Goal: Task Accomplishment & Management: Manage account settings

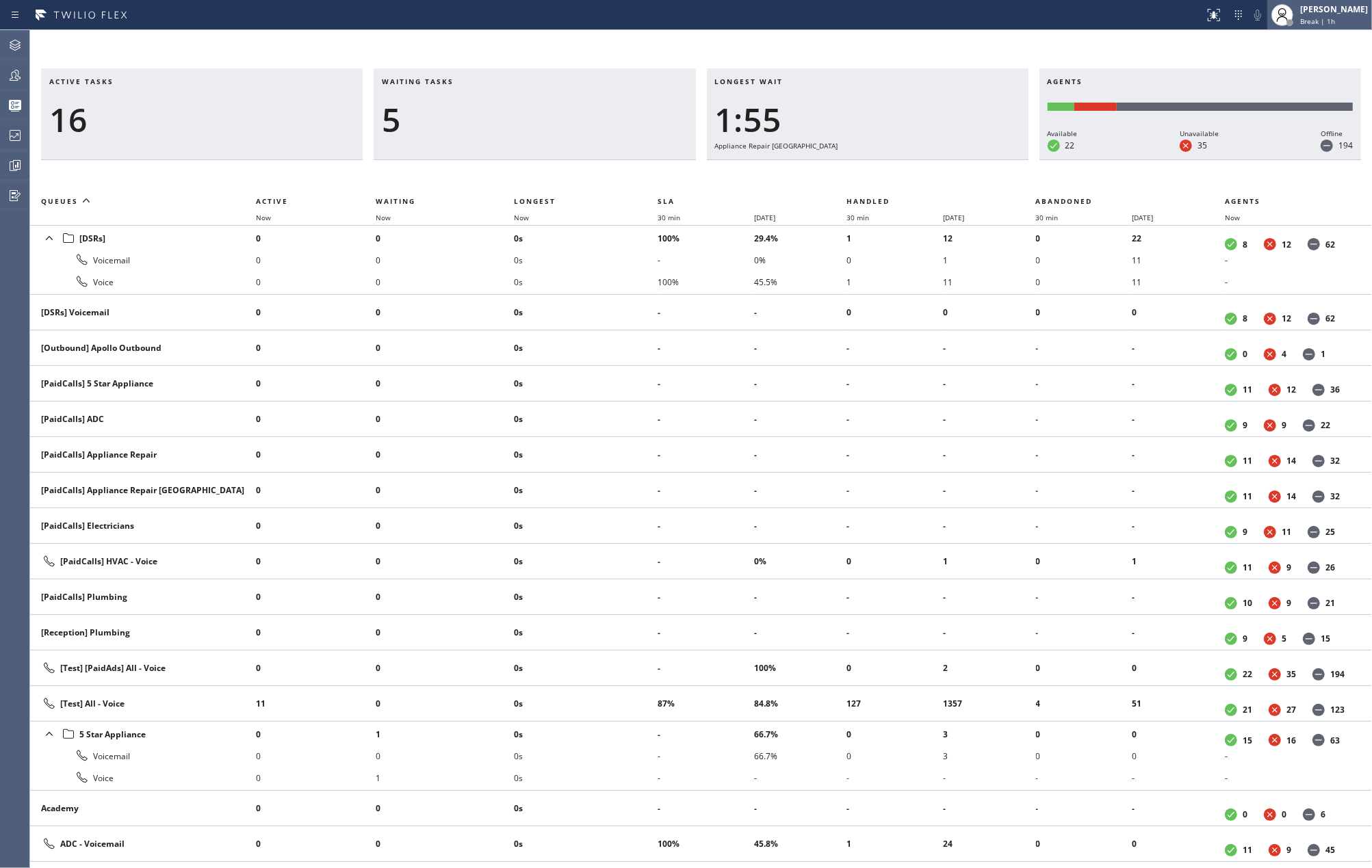
click at [1325, 16] on span "Break | 1h" at bounding box center [1318, 21] width 35 height 10
click at [1293, 83] on button "Unavailable" at bounding box center [1303, 90] width 137 height 18
click at [924, 46] on div "Active tasks 15 Waiting tasks 5 Longest wait 1:58 Appliance Repair High End Age…" at bounding box center [701, 449] width 1342 height 838
click at [517, 217] on span "Now" at bounding box center [521, 217] width 15 height 10
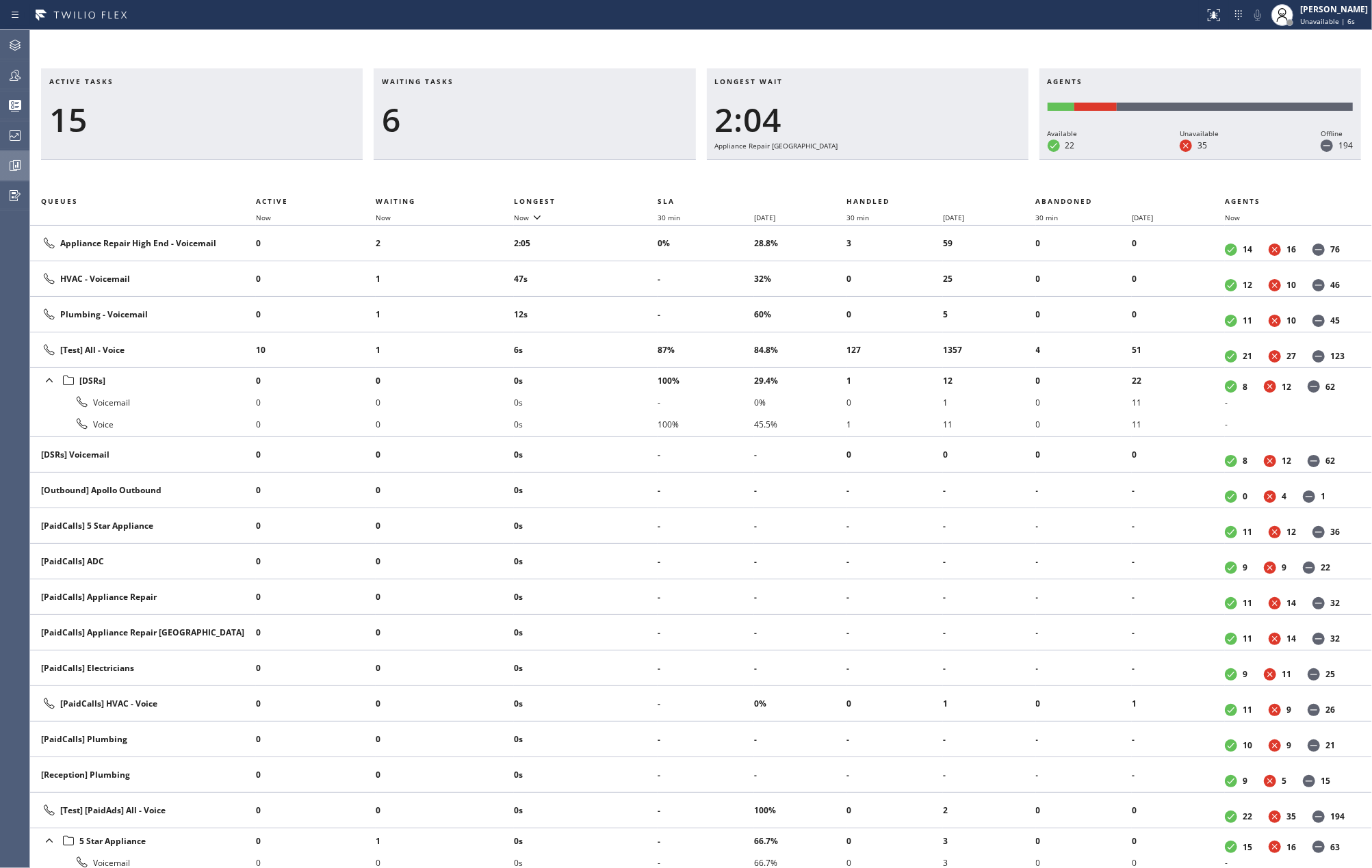
click at [3, 161] on div at bounding box center [15, 165] width 30 height 16
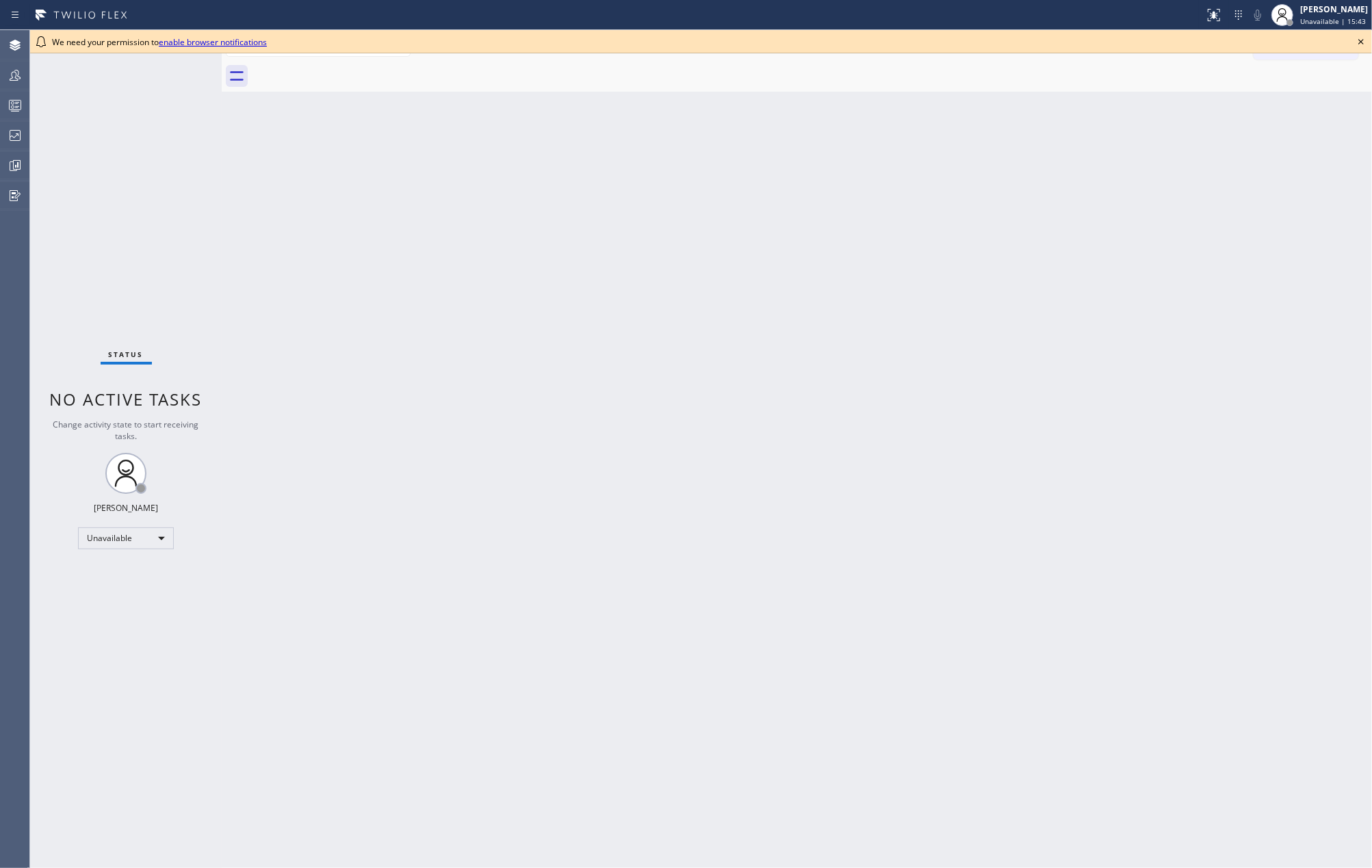
click at [1361, 39] on icon at bounding box center [1361, 41] width 16 height 16
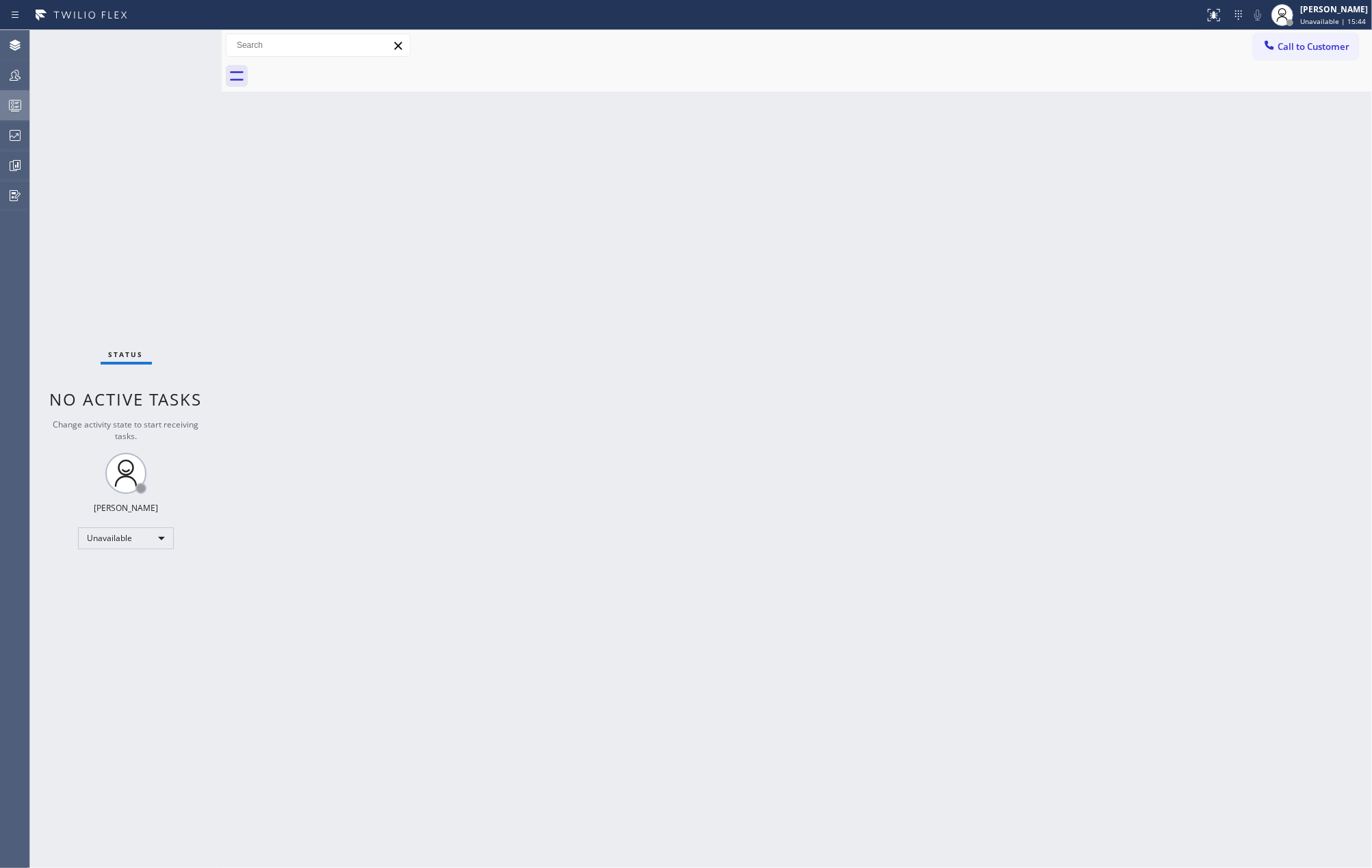
click at [8, 99] on icon at bounding box center [15, 105] width 16 height 16
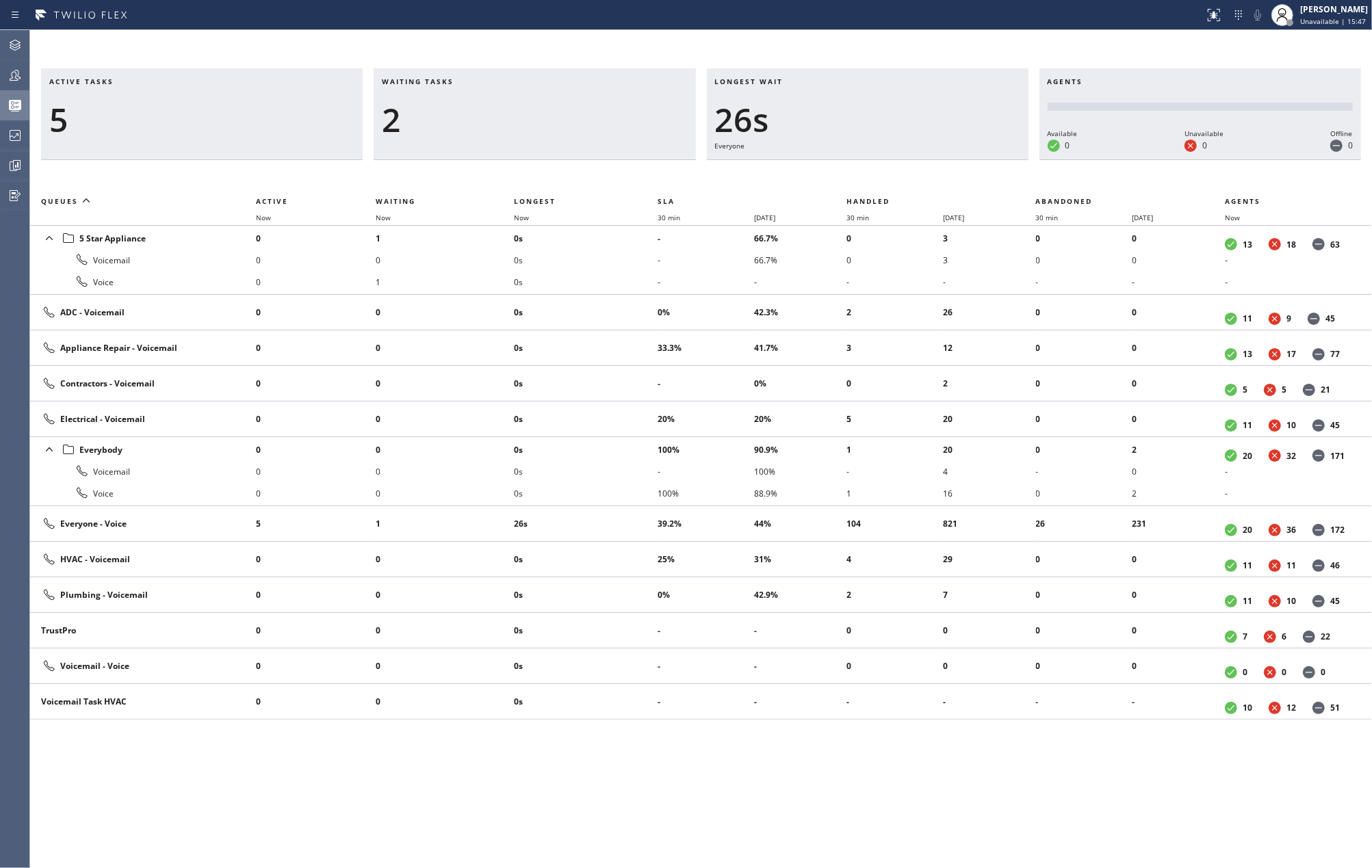
click at [875, 38] on div "Active tasks 5 Waiting tasks 2 Longest wait 26s Everyone Agents Available 0 Una…" at bounding box center [701, 449] width 1342 height 838
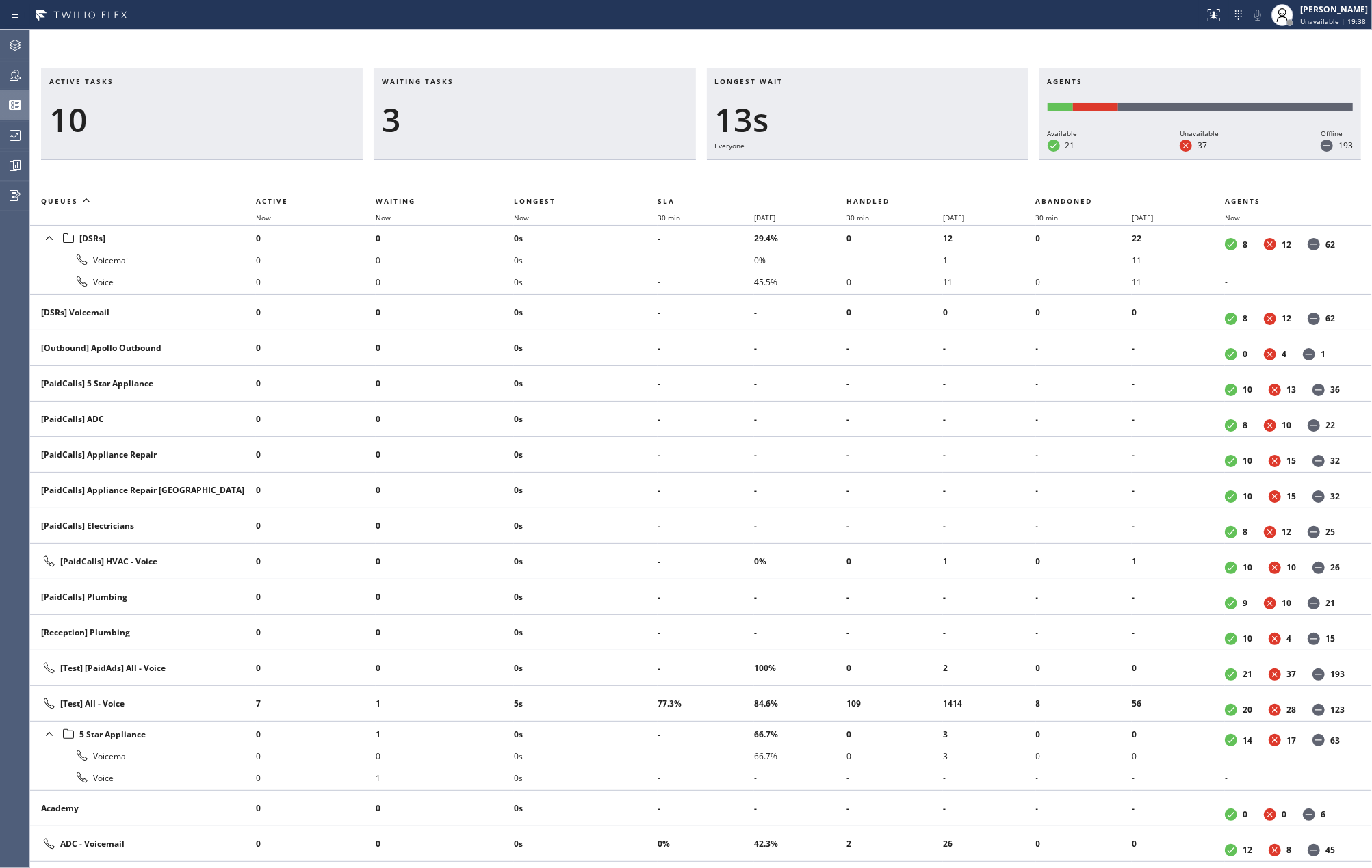
click at [414, 36] on div "Active tasks 10 Waiting tasks 3 Longest wait 13s Everyone Agents Available 21 U…" at bounding box center [701, 449] width 1342 height 838
click at [523, 214] on span "Now" at bounding box center [521, 217] width 15 height 10
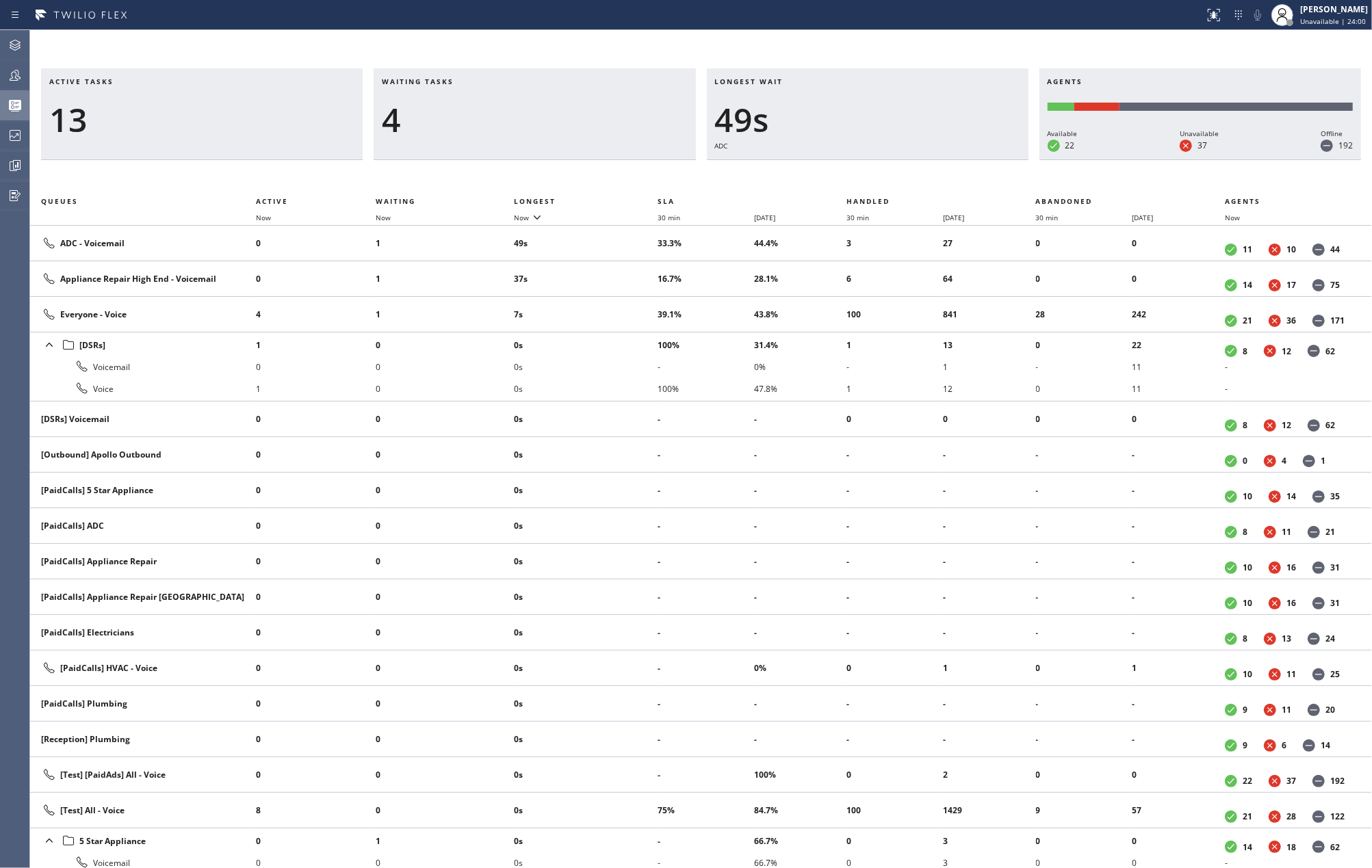
click at [595, 42] on div "Active tasks 13 Waiting tasks 4 Longest wait 49s ADC Agents Available 22 Unavai…" at bounding box center [701, 449] width 1342 height 838
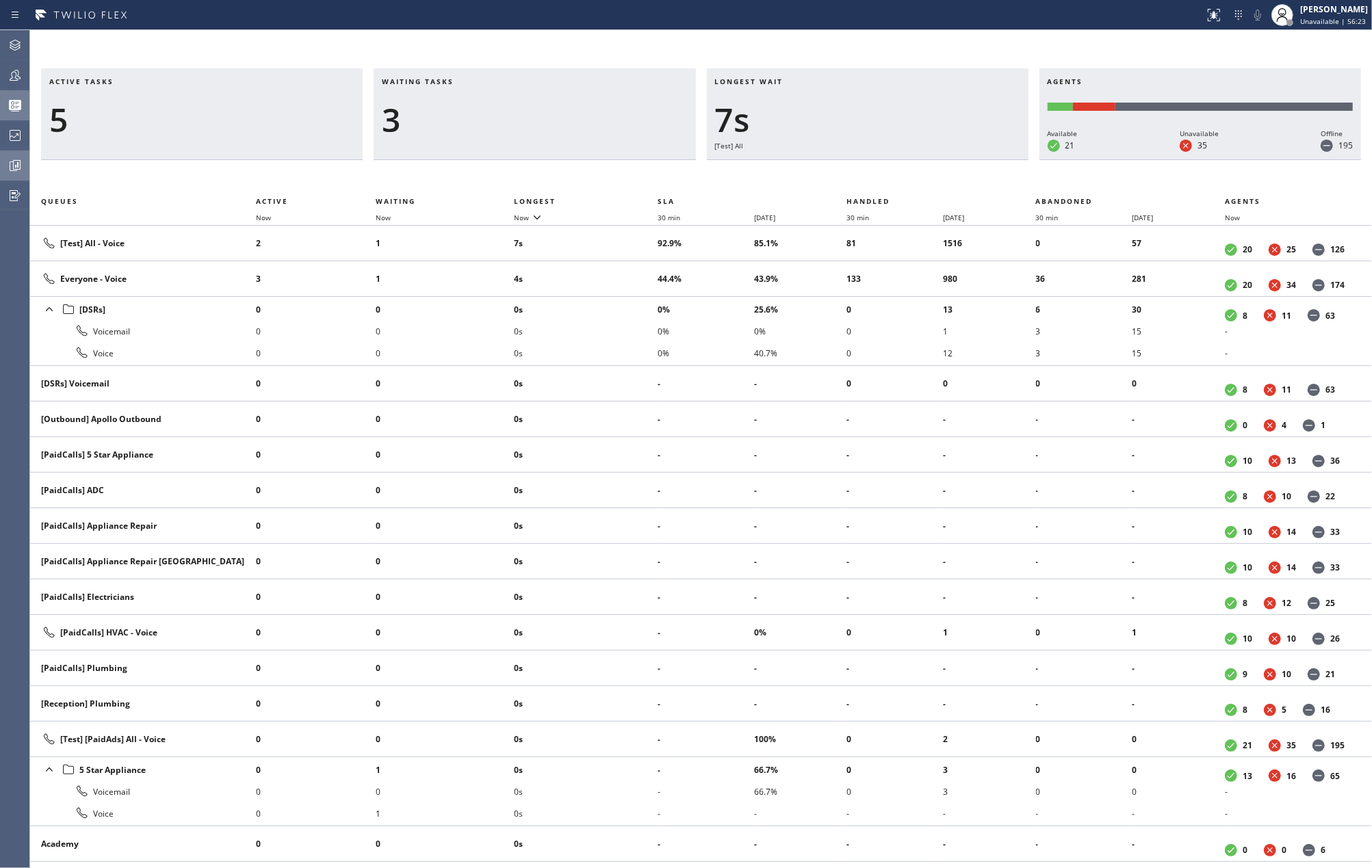
click at [16, 160] on icon at bounding box center [15, 165] width 16 height 16
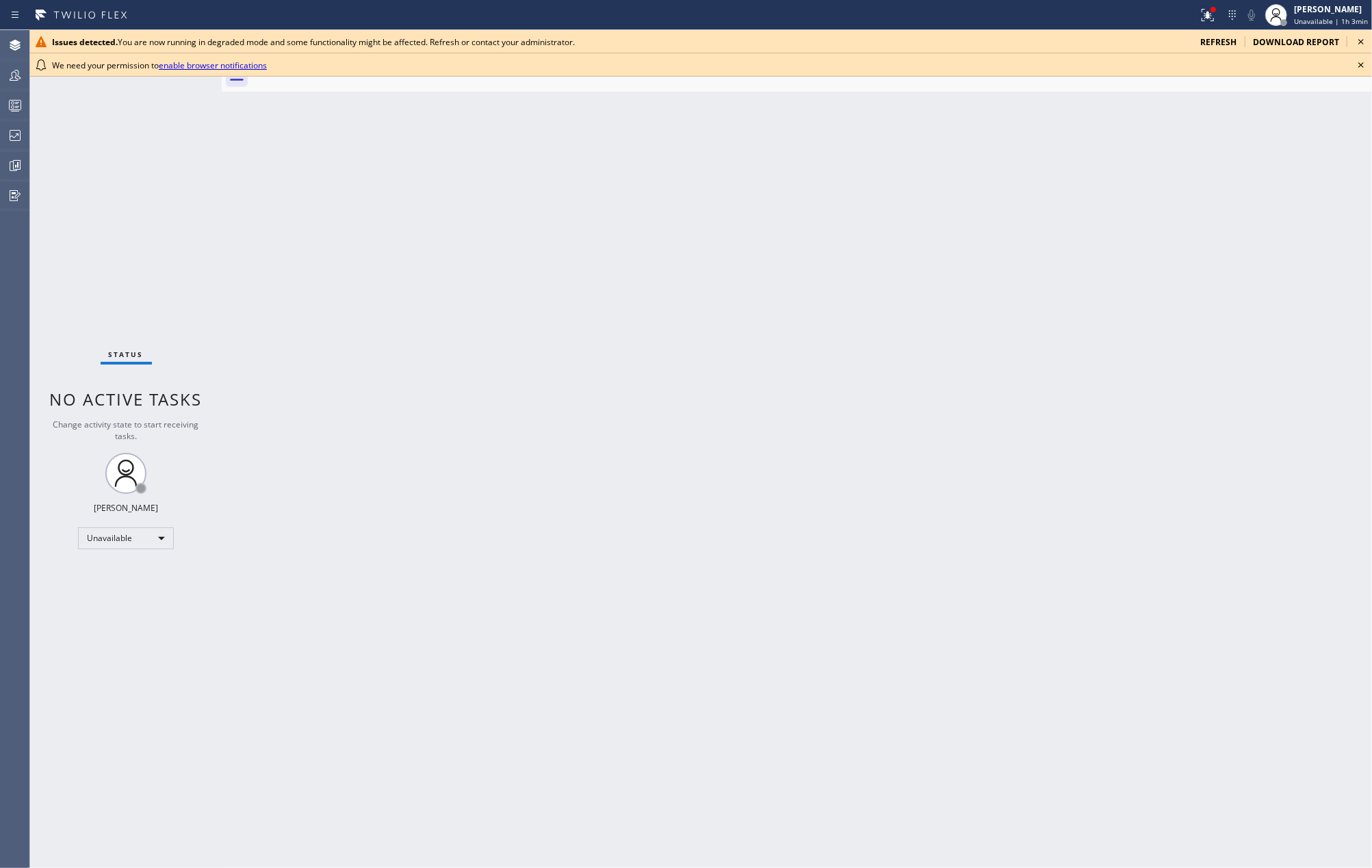
drag, startPoint x: 504, startPoint y: 398, endPoint x: 547, endPoint y: 365, distance: 54.2
click at [507, 397] on div "Back to Dashboard Change Sender ID Customers Technicians Select a contact Outbo…" at bounding box center [796, 449] width 1151 height 838
click at [1357, 53] on div "We need your permission to enable browser notifications" at bounding box center [701, 65] width 1342 height 24
click at [1358, 36] on icon at bounding box center [1361, 41] width 16 height 16
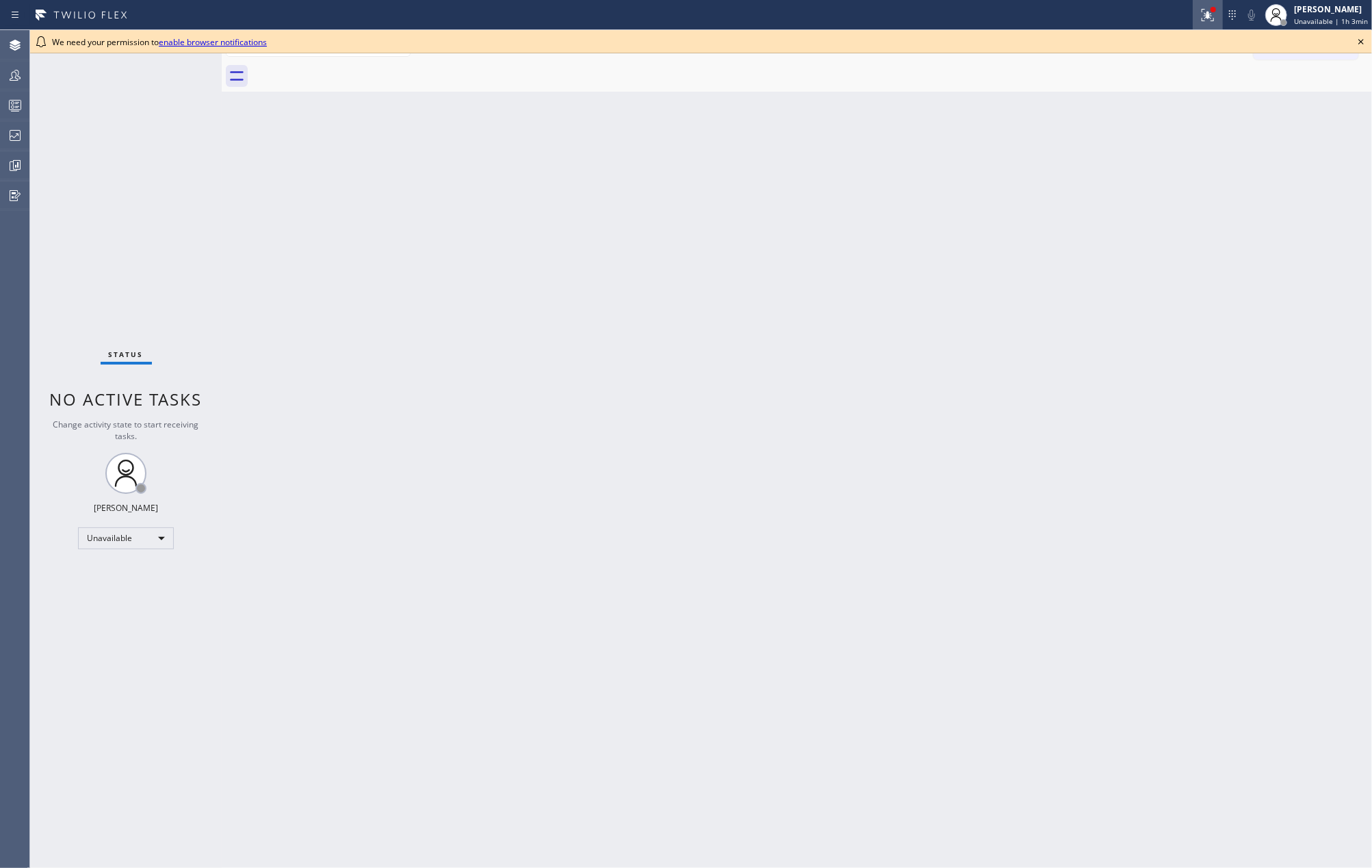
click at [1216, 15] on icon at bounding box center [1208, 15] width 16 height 16
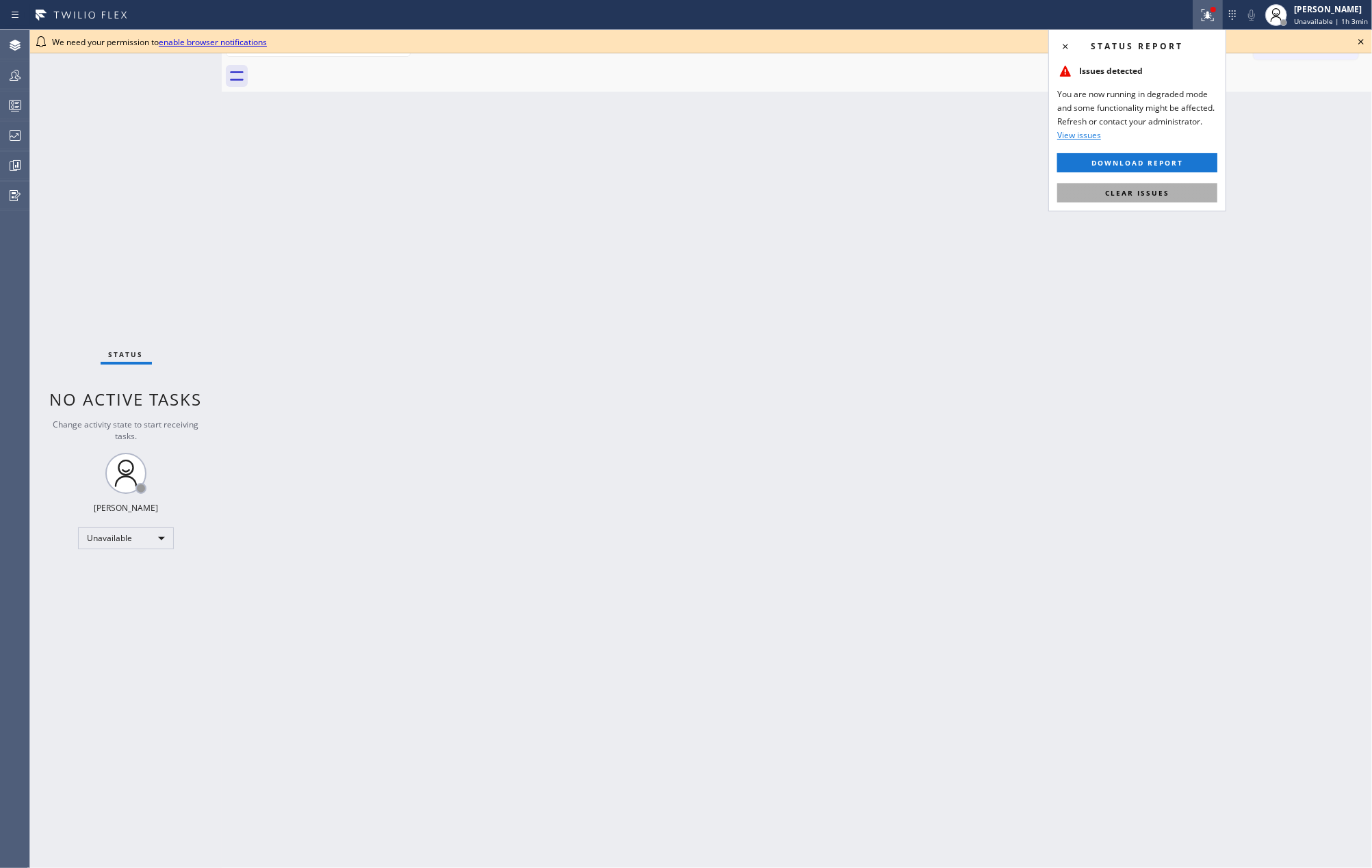
click at [1169, 195] on button "Clear issues" at bounding box center [1137, 193] width 160 height 19
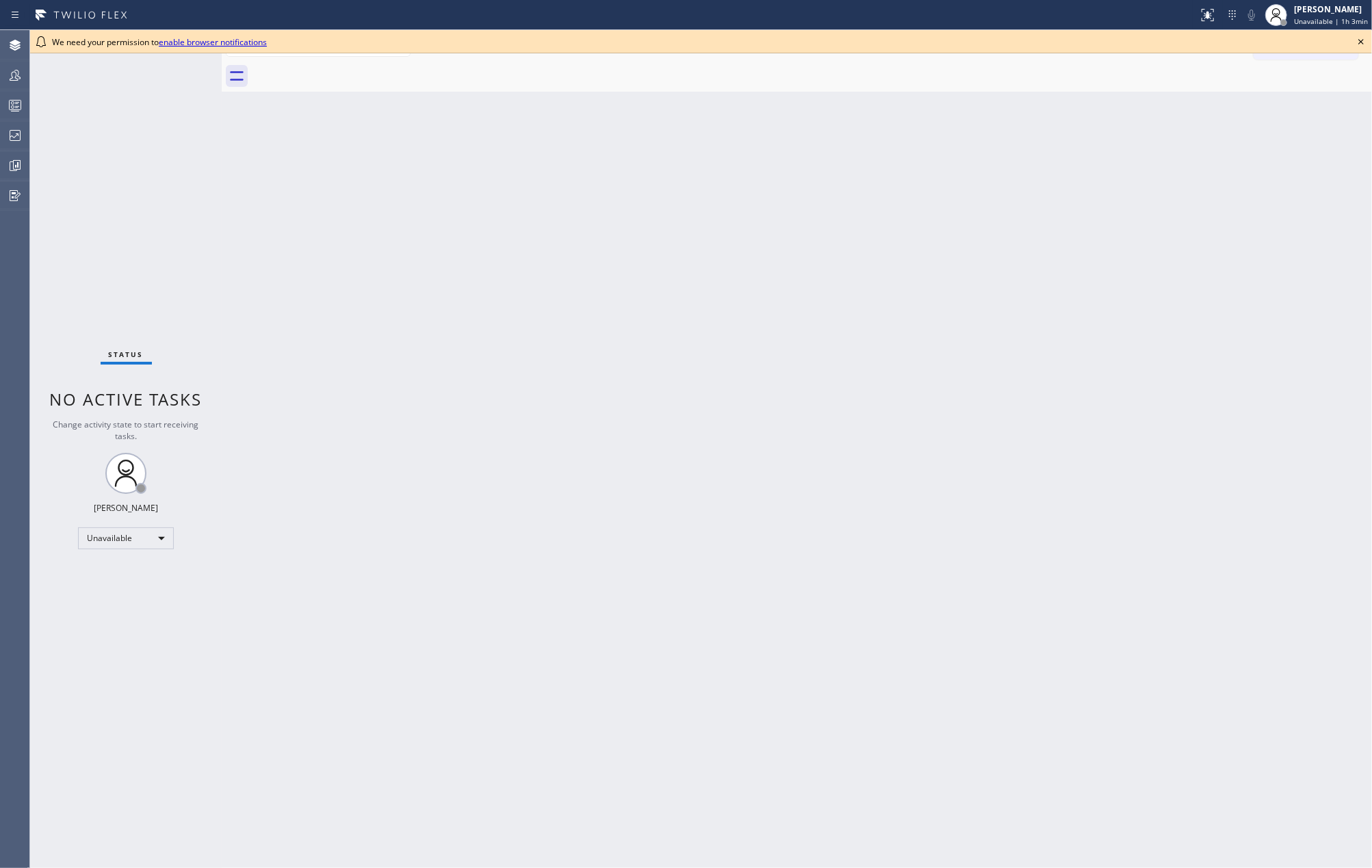
click at [1357, 38] on icon at bounding box center [1361, 41] width 16 height 16
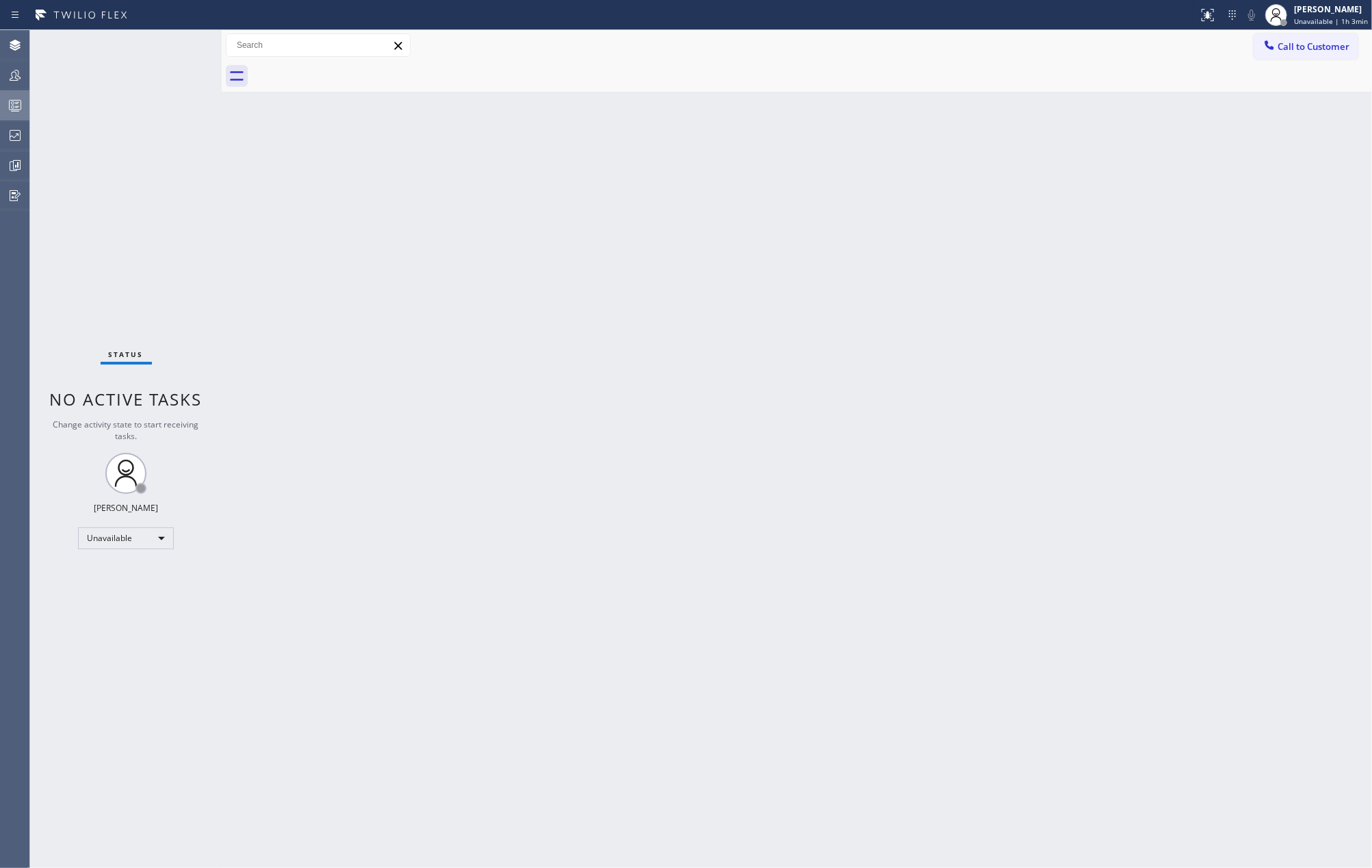
click at [10, 107] on icon at bounding box center [15, 105] width 16 height 16
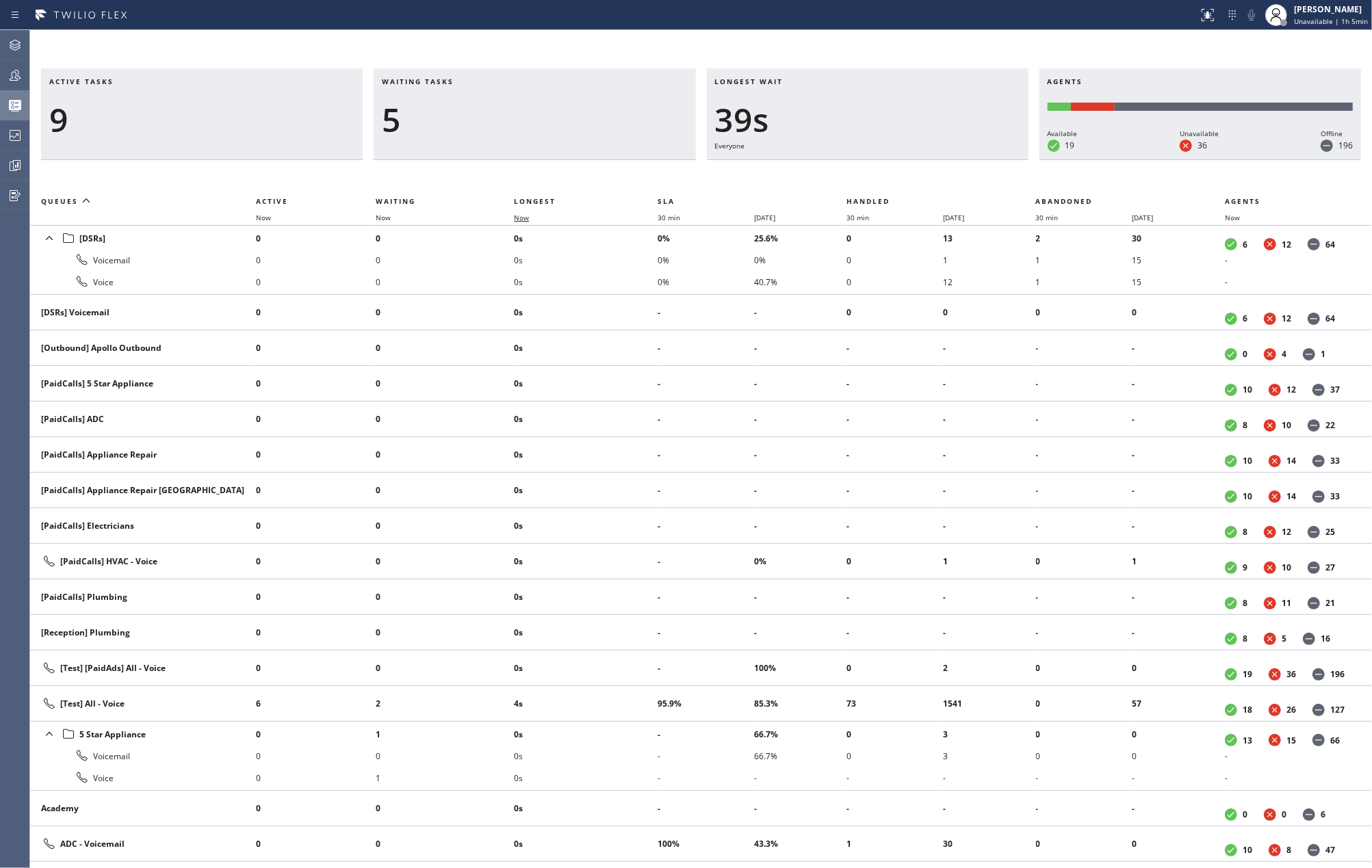
click at [525, 220] on span "Now" at bounding box center [521, 217] width 15 height 10
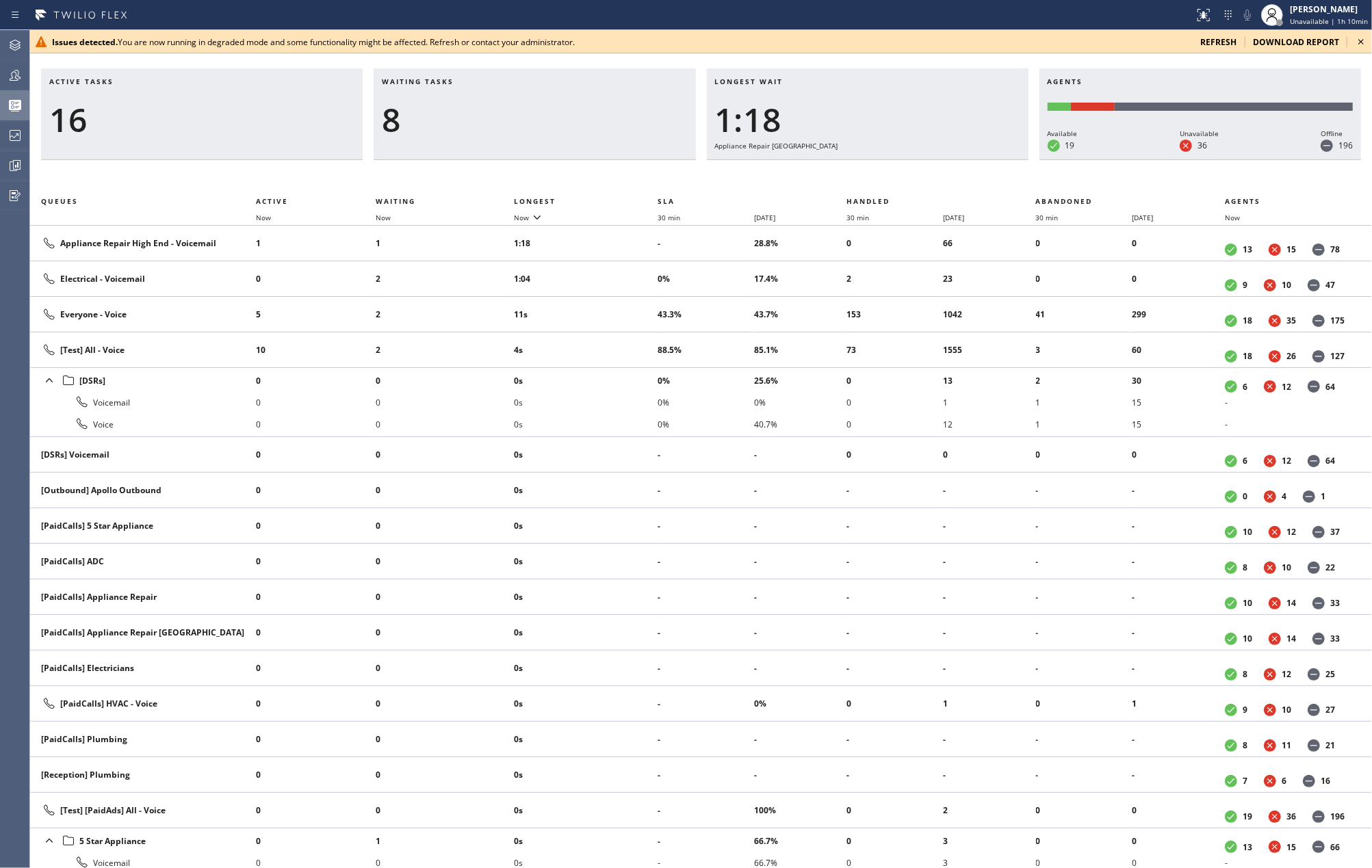
click at [597, 131] on div "8" at bounding box center [534, 119] width 305 height 40
click at [1362, 36] on icon at bounding box center [1361, 41] width 16 height 16
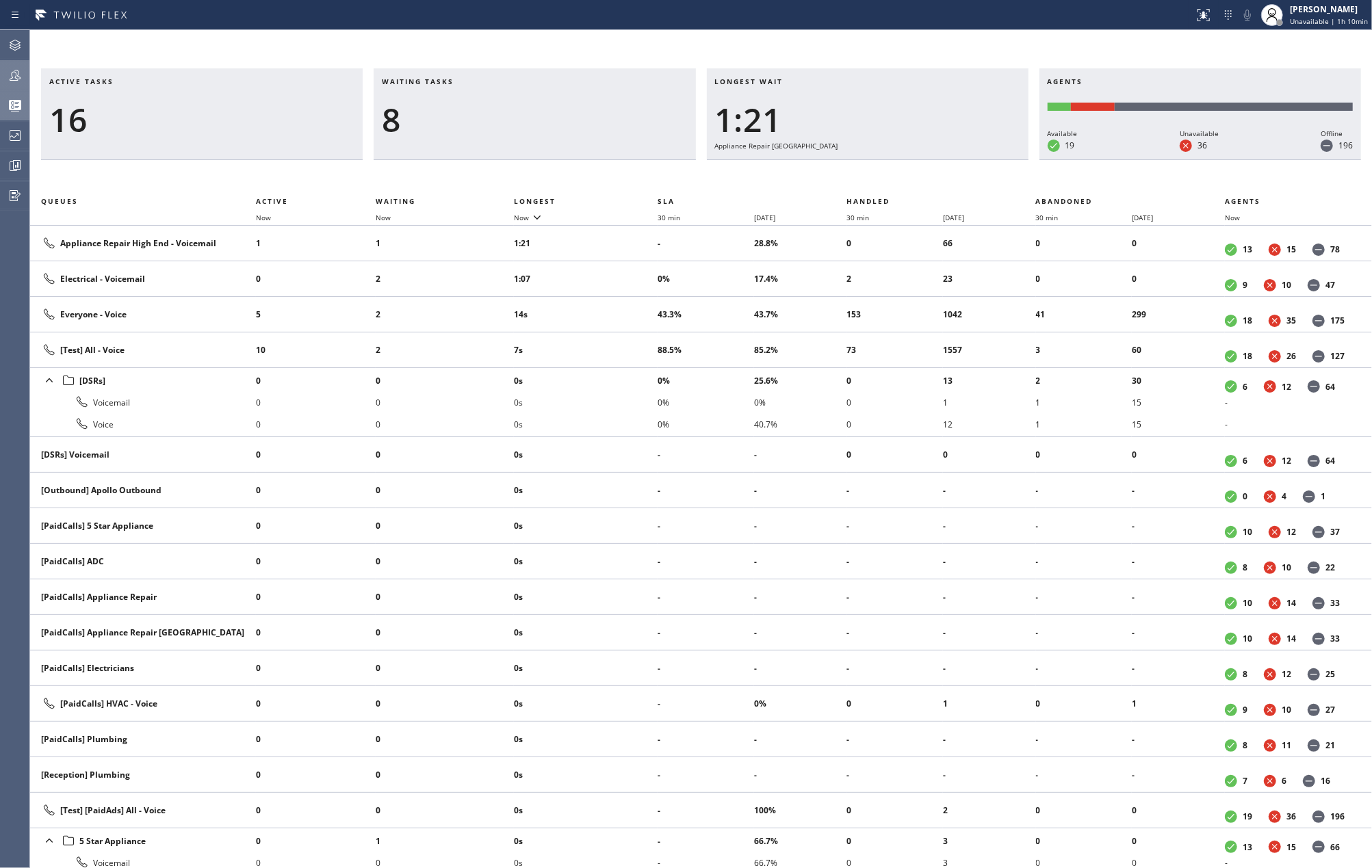
click at [17, 69] on icon at bounding box center [15, 75] width 16 height 16
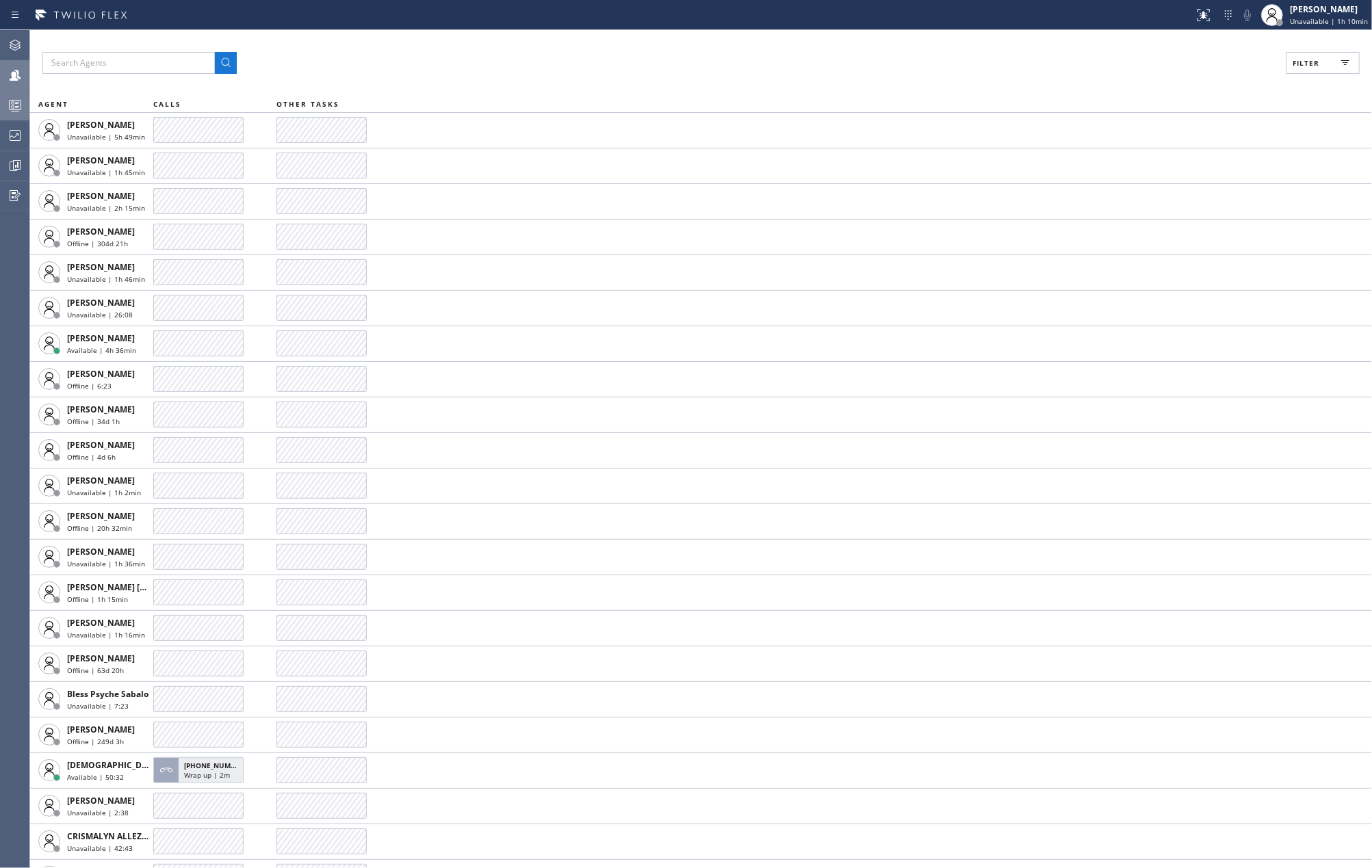
click at [1342, 63] on icon at bounding box center [1345, 63] width 16 height 16
click at [1172, 157] on input "Available" at bounding box center [1173, 161] width 16 height 16
checkbox input "true"
click at [1276, 81] on span "Apply" at bounding box center [1288, 78] width 28 height 10
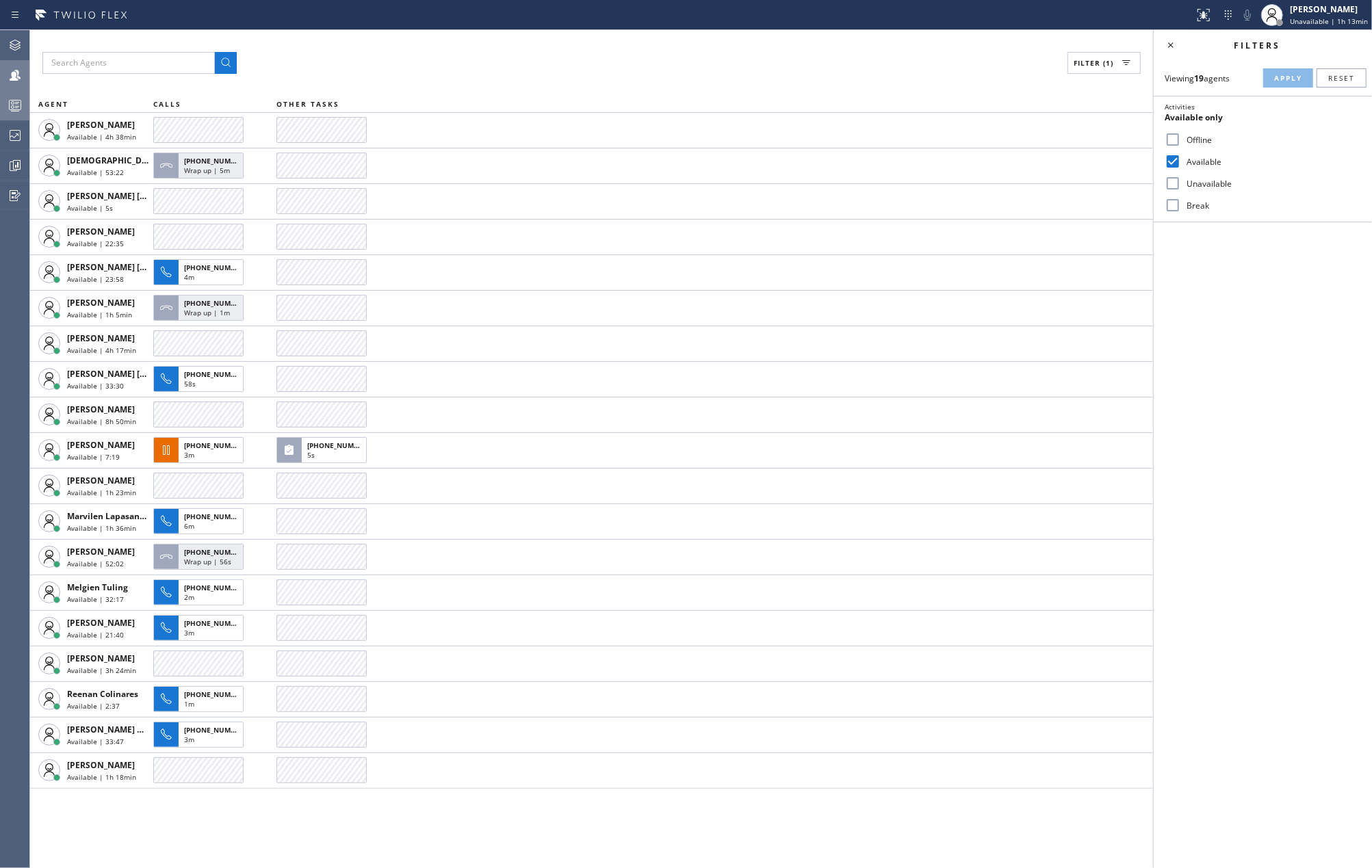
click at [15, 104] on icon at bounding box center [15, 107] width 7 height 9
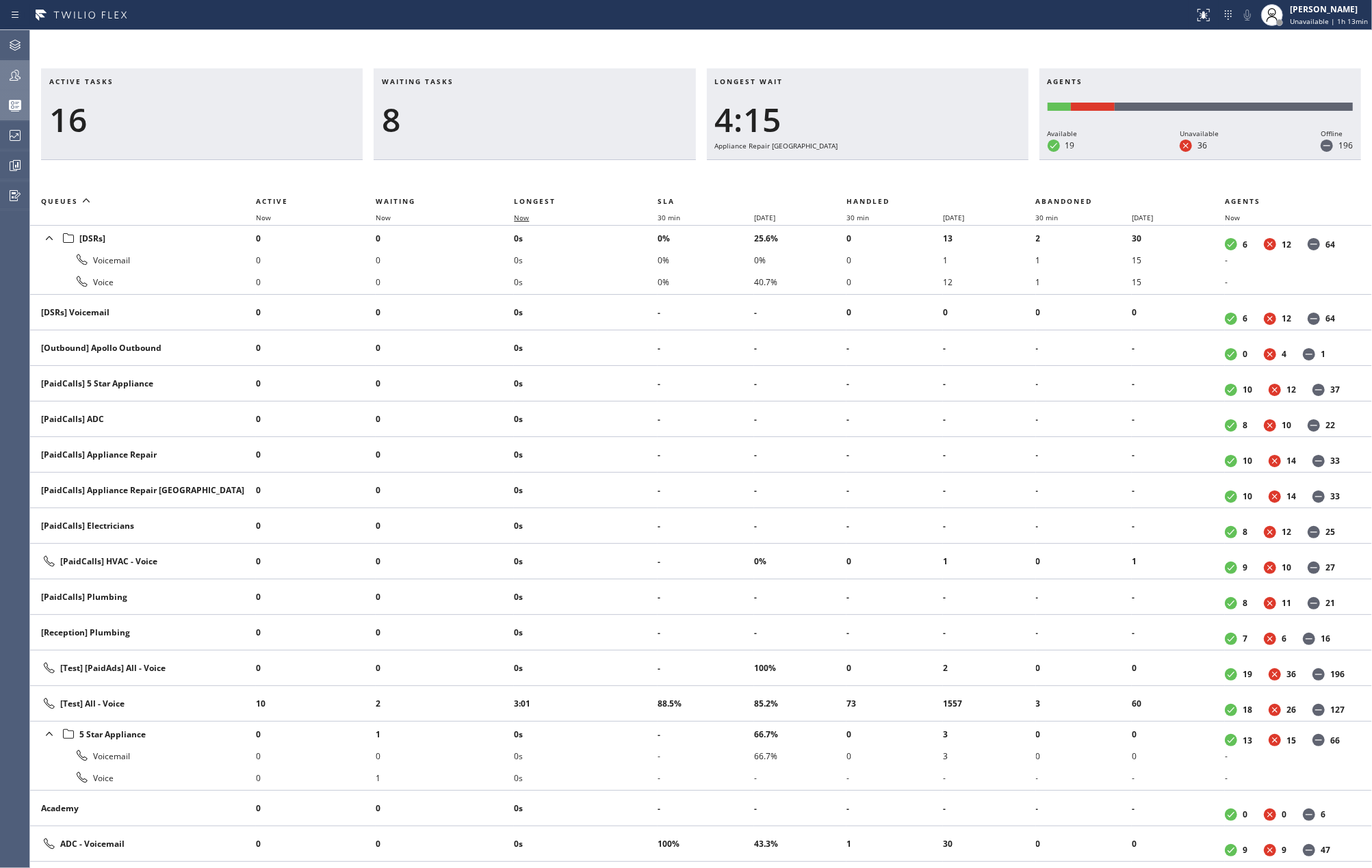
click at [521, 213] on span "Now" at bounding box center [521, 217] width 15 height 10
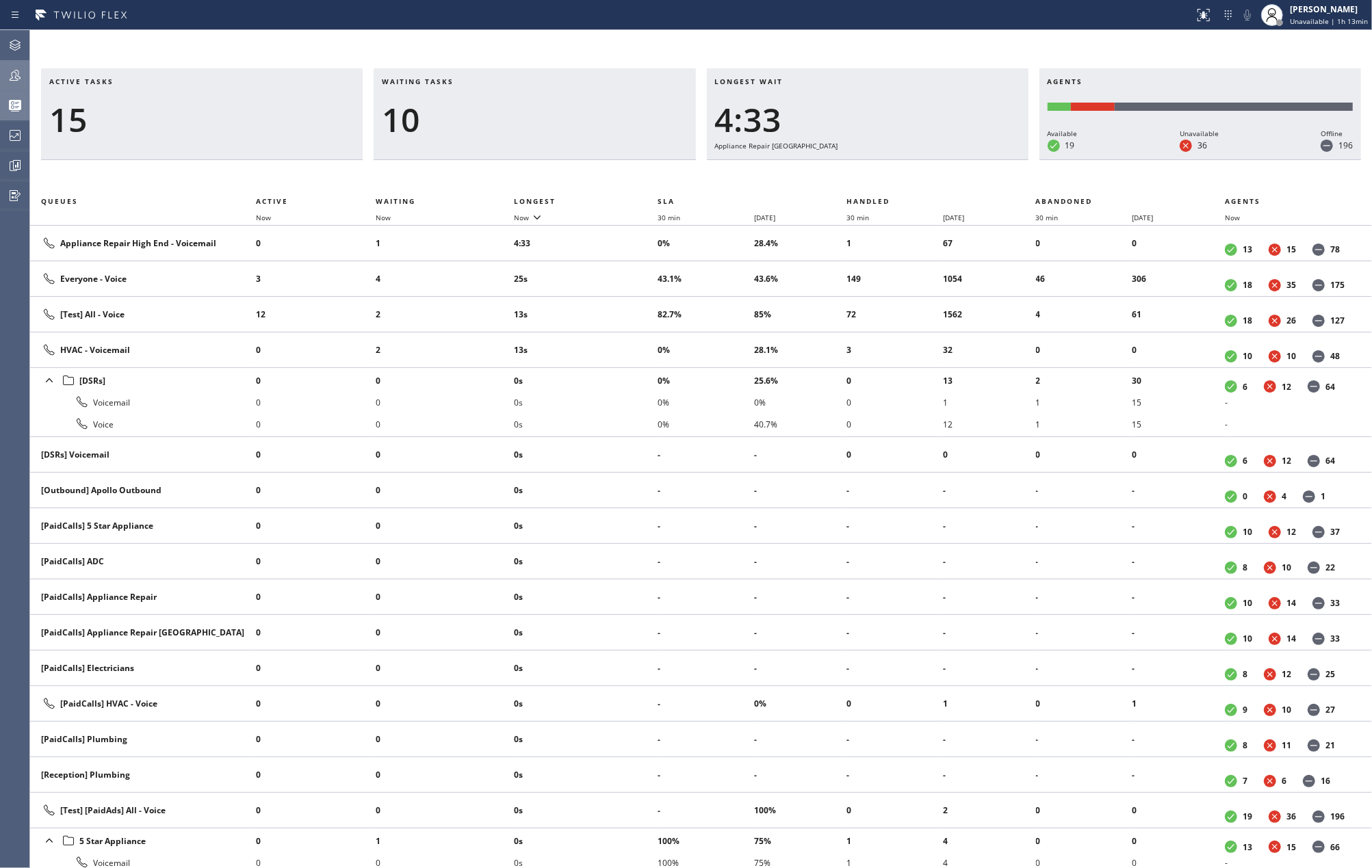
click at [9, 78] on icon at bounding box center [15, 75] width 16 height 16
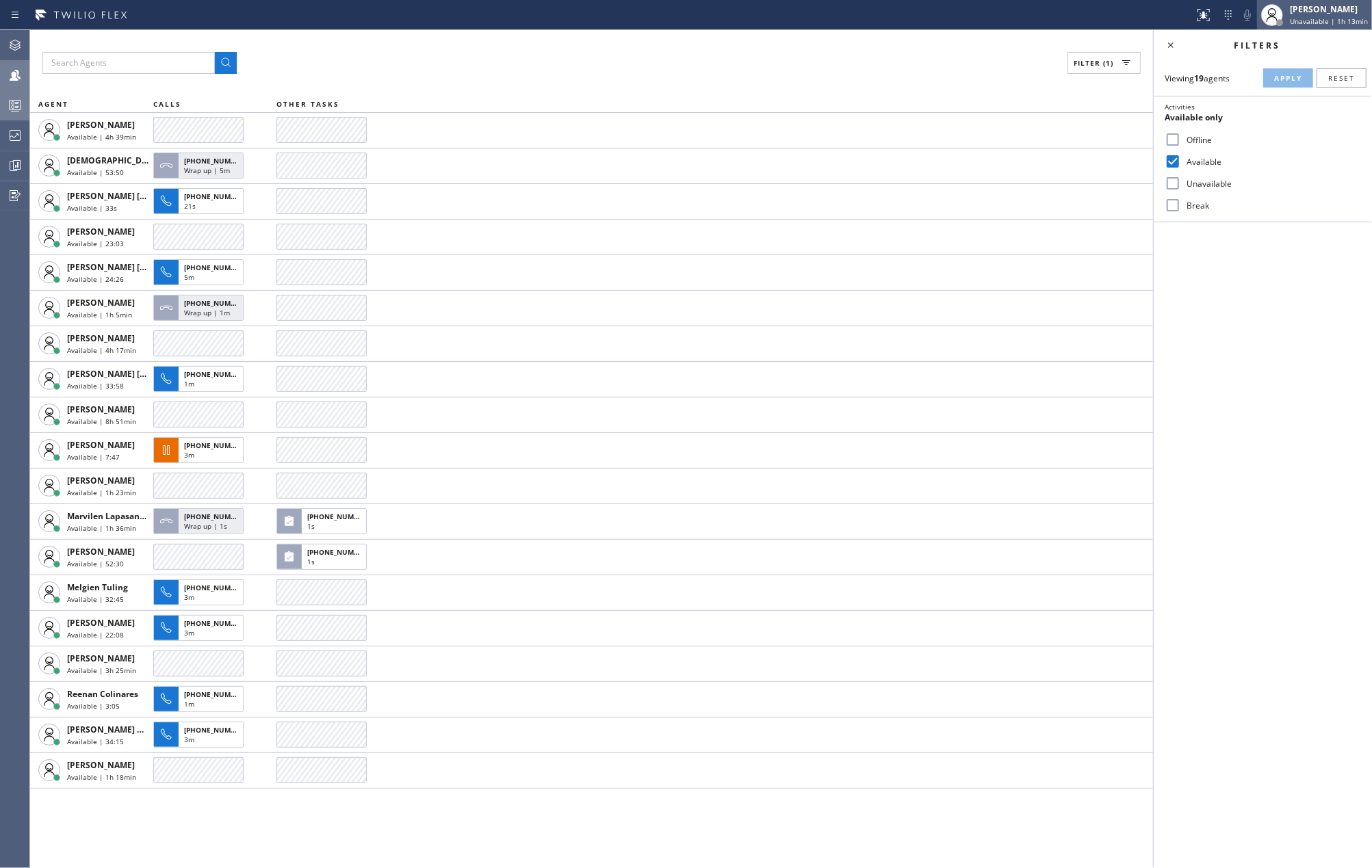
click at [1310, 11] on div "[PERSON_NAME]" at bounding box center [1329, 9] width 78 height 11
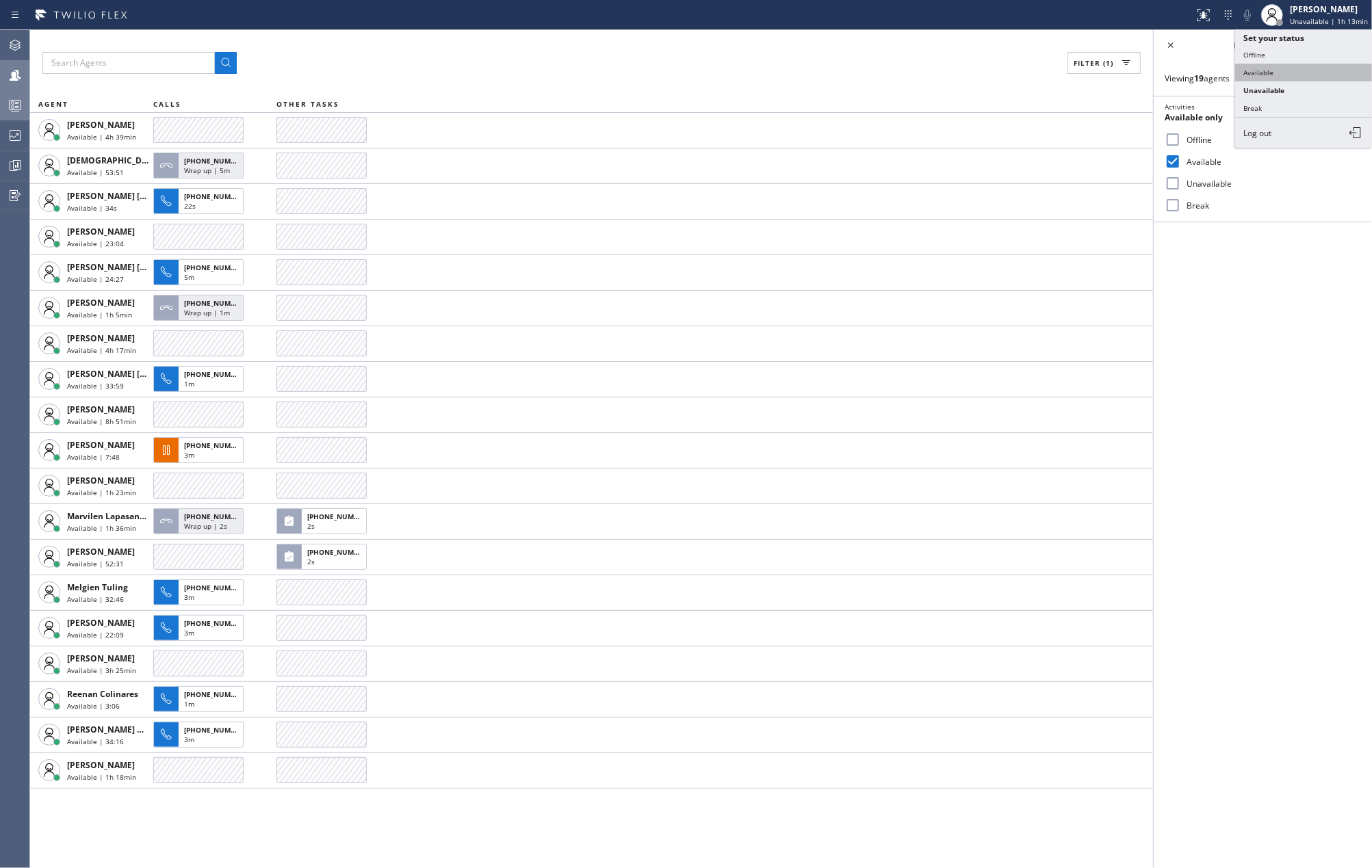
click at [1263, 72] on button "Available" at bounding box center [1303, 72] width 137 height 18
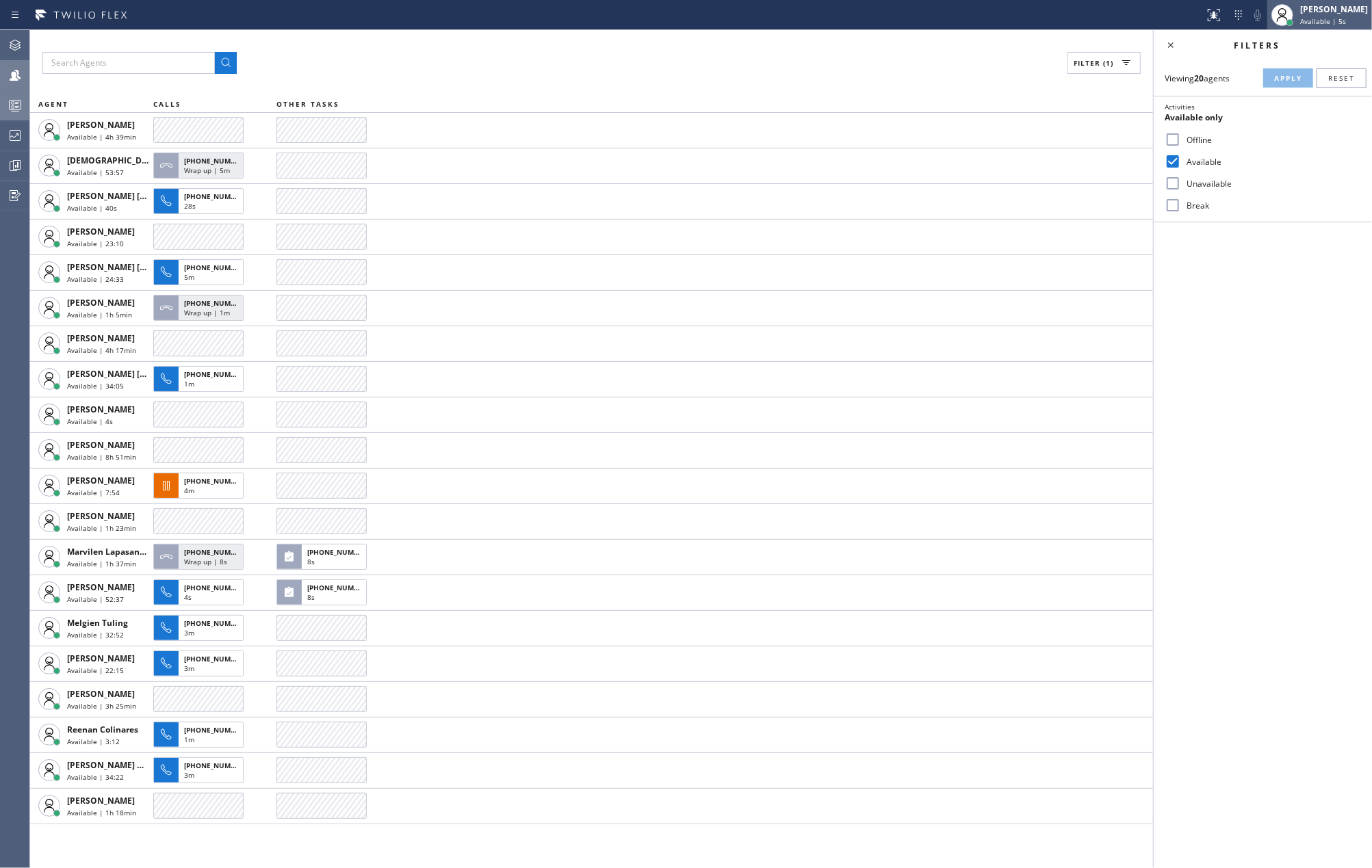
click at [1291, 15] on icon at bounding box center [1283, 15] width 16 height 16
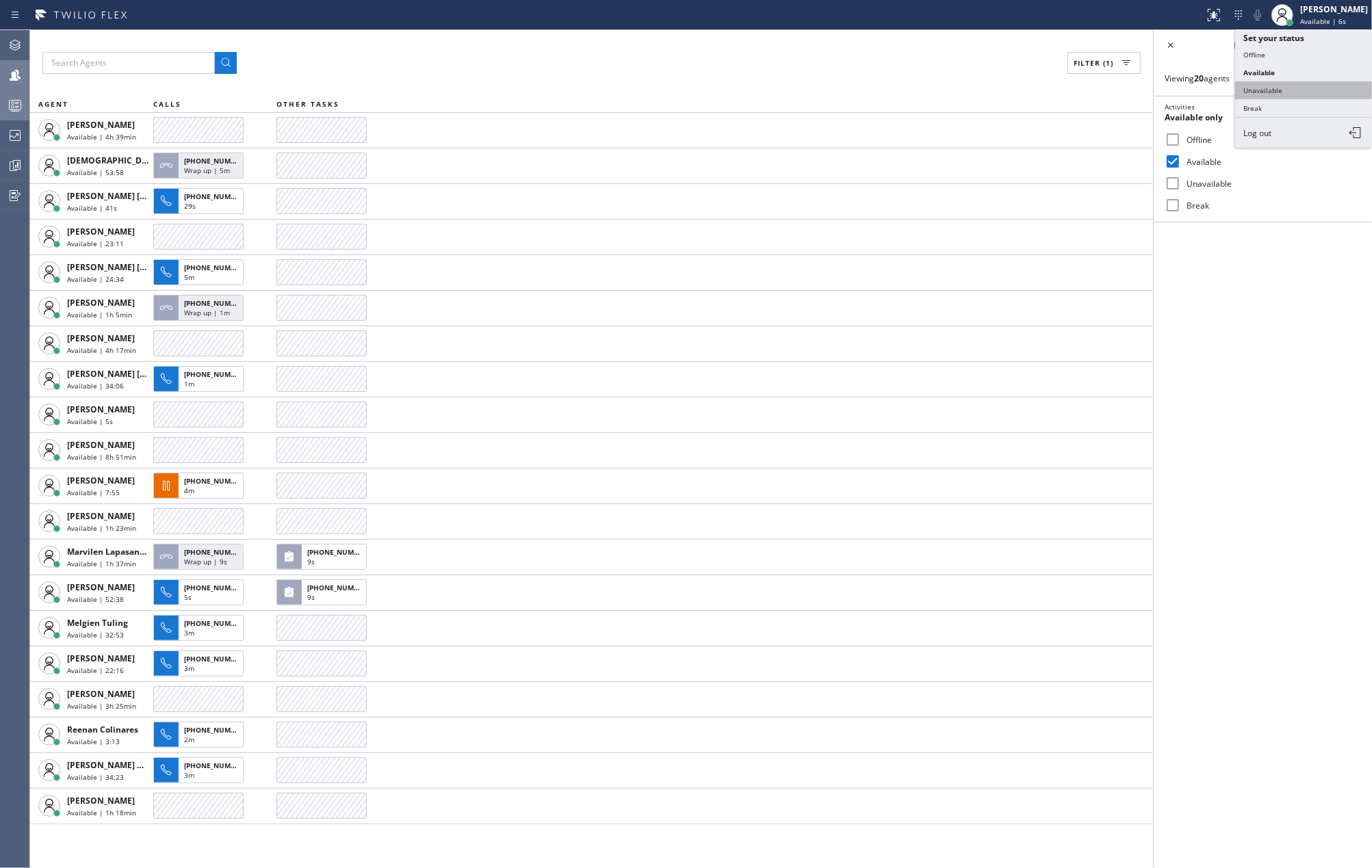
click at [1296, 91] on button "Unavailable" at bounding box center [1303, 90] width 137 height 18
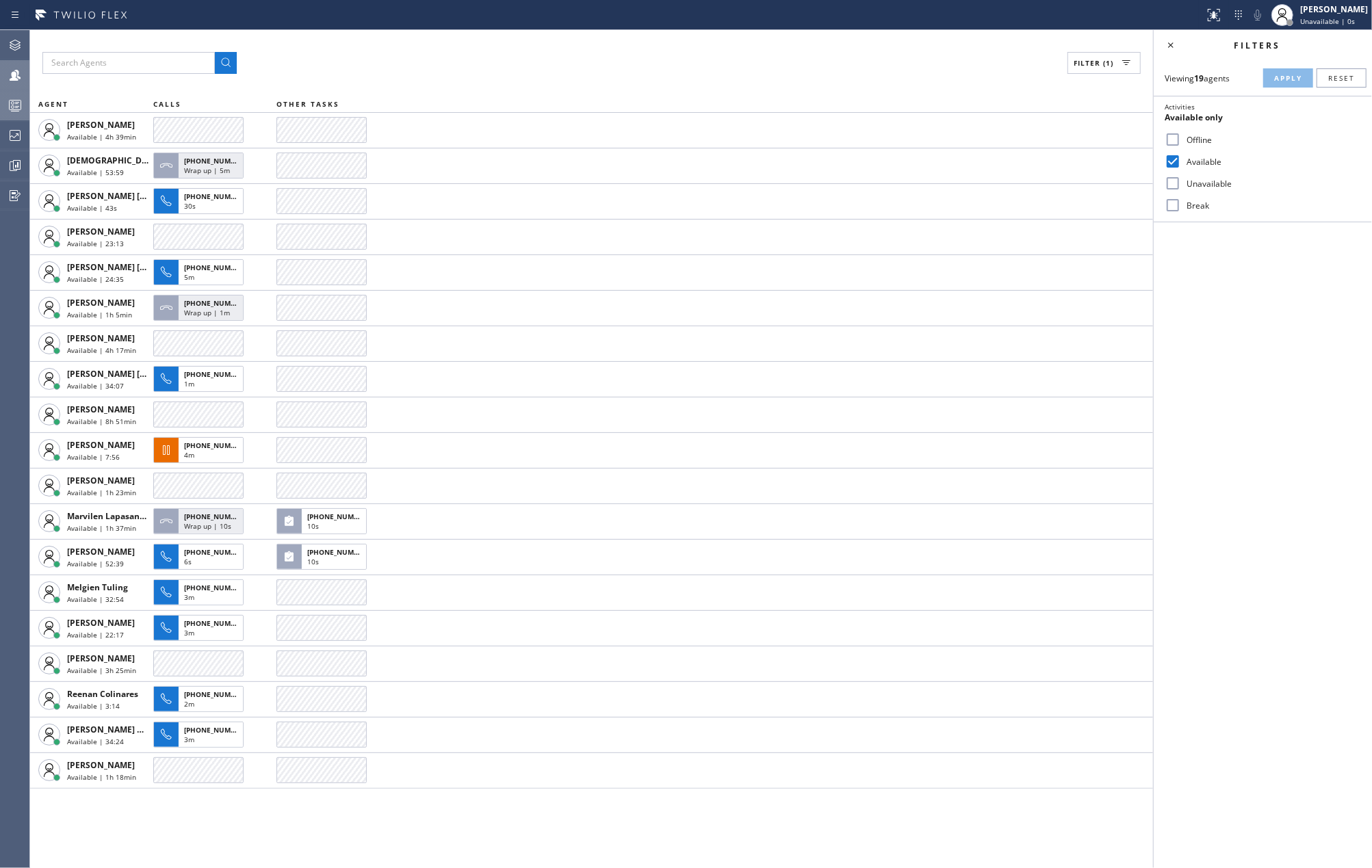
click at [19, 71] on icon at bounding box center [15, 75] width 16 height 16
drag, startPoint x: 827, startPoint y: 165, endPoint x: 800, endPoint y: 104, distance: 66.7
click at [800, 104] on table "AGENT CALLS OTHER TASKS Amir Asamov Available | 4h 39min Christian Cinco Availa…" at bounding box center [591, 442] width 1123 height 693
click at [800, 80] on div "Filter (1) AGENT CALLS OTHER TASKS Amir Asamov Available | 4h 39min Christian C…" at bounding box center [591, 449] width 1123 height 838
click at [22, 100] on icon at bounding box center [15, 105] width 16 height 16
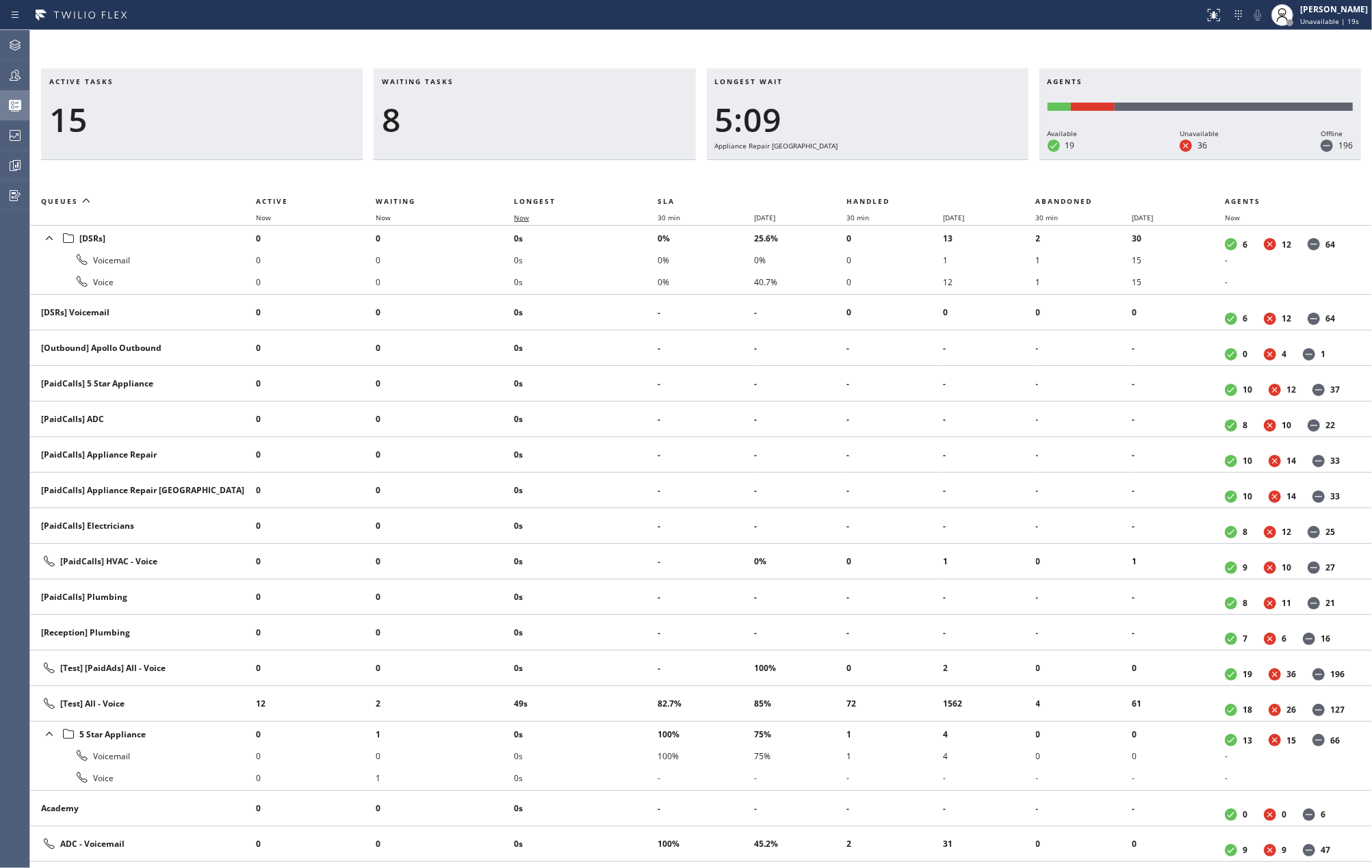
click at [527, 217] on span "Now" at bounding box center [521, 217] width 15 height 10
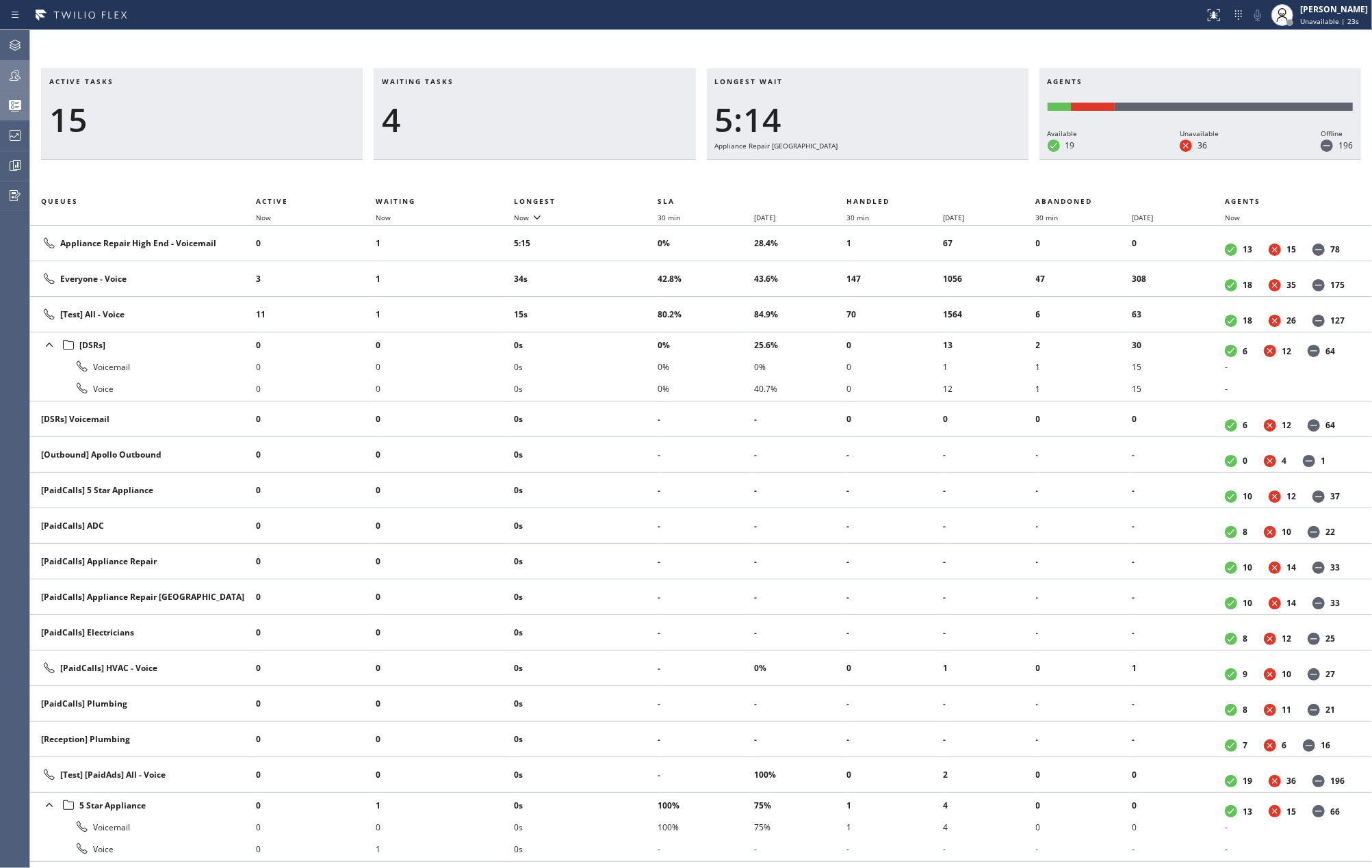
click at [3, 75] on div at bounding box center [15, 75] width 30 height 16
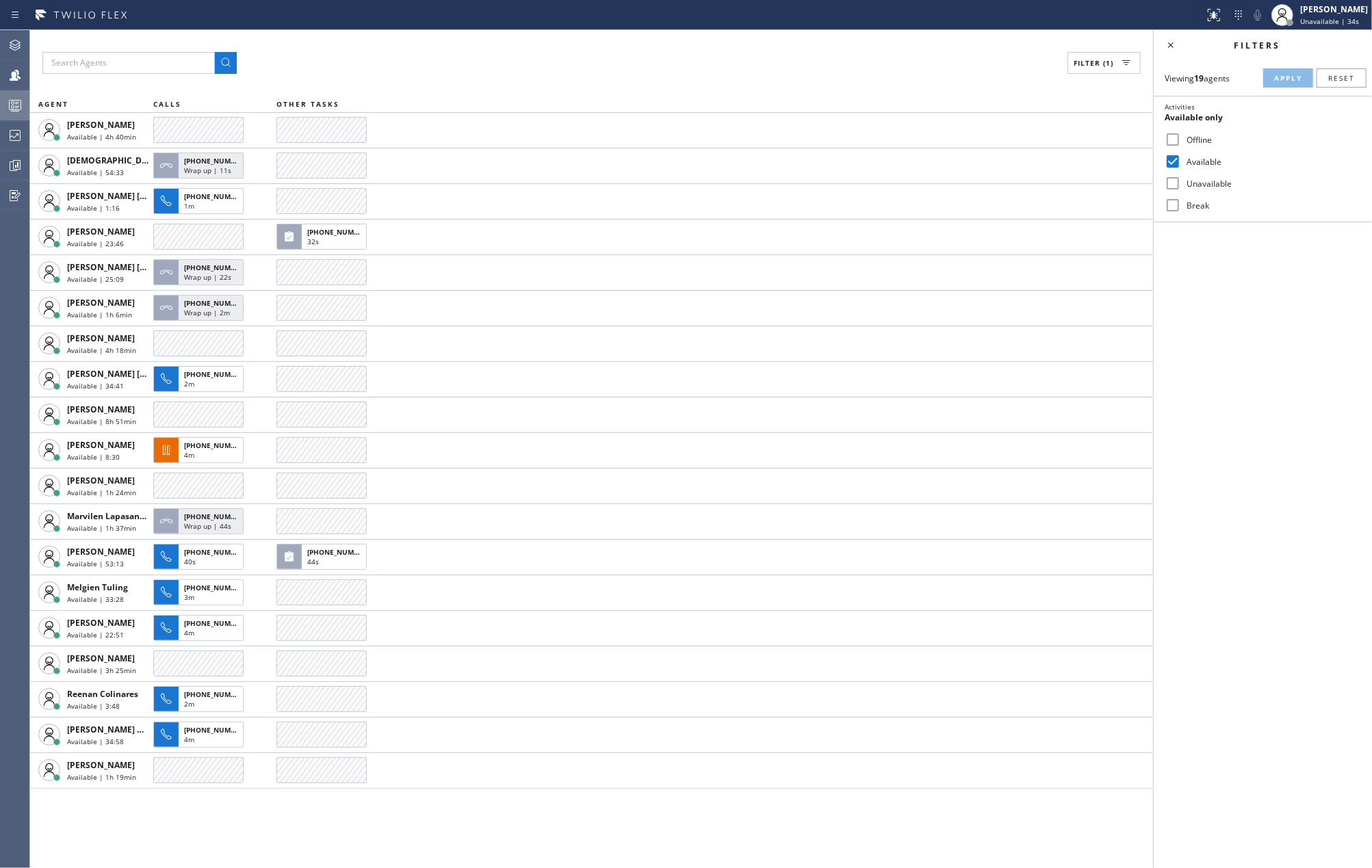
click at [22, 99] on icon at bounding box center [15, 105] width 16 height 16
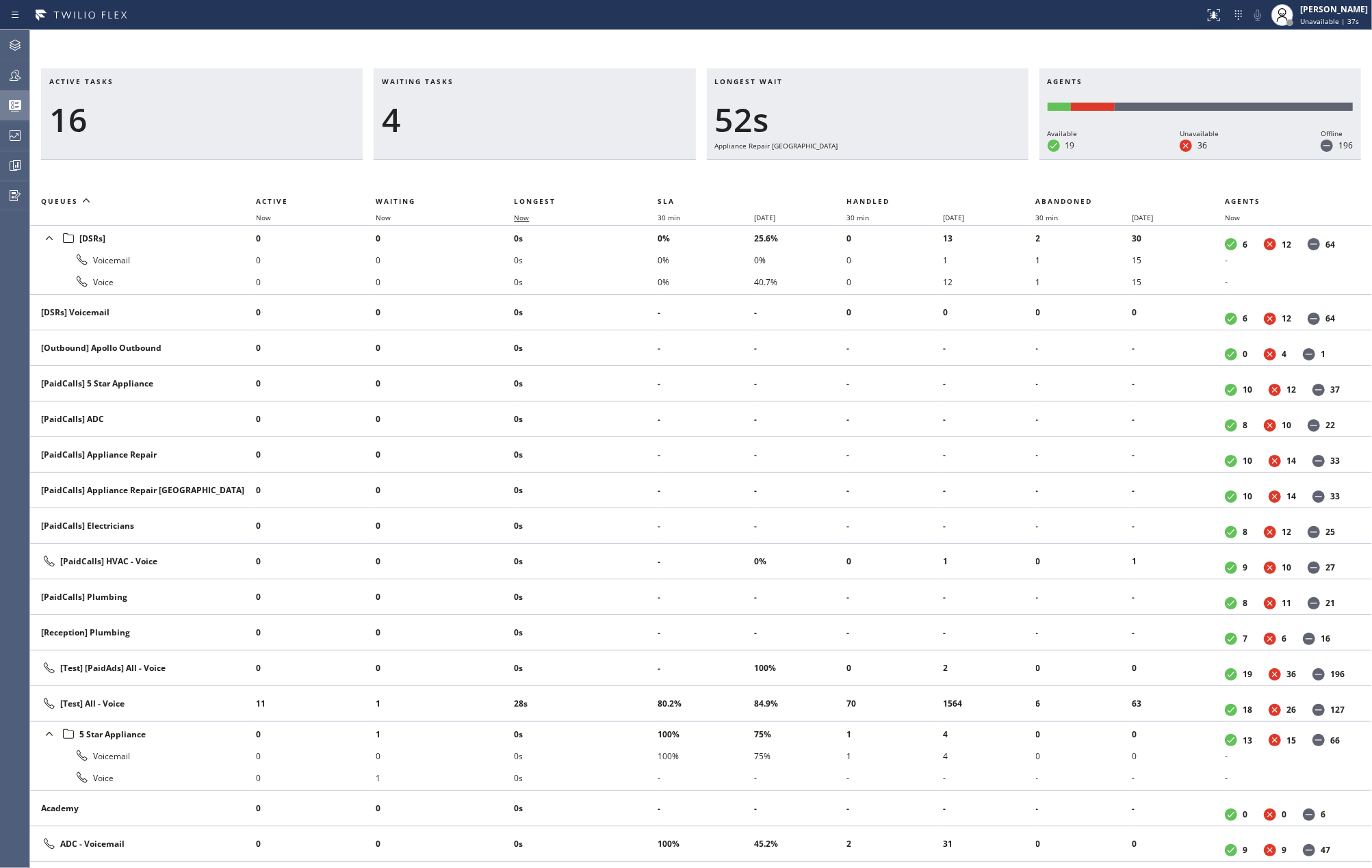
click at [529, 219] on span "Now" at bounding box center [521, 217] width 15 height 10
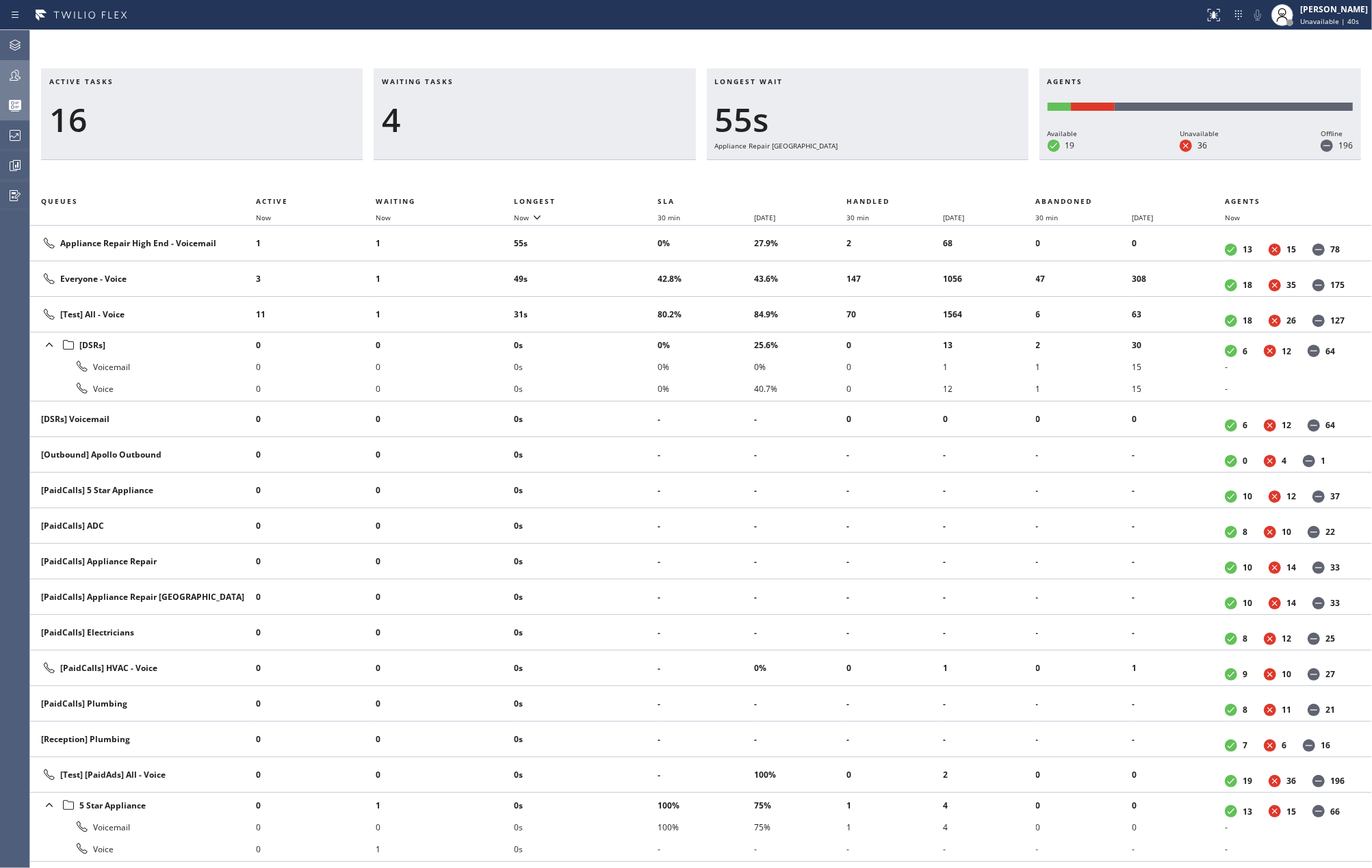
click at [25, 69] on div at bounding box center [15, 75] width 30 height 16
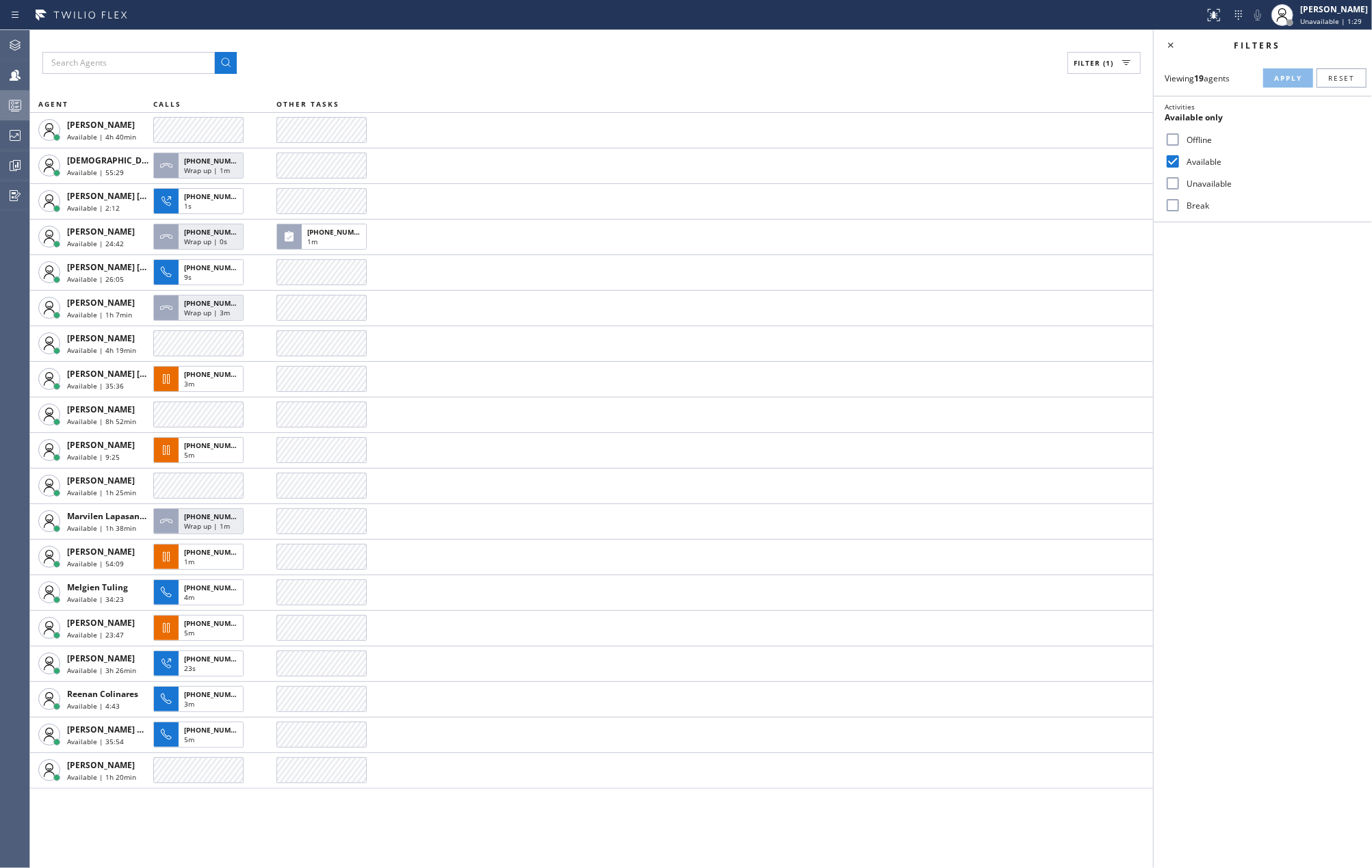
click at [10, 111] on icon at bounding box center [15, 105] width 16 height 16
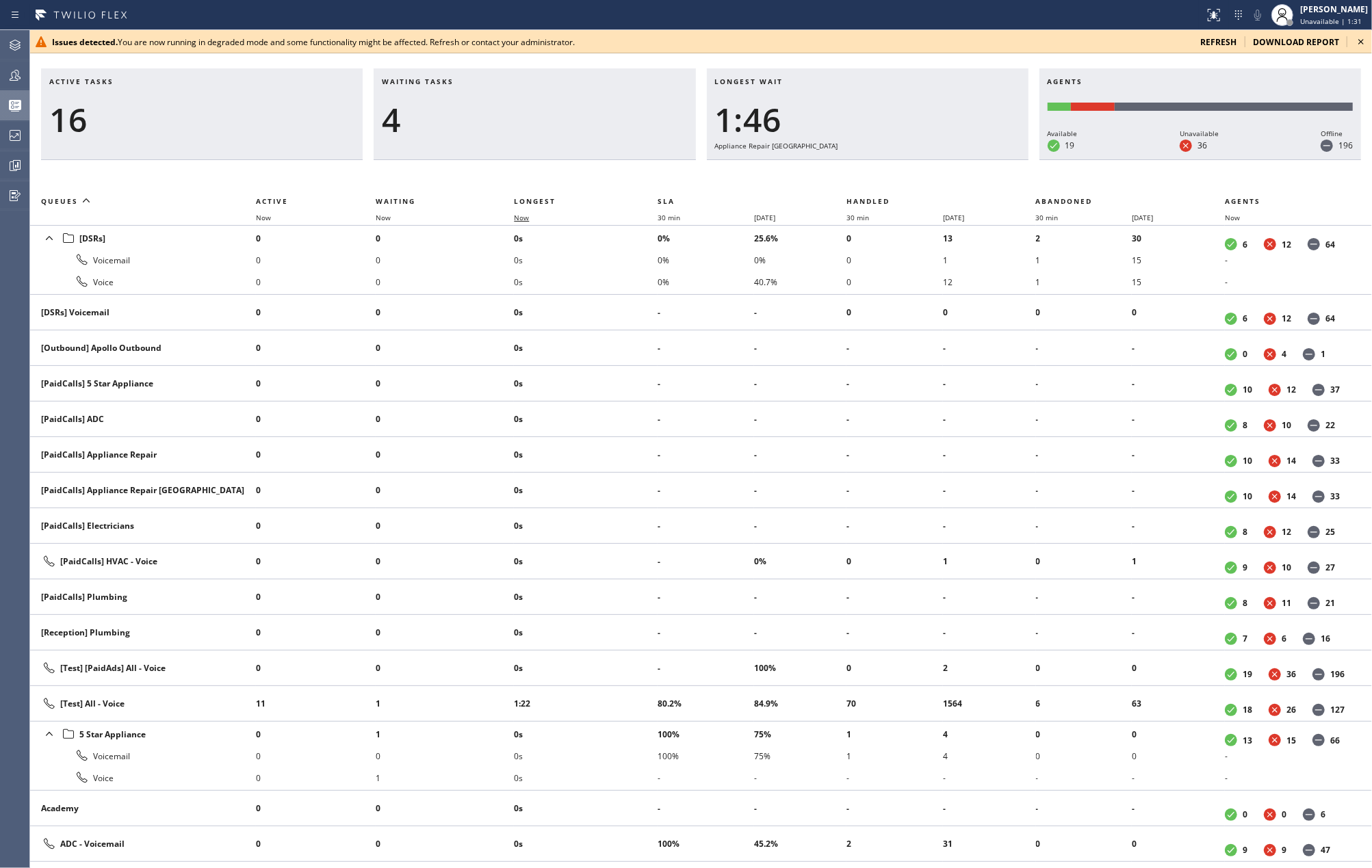
click at [532, 217] on span "Now" at bounding box center [530, 217] width 32 height 10
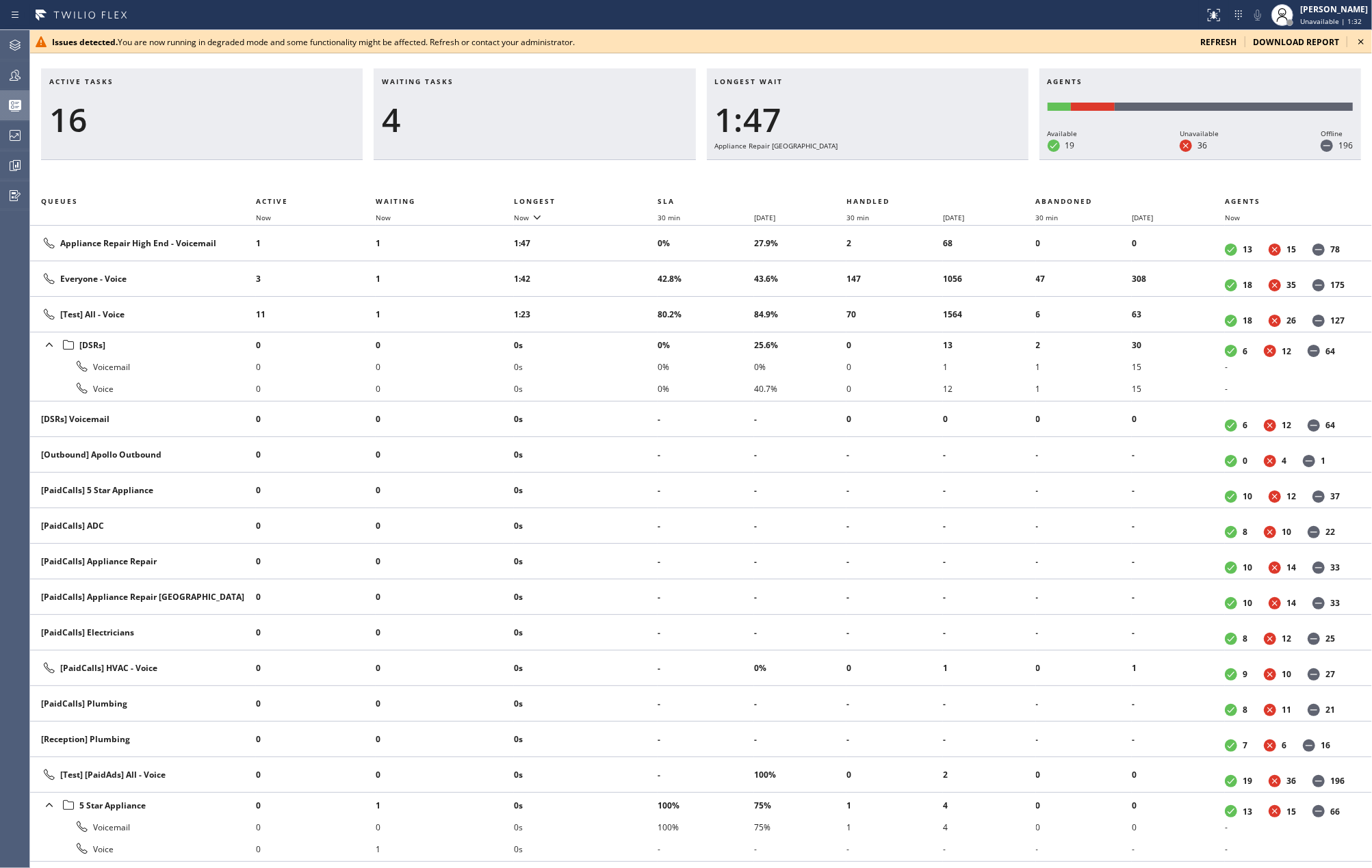
click at [1358, 41] on icon at bounding box center [1361, 41] width 16 height 16
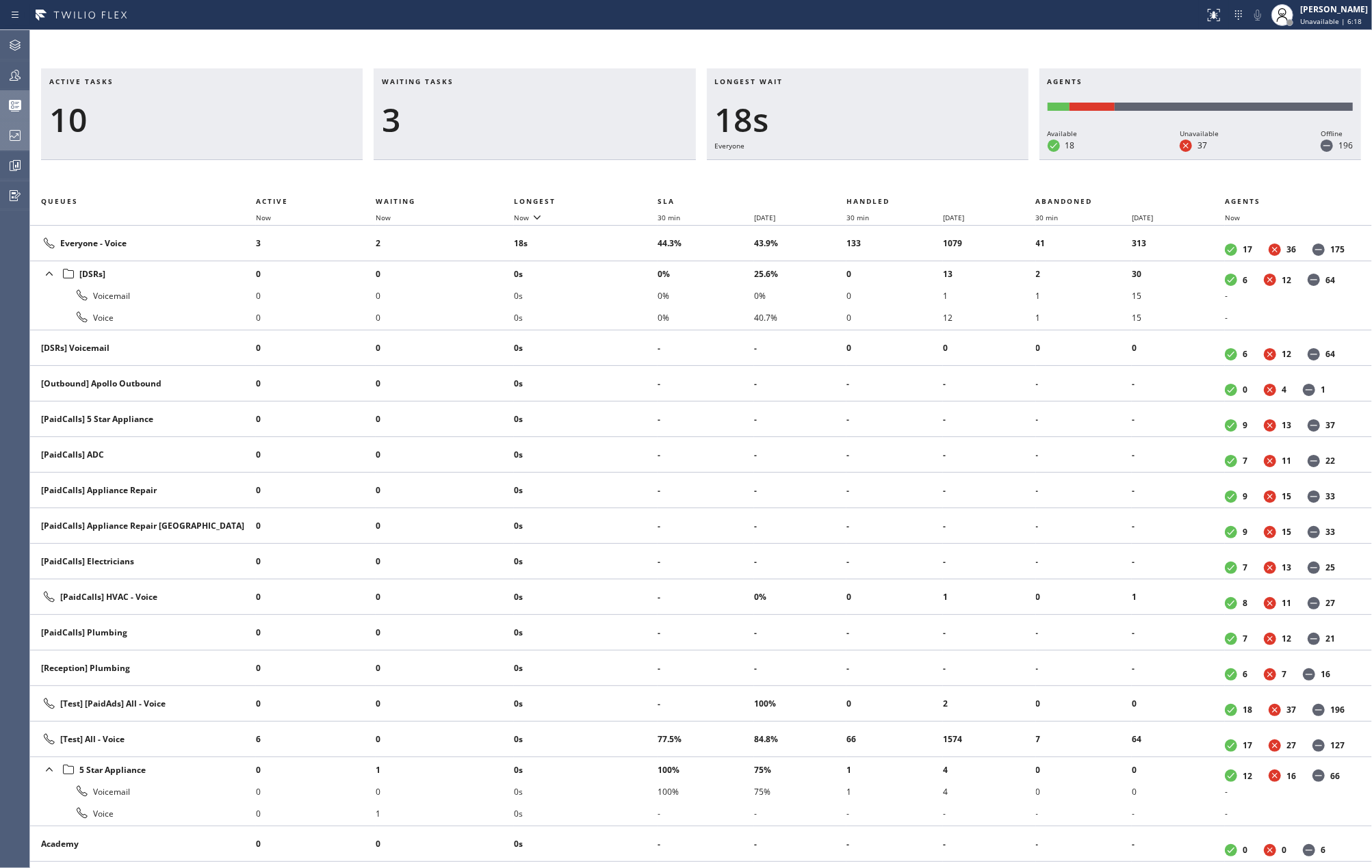
click at [14, 130] on icon at bounding box center [15, 135] width 11 height 11
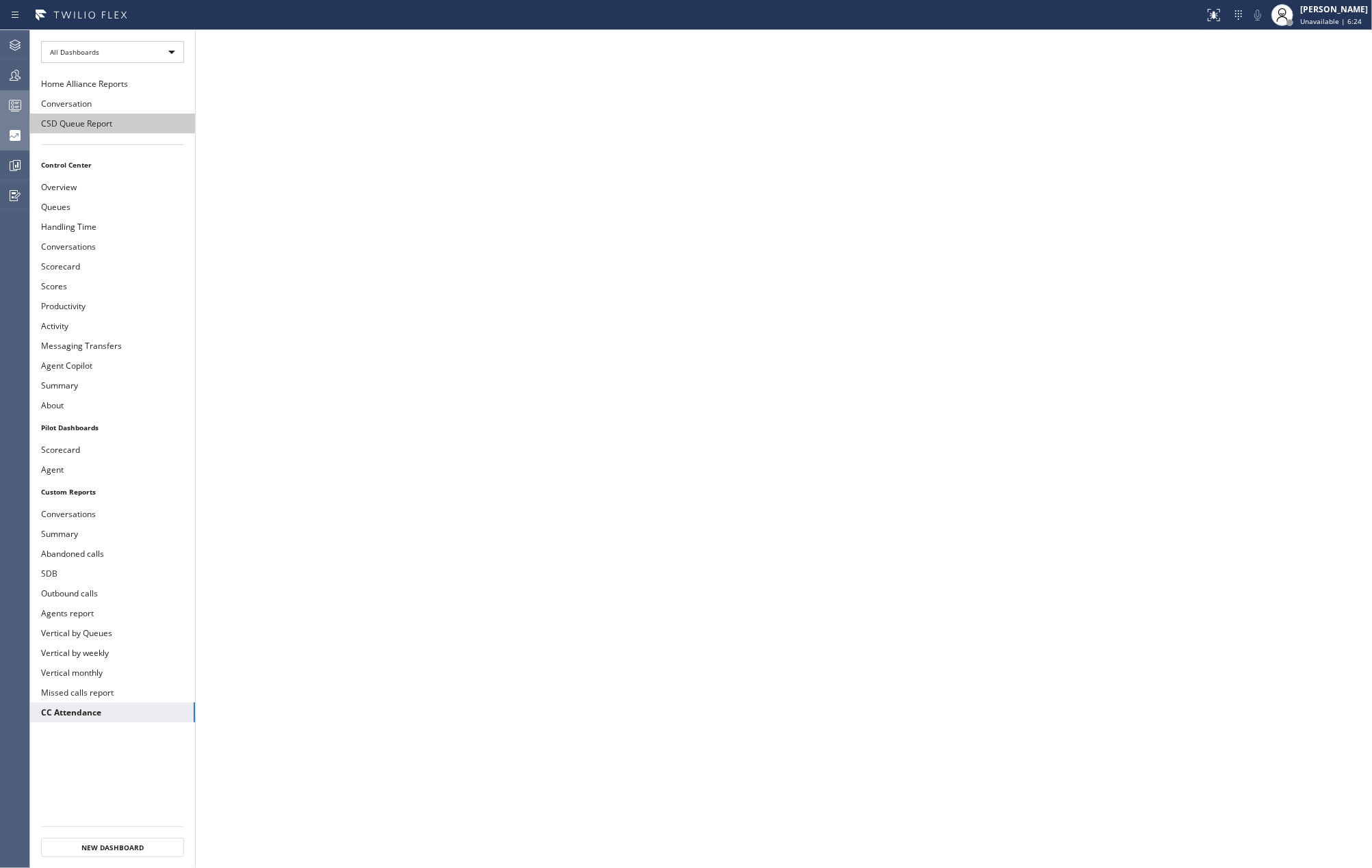
click at [105, 118] on button "CSD Queue Report" at bounding box center [112, 123] width 165 height 19
click at [108, 100] on button "Conversation" at bounding box center [112, 104] width 165 height 19
click at [146, 56] on div "All Dashboards" at bounding box center [113, 52] width 143 height 22
click at [116, 137] on li "Custom Reports" at bounding box center [111, 140] width 139 height 16
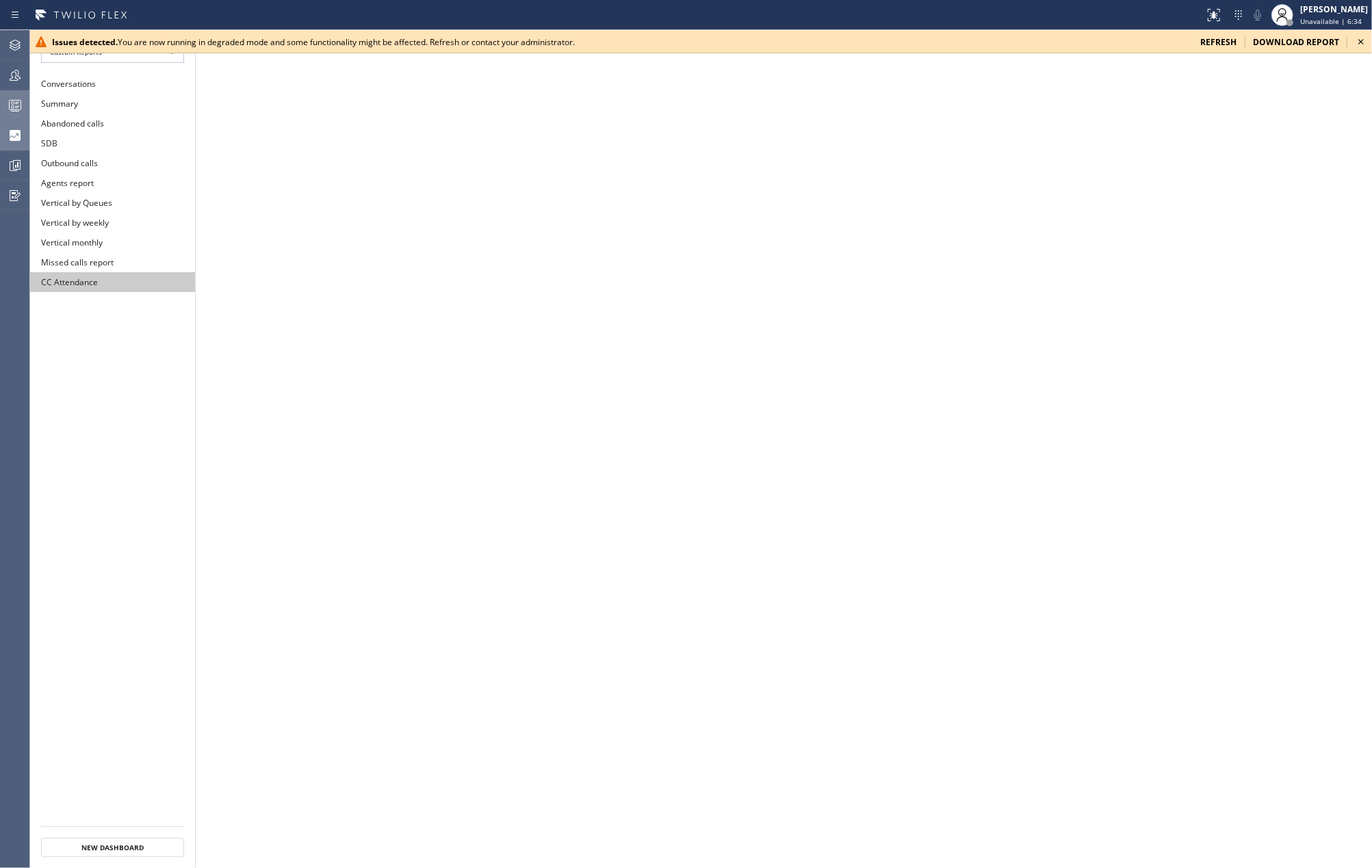
click at [110, 276] on button "CC Attendance" at bounding box center [112, 282] width 165 height 19
click at [1358, 40] on icon at bounding box center [1361, 41] width 16 height 16
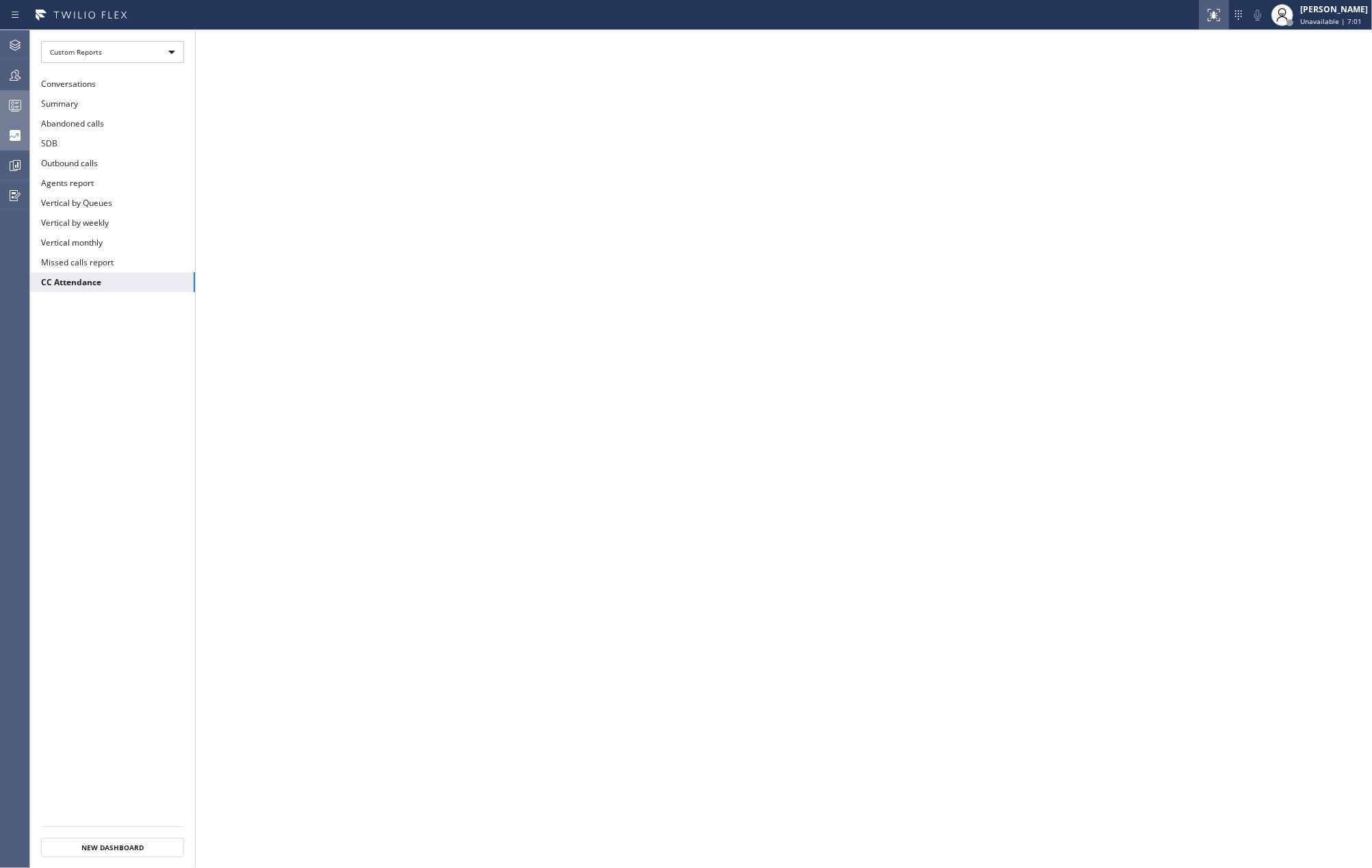
click at [1222, 12] on icon at bounding box center [1214, 15] width 16 height 16
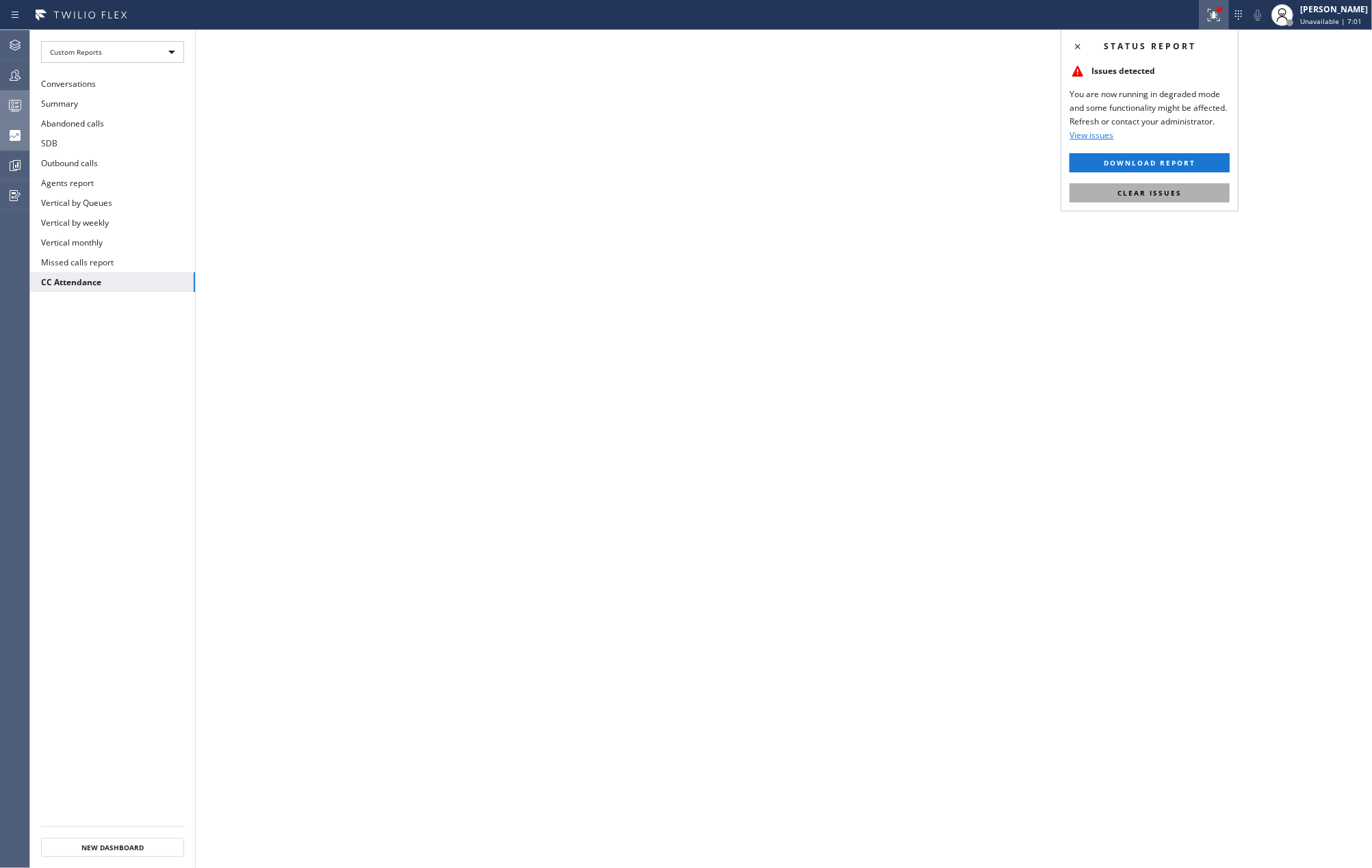
click at [1153, 189] on span "Clear issues" at bounding box center [1149, 193] width 64 height 10
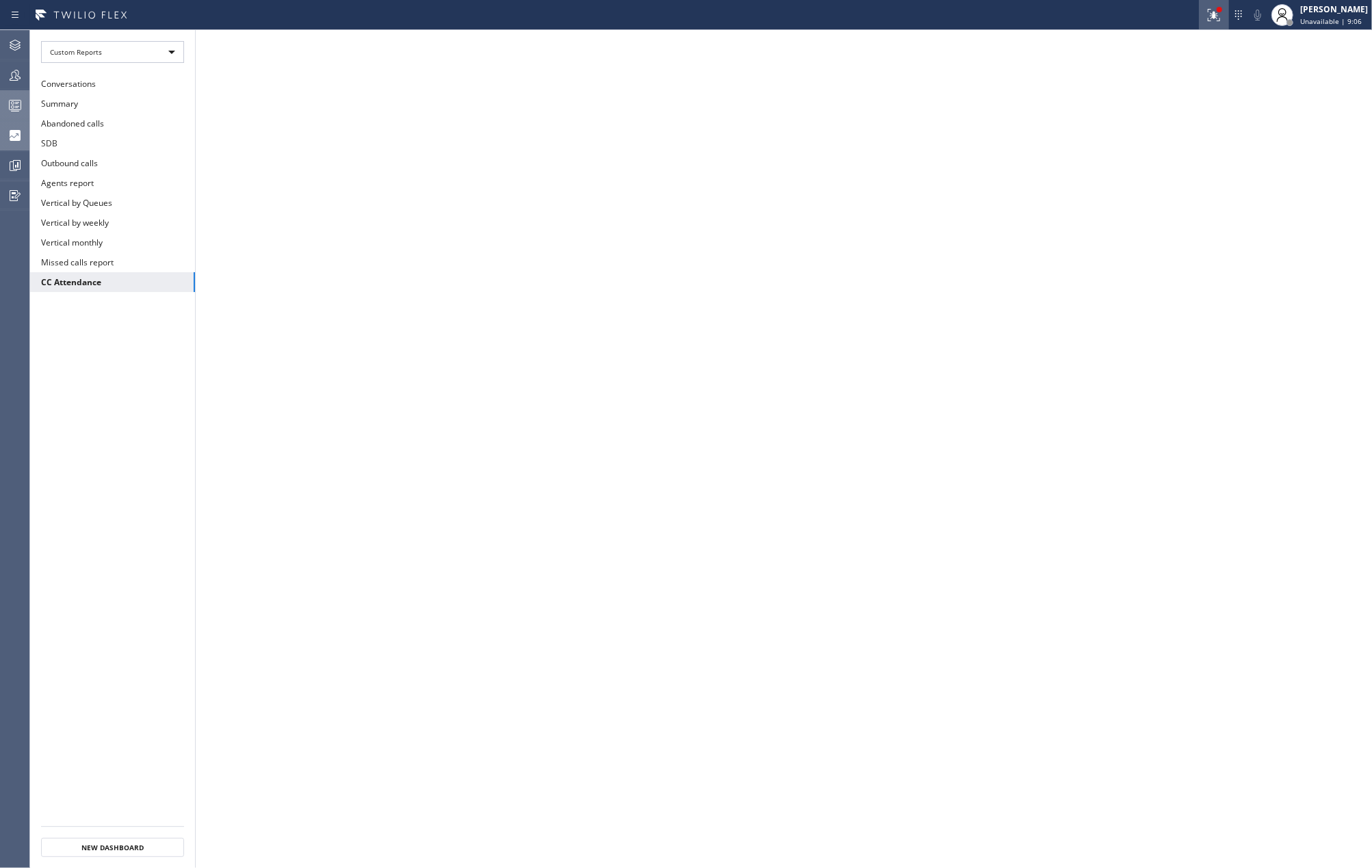
click at [1216, 17] on icon at bounding box center [1212, 14] width 8 height 10
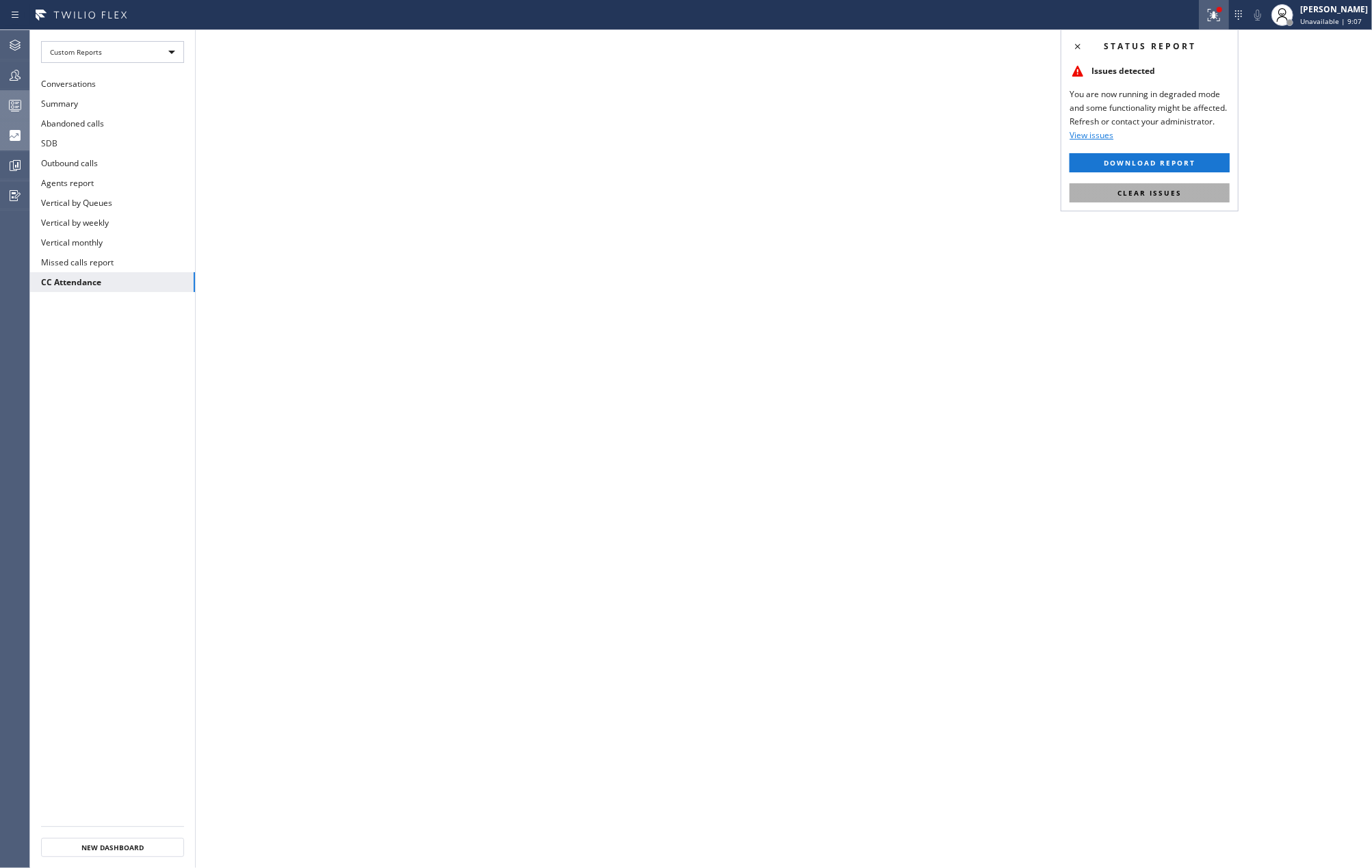
click at [1184, 190] on button "Clear issues" at bounding box center [1149, 193] width 160 height 19
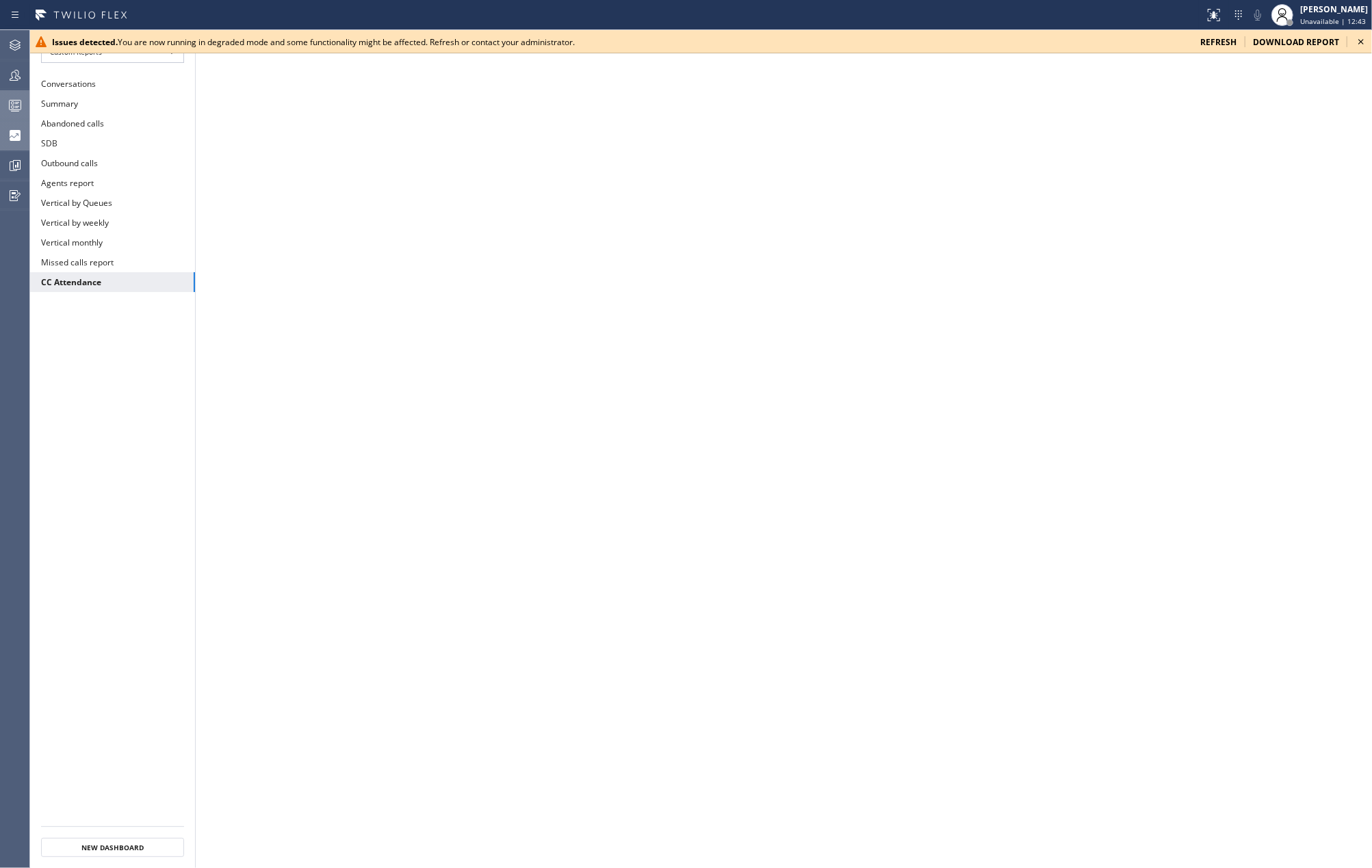
click at [15, 96] on div at bounding box center [15, 105] width 30 height 28
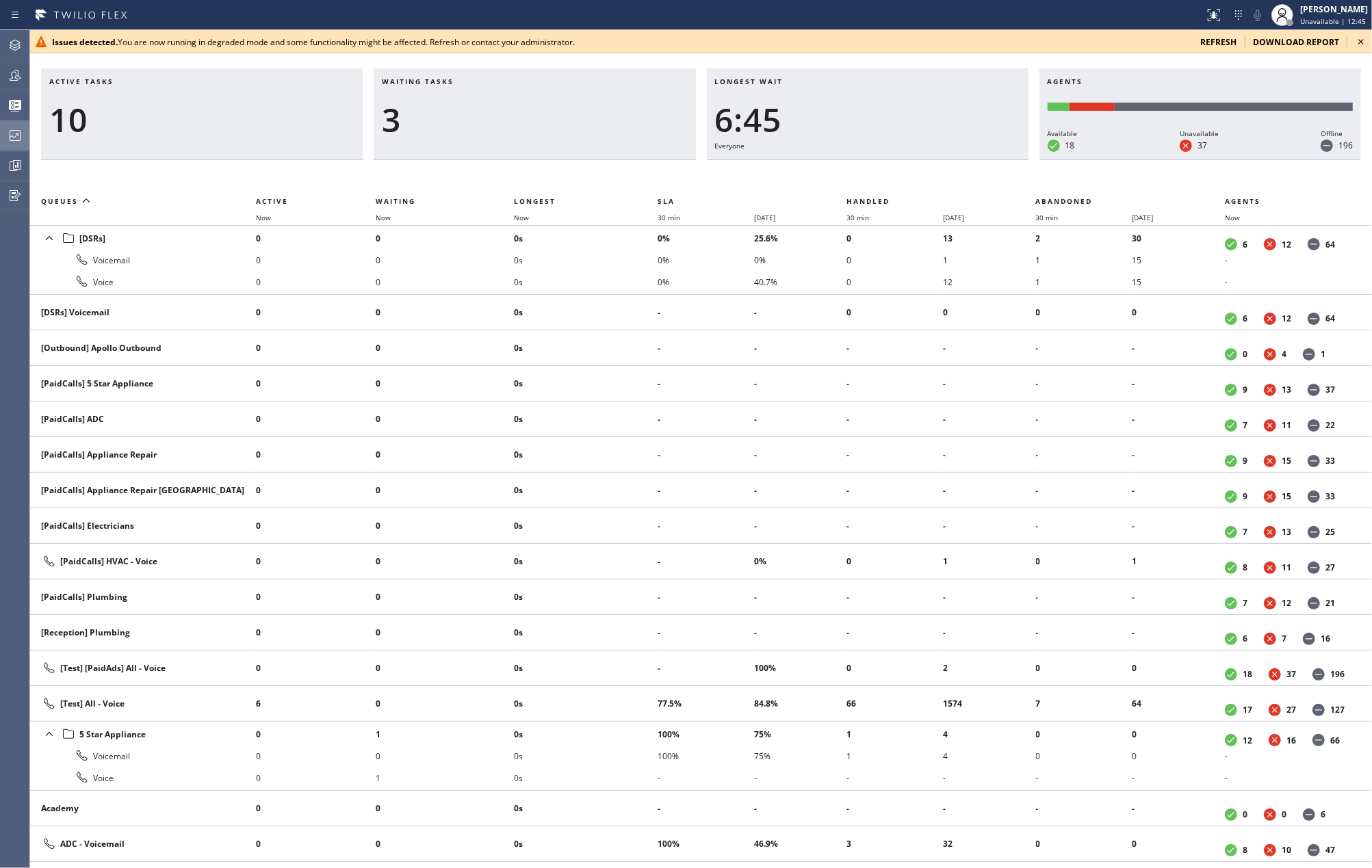
click at [1356, 38] on icon at bounding box center [1361, 41] width 16 height 16
click at [525, 211] on th "Now" at bounding box center [585, 217] width 144 height 16
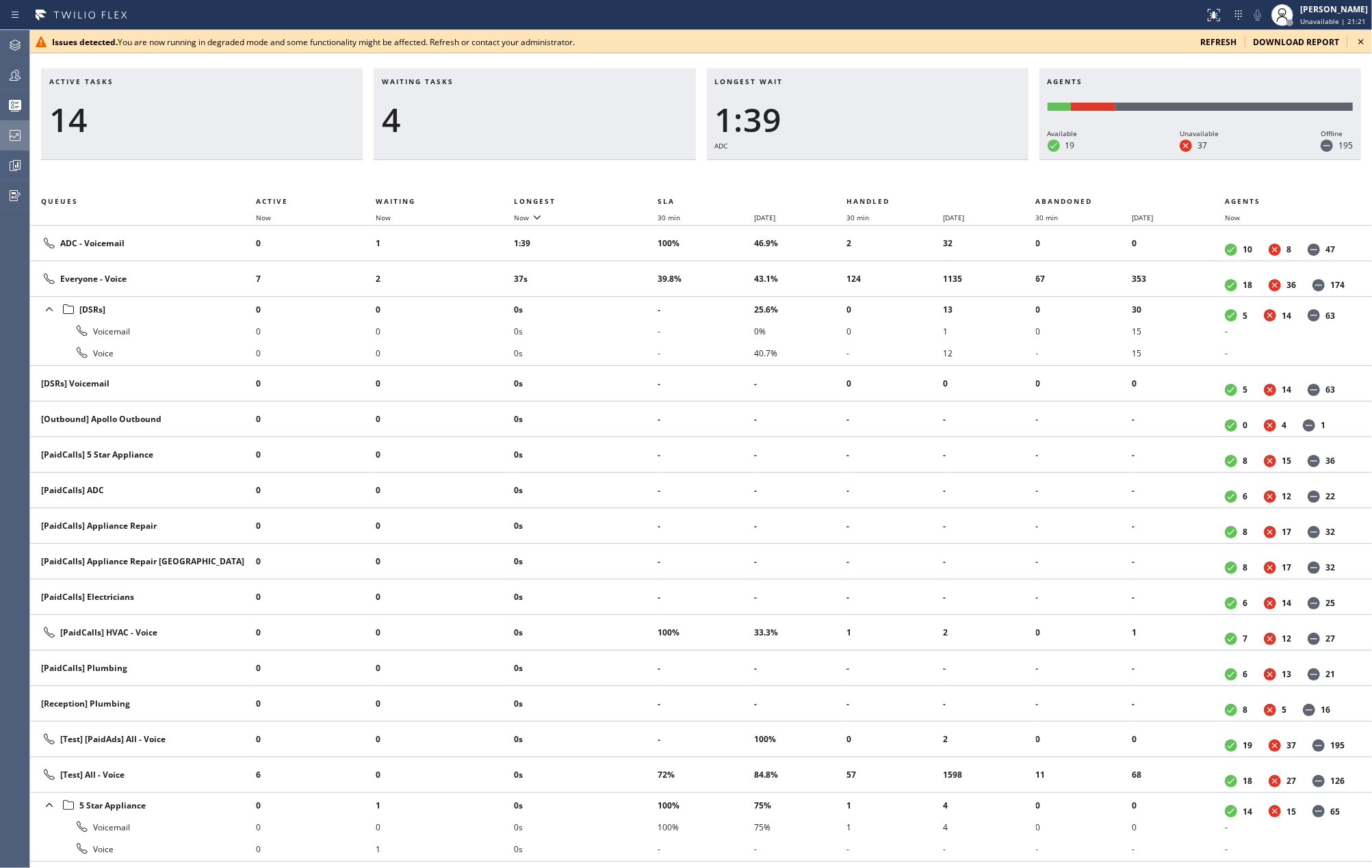
click at [1362, 41] on icon at bounding box center [1361, 41] width 6 height 6
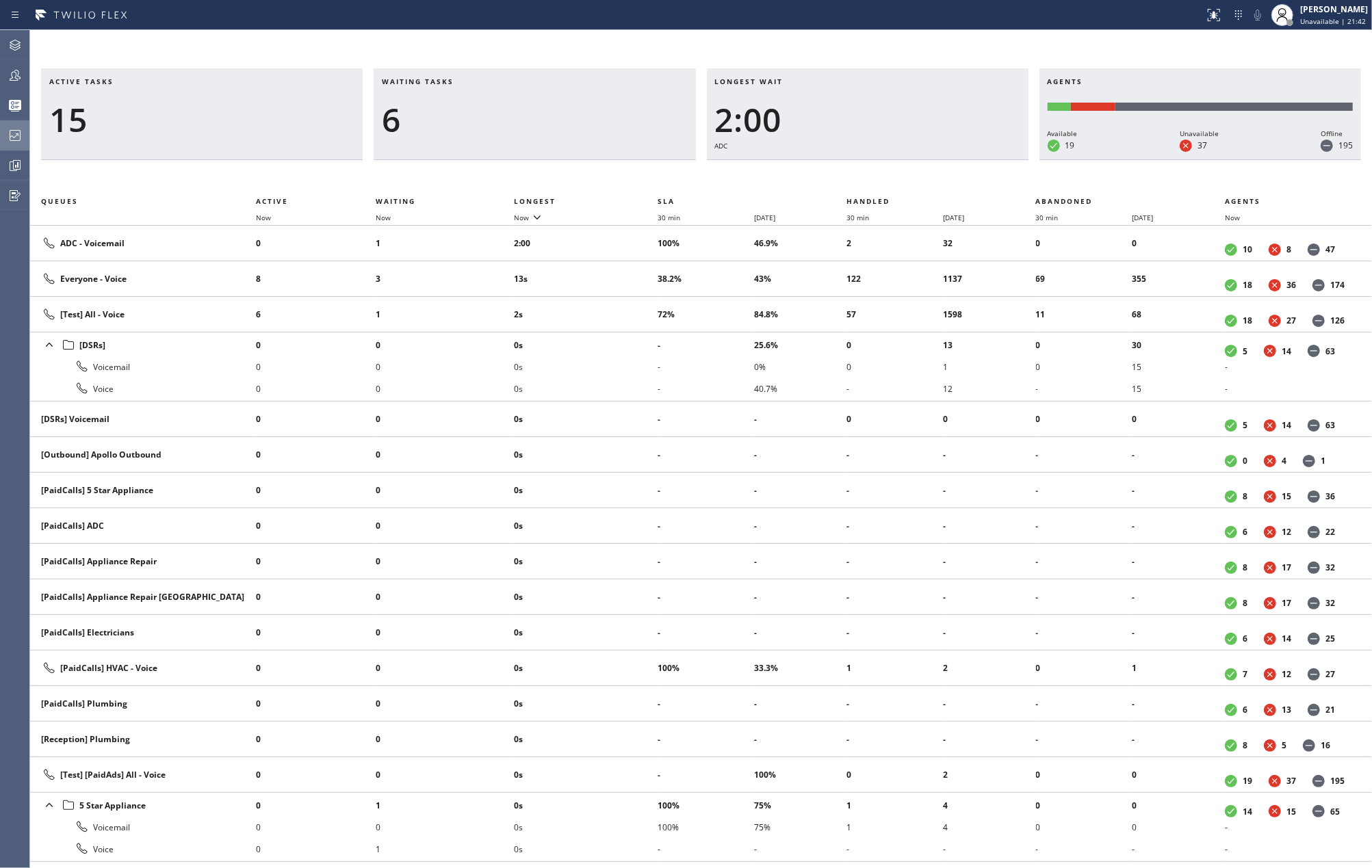
click at [647, 37] on div "Active tasks 15 Waiting tasks 6 Longest wait 2:00 ADC Agents Available 19 Unava…" at bounding box center [701, 449] width 1342 height 838
click at [23, 70] on icon at bounding box center [15, 75] width 16 height 16
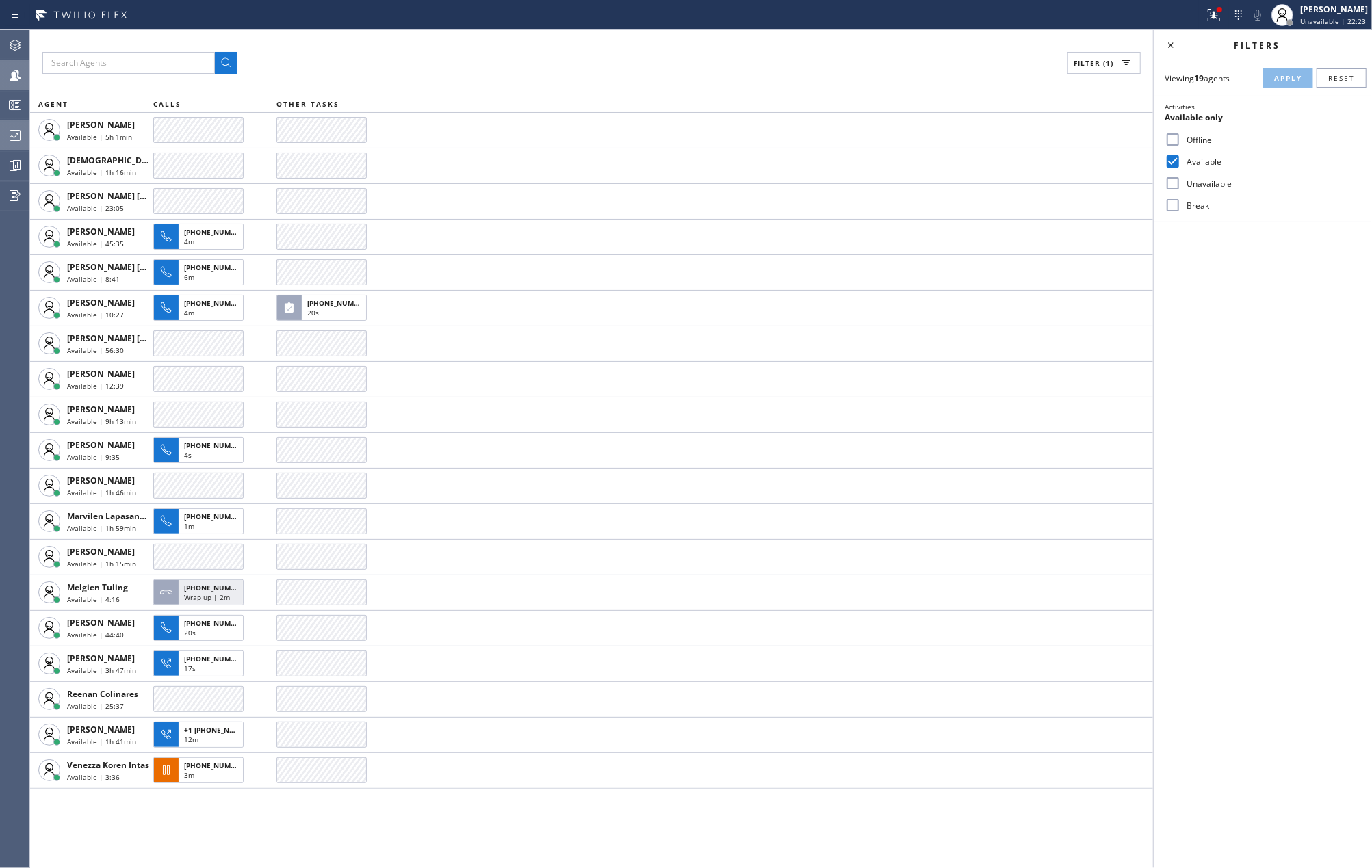
click at [14, 103] on circle at bounding box center [12, 103] width 2 height 2
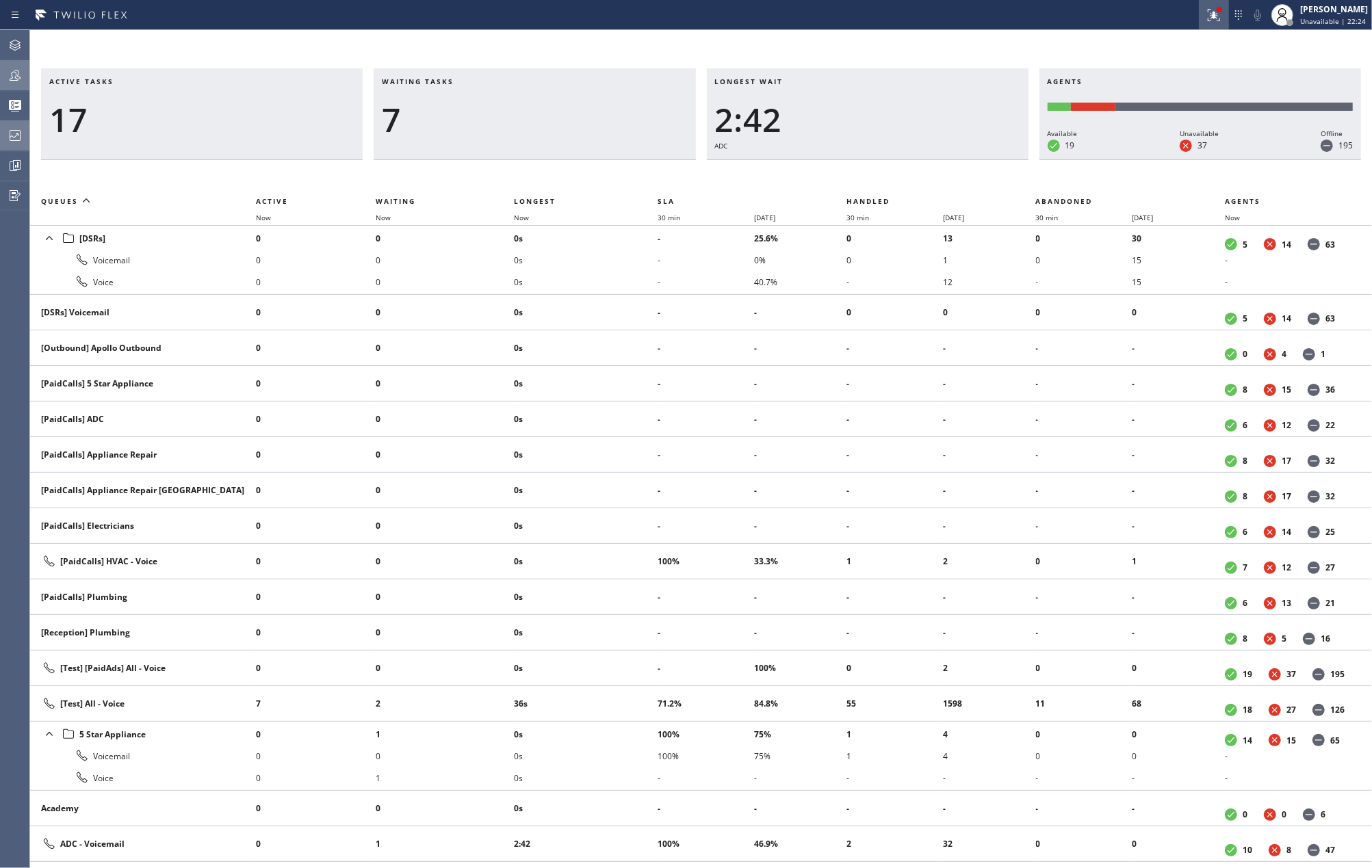
click at [1229, 17] on div at bounding box center [1214, 15] width 30 height 16
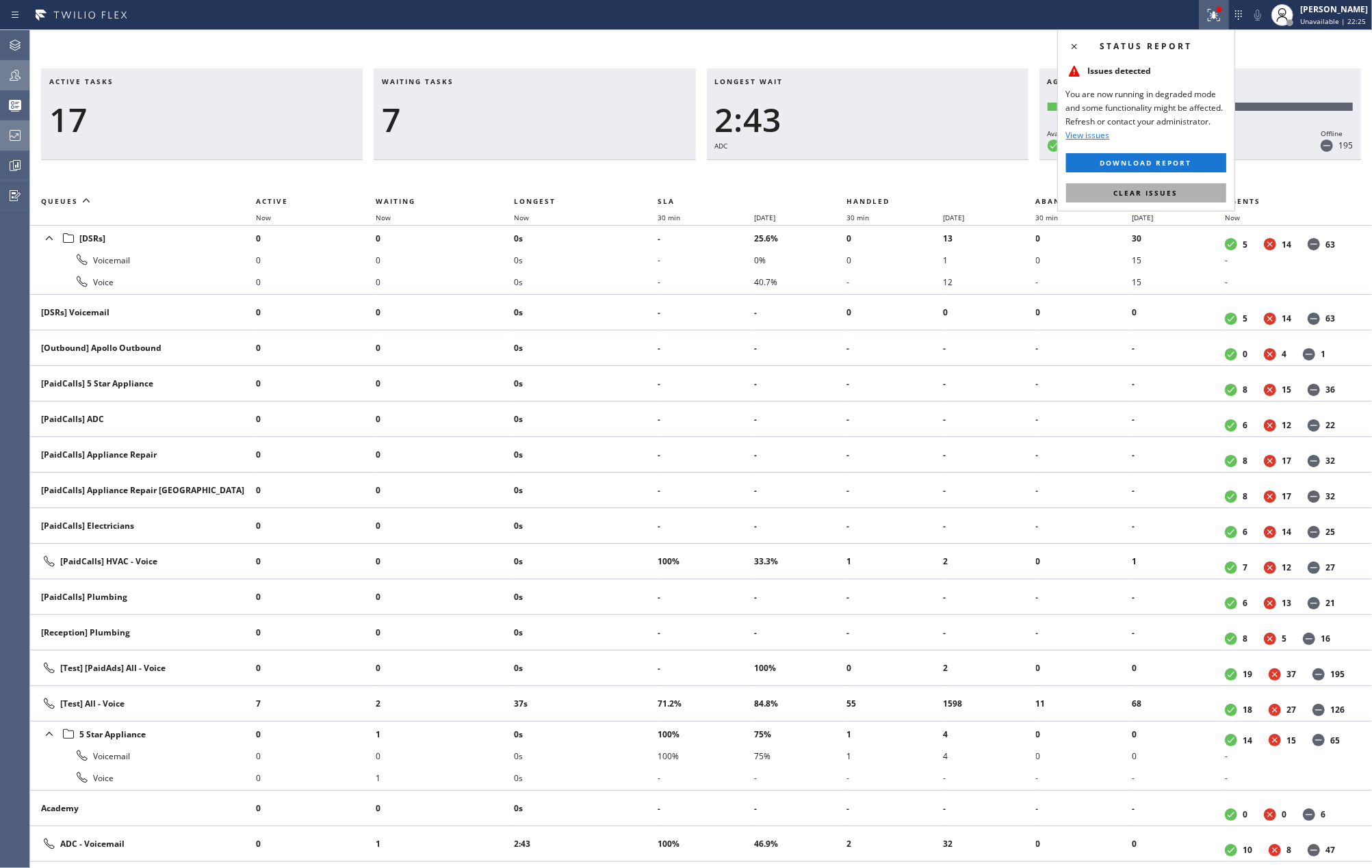
click at [1143, 187] on button "Clear issues" at bounding box center [1146, 193] width 160 height 19
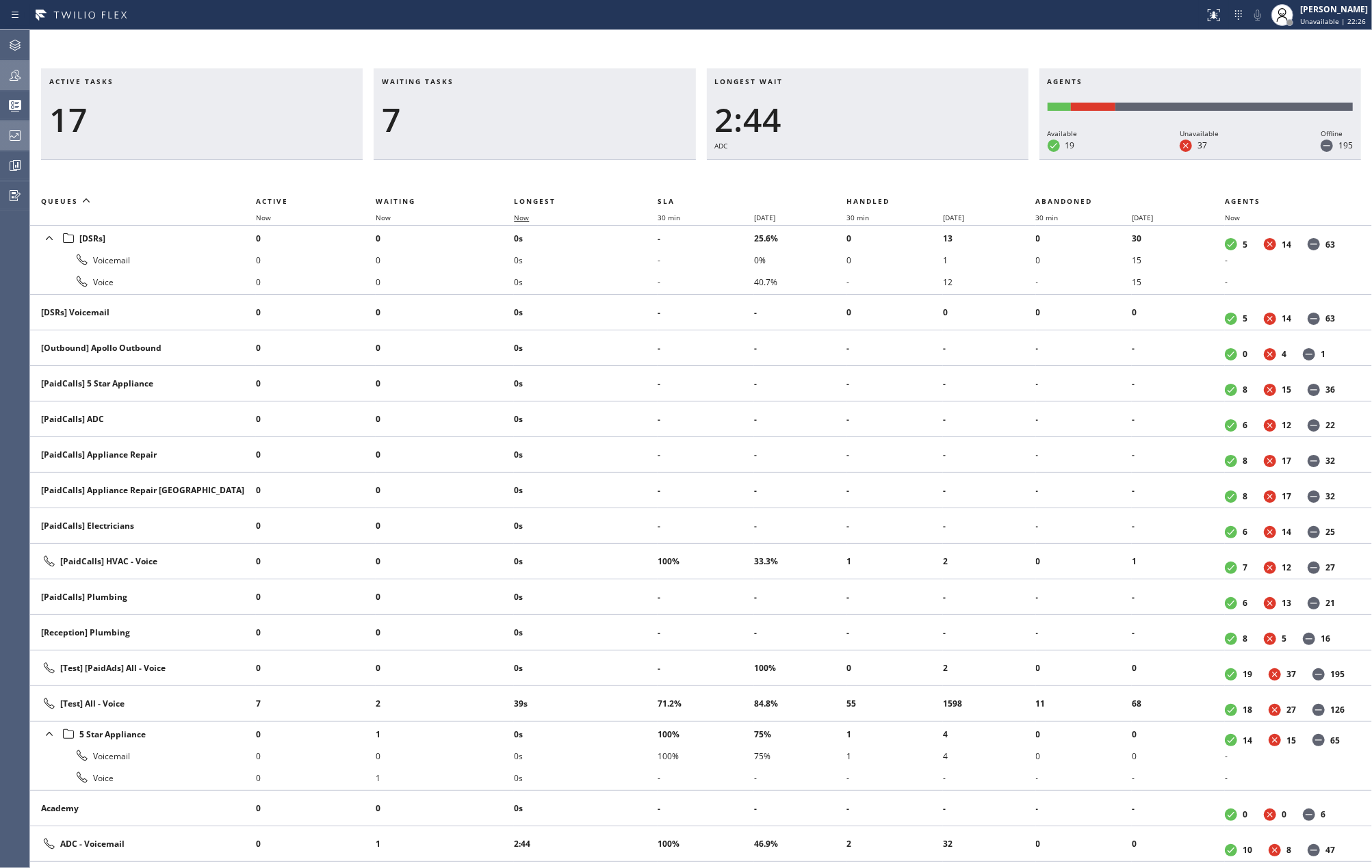
click at [527, 217] on span "Now" at bounding box center [521, 217] width 15 height 10
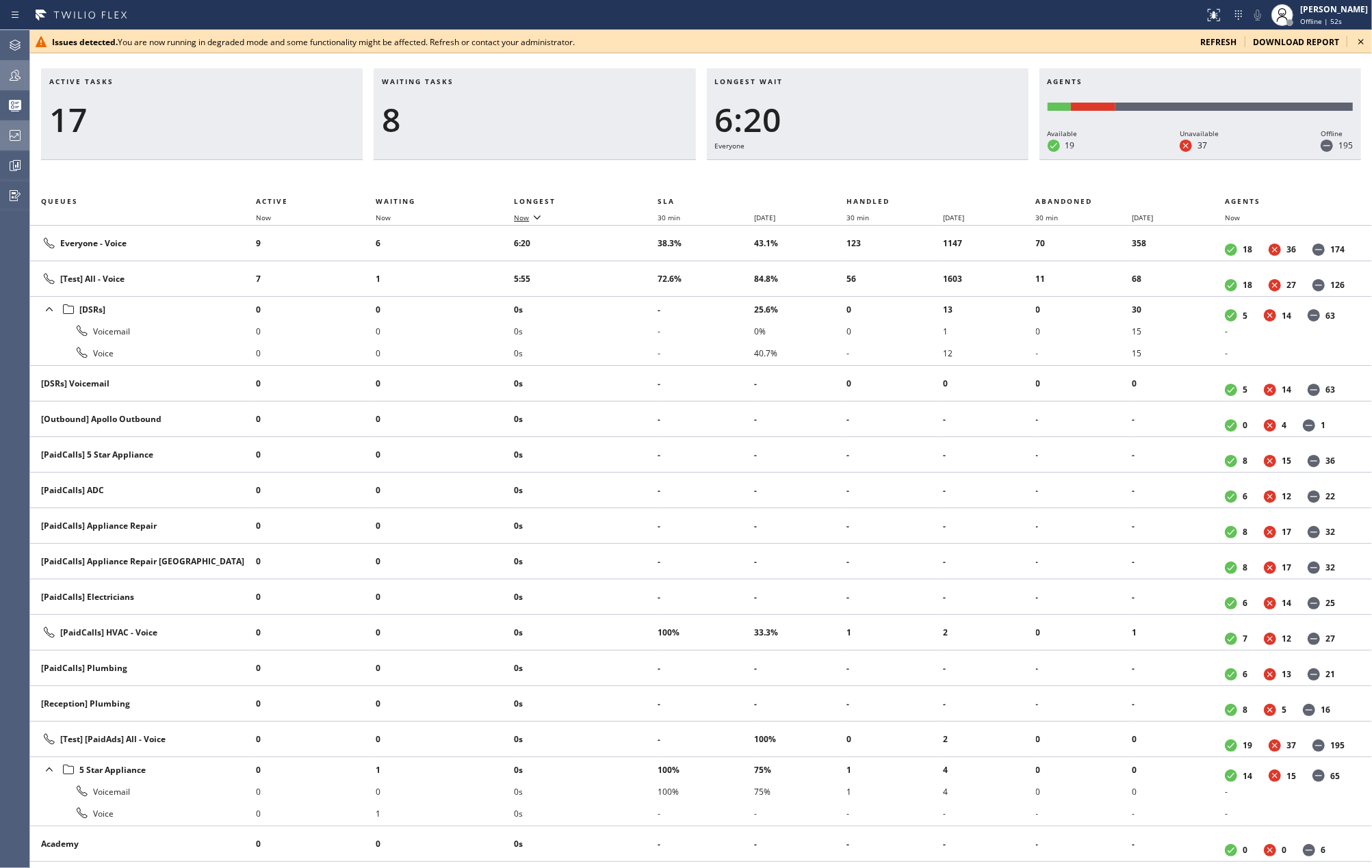
click at [529, 214] on span "Now" at bounding box center [521, 217] width 15 height 10
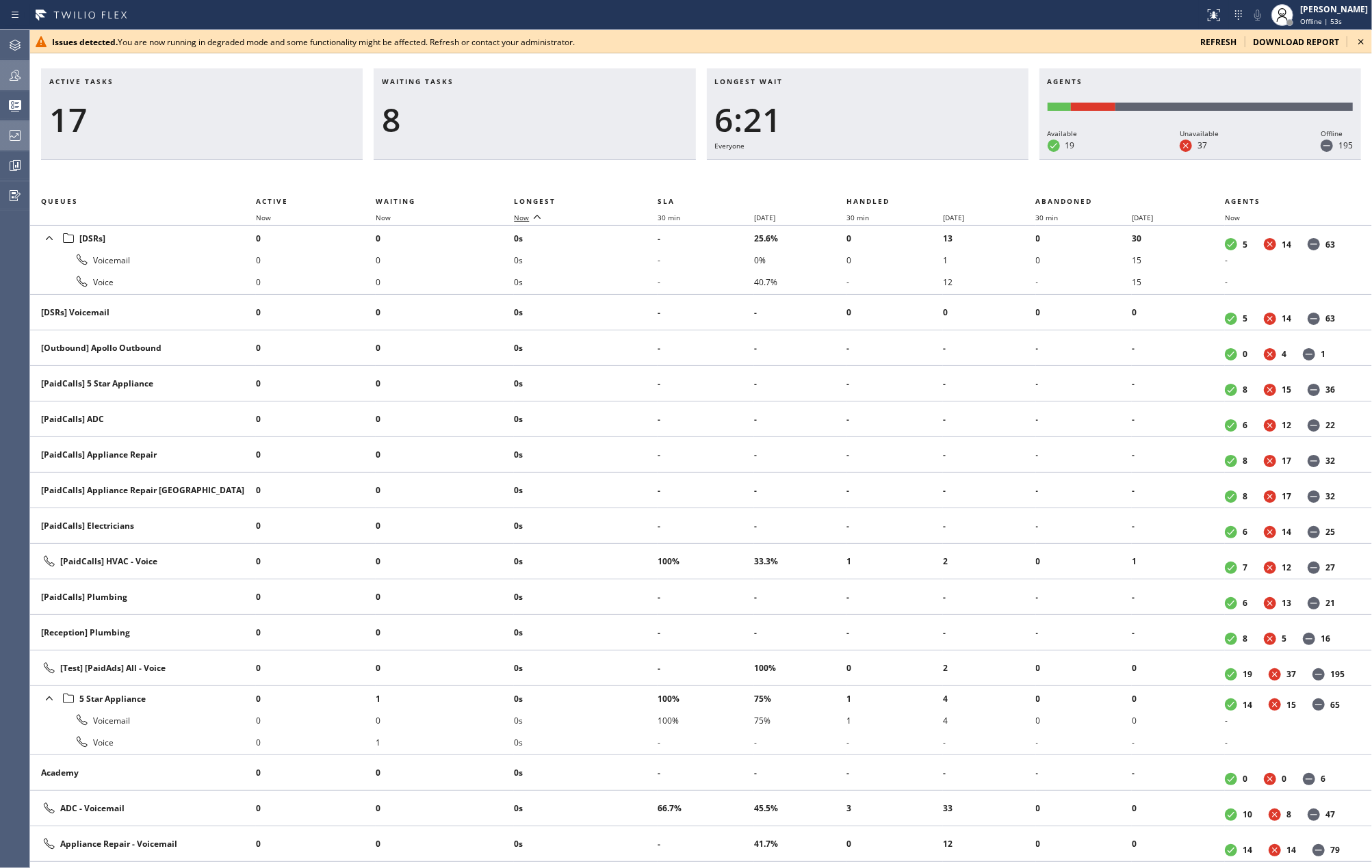
click at [529, 214] on span "Now" at bounding box center [521, 217] width 15 height 10
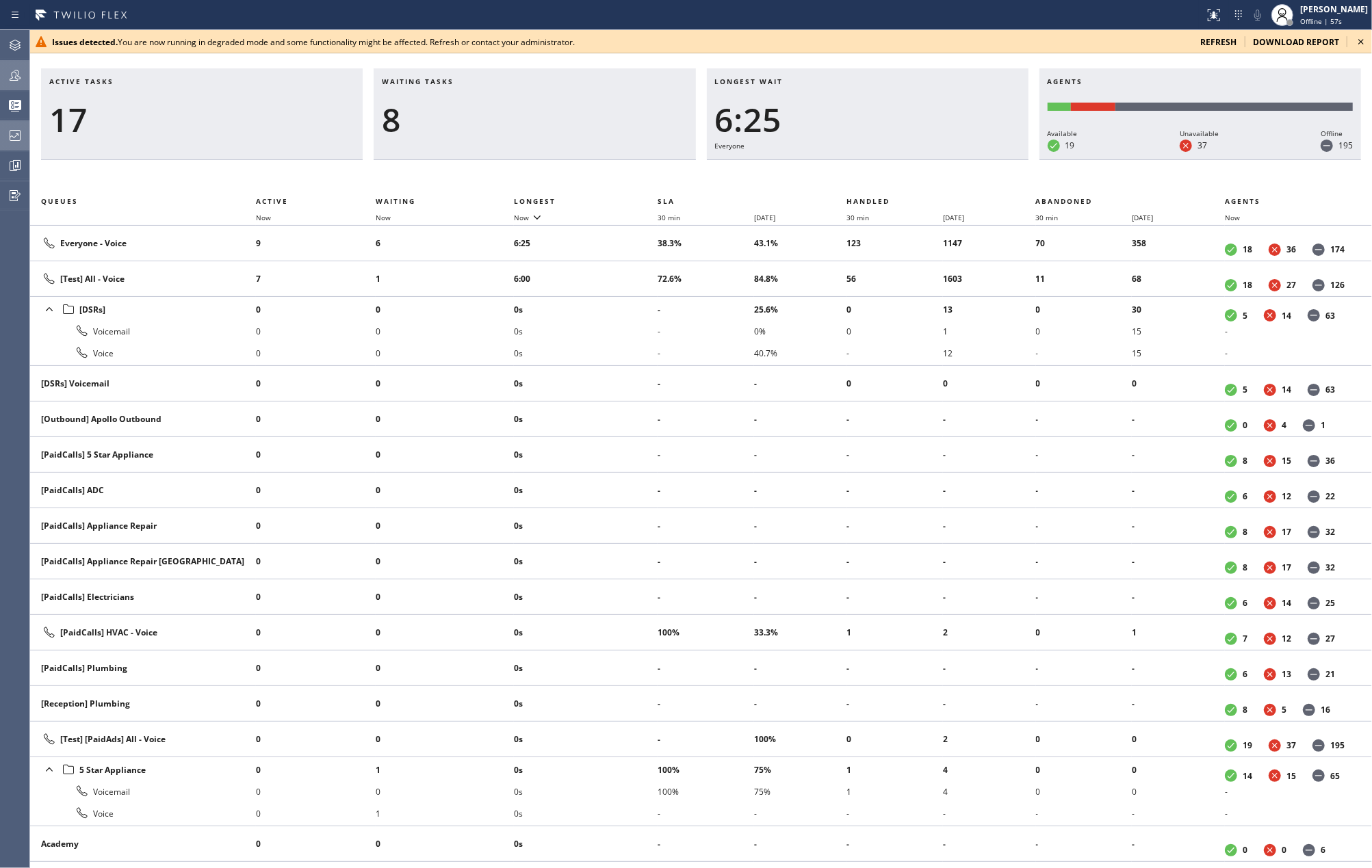
click at [1361, 42] on icon at bounding box center [1361, 41] width 16 height 16
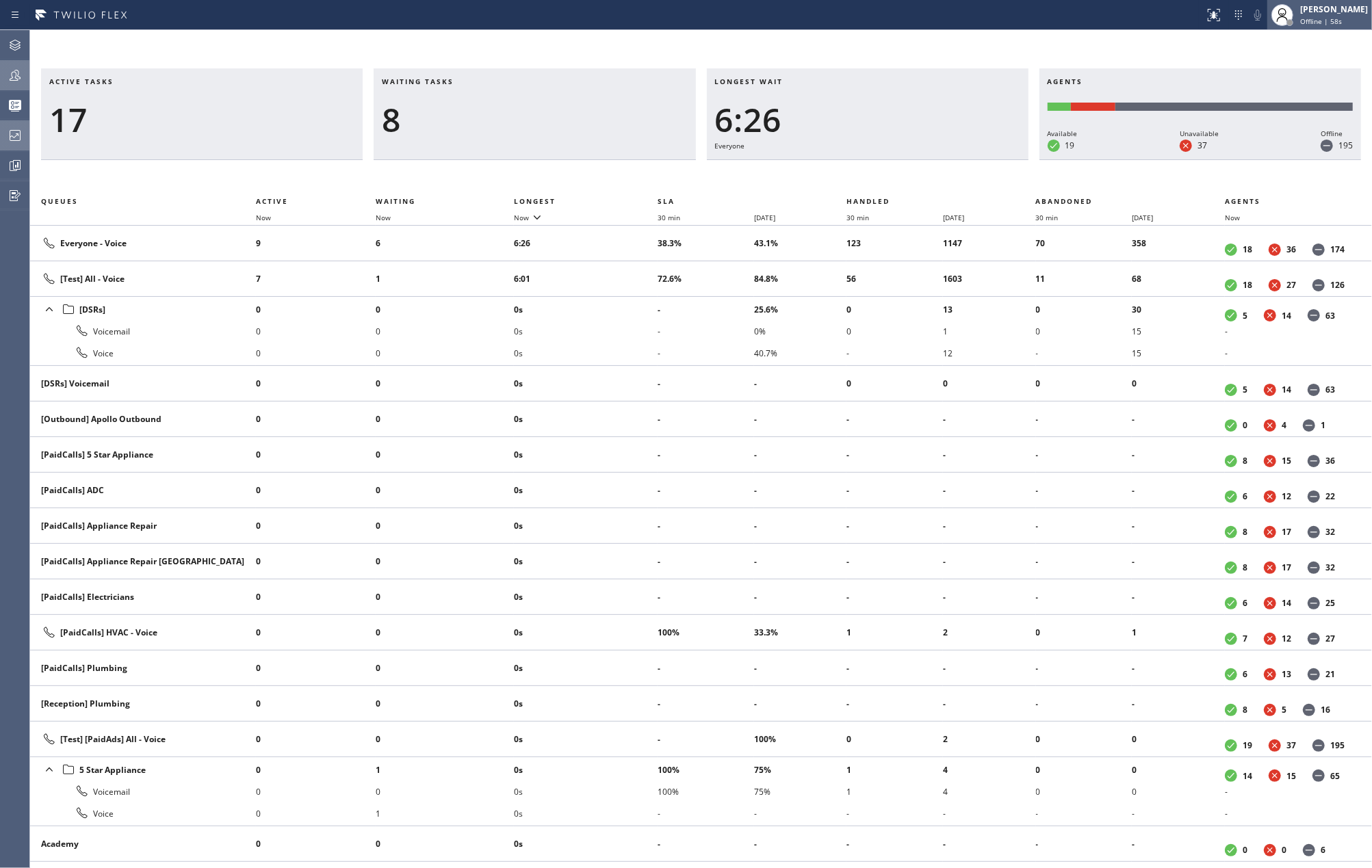
click at [1336, 11] on div "[PERSON_NAME]" at bounding box center [1335, 9] width 68 height 11
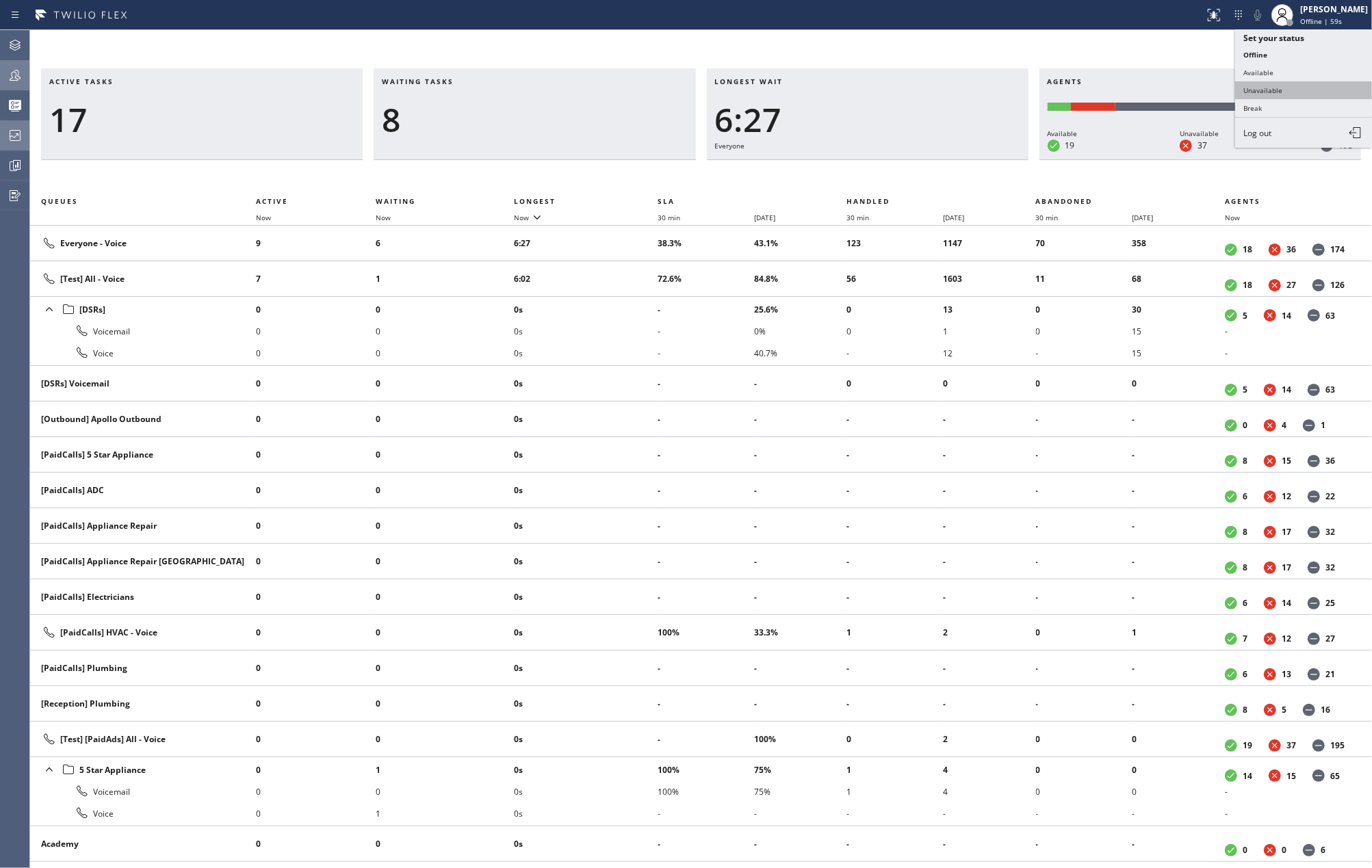
click at [1307, 85] on button "Unavailable" at bounding box center [1303, 90] width 137 height 18
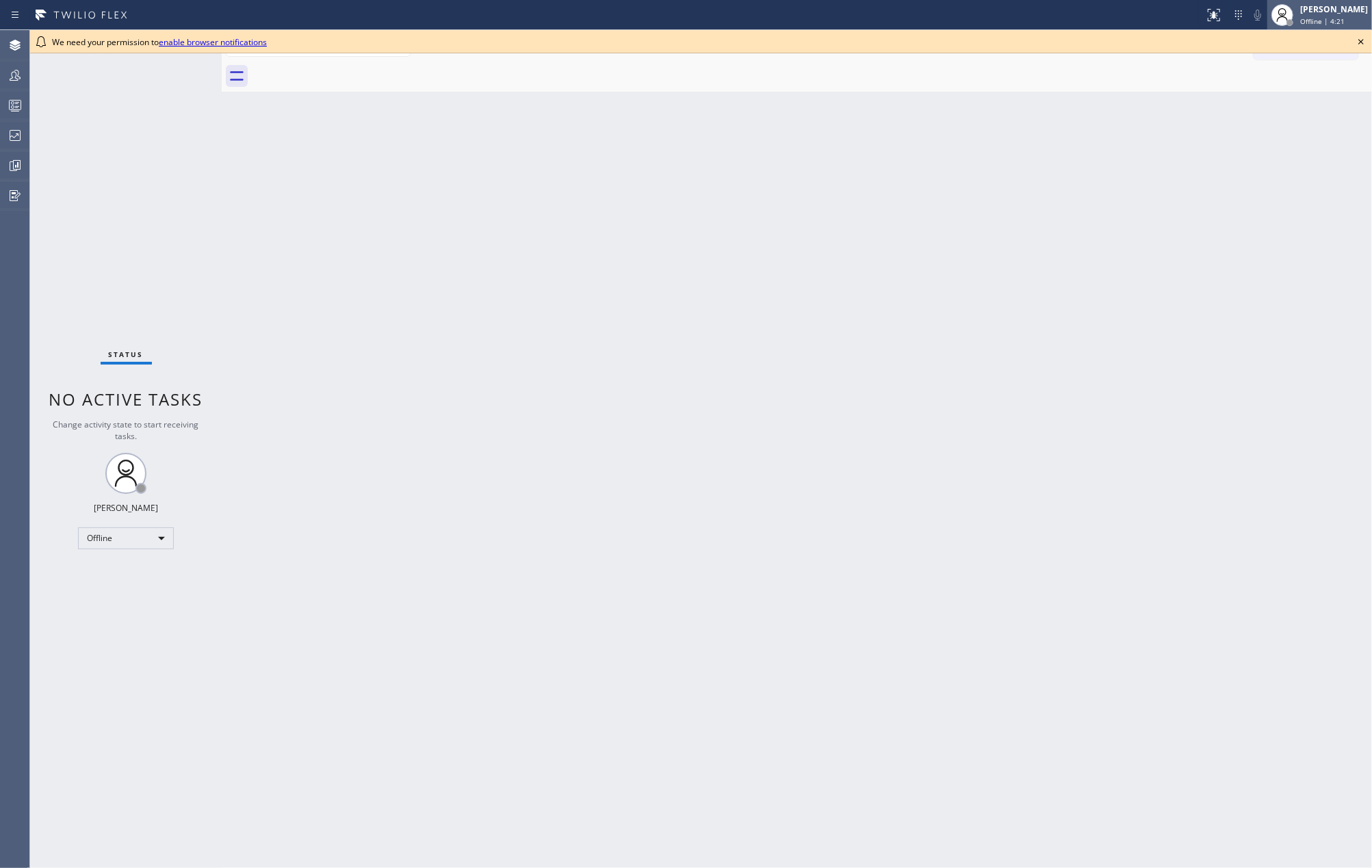
click at [1325, 18] on span "Offline | 4:21" at bounding box center [1323, 21] width 45 height 10
click at [1289, 89] on button "Unavailable" at bounding box center [1303, 90] width 137 height 18
click at [1358, 41] on icon at bounding box center [1361, 41] width 16 height 16
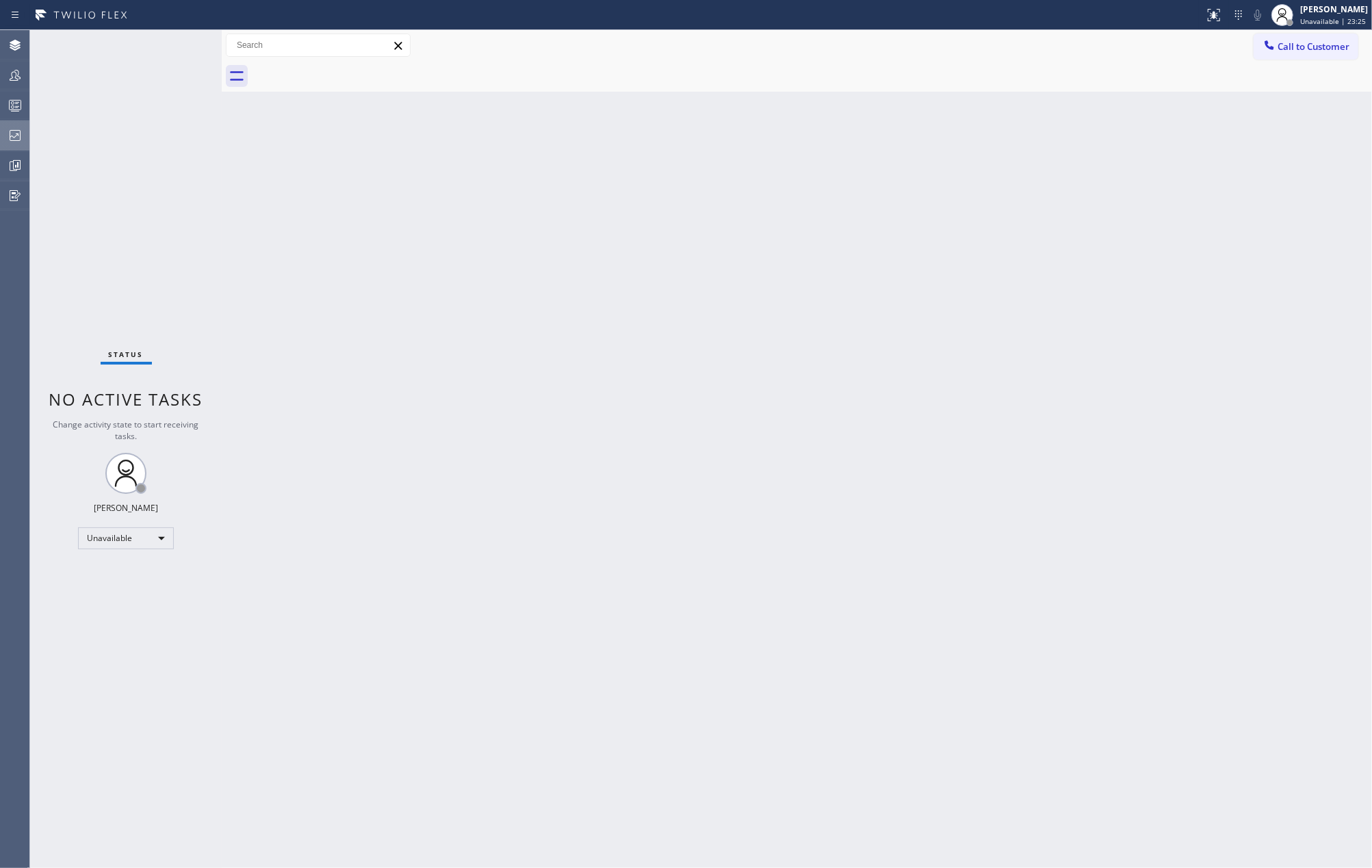
click at [20, 135] on icon at bounding box center [15, 135] width 16 height 16
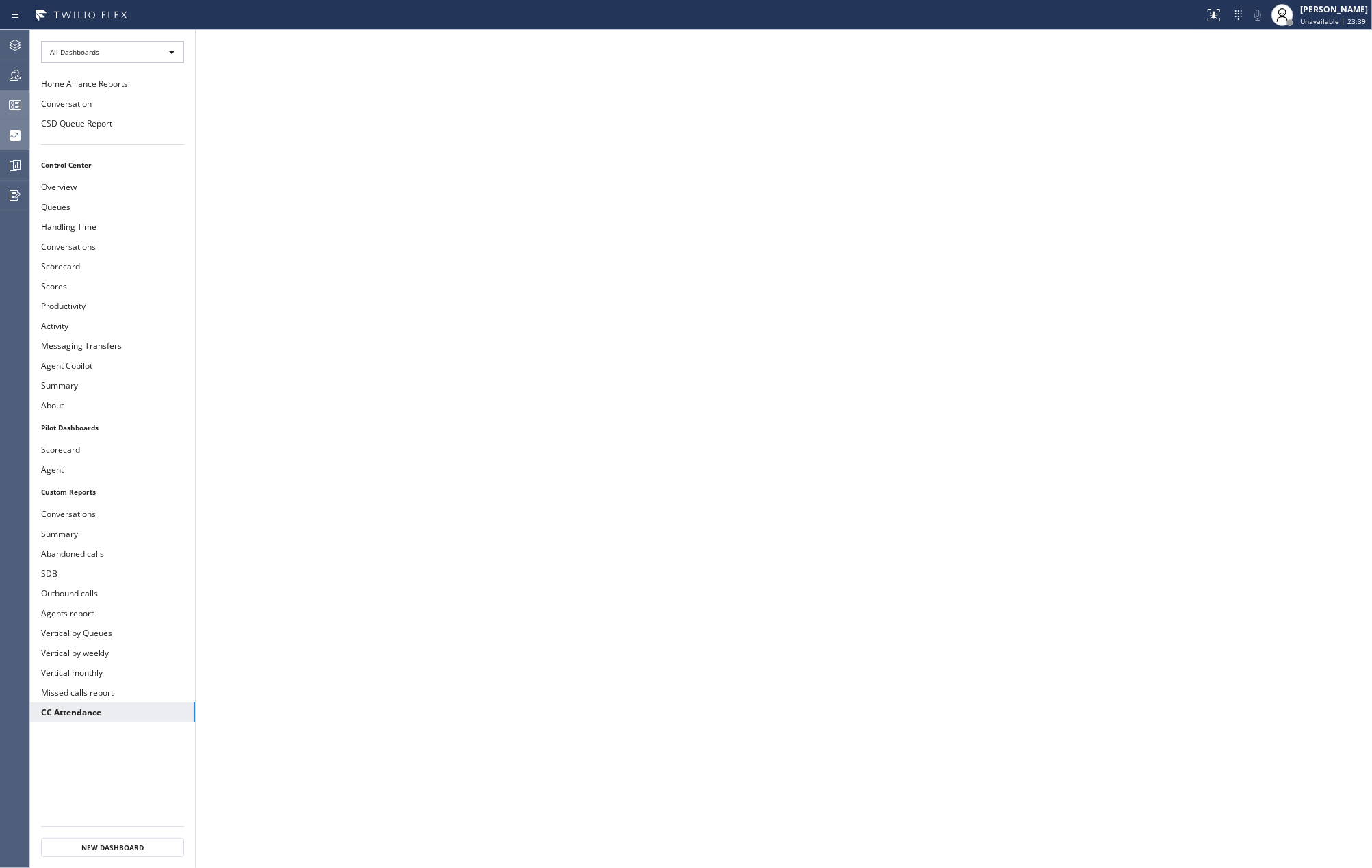
click at [10, 104] on rect at bounding box center [15, 105] width 11 height 10
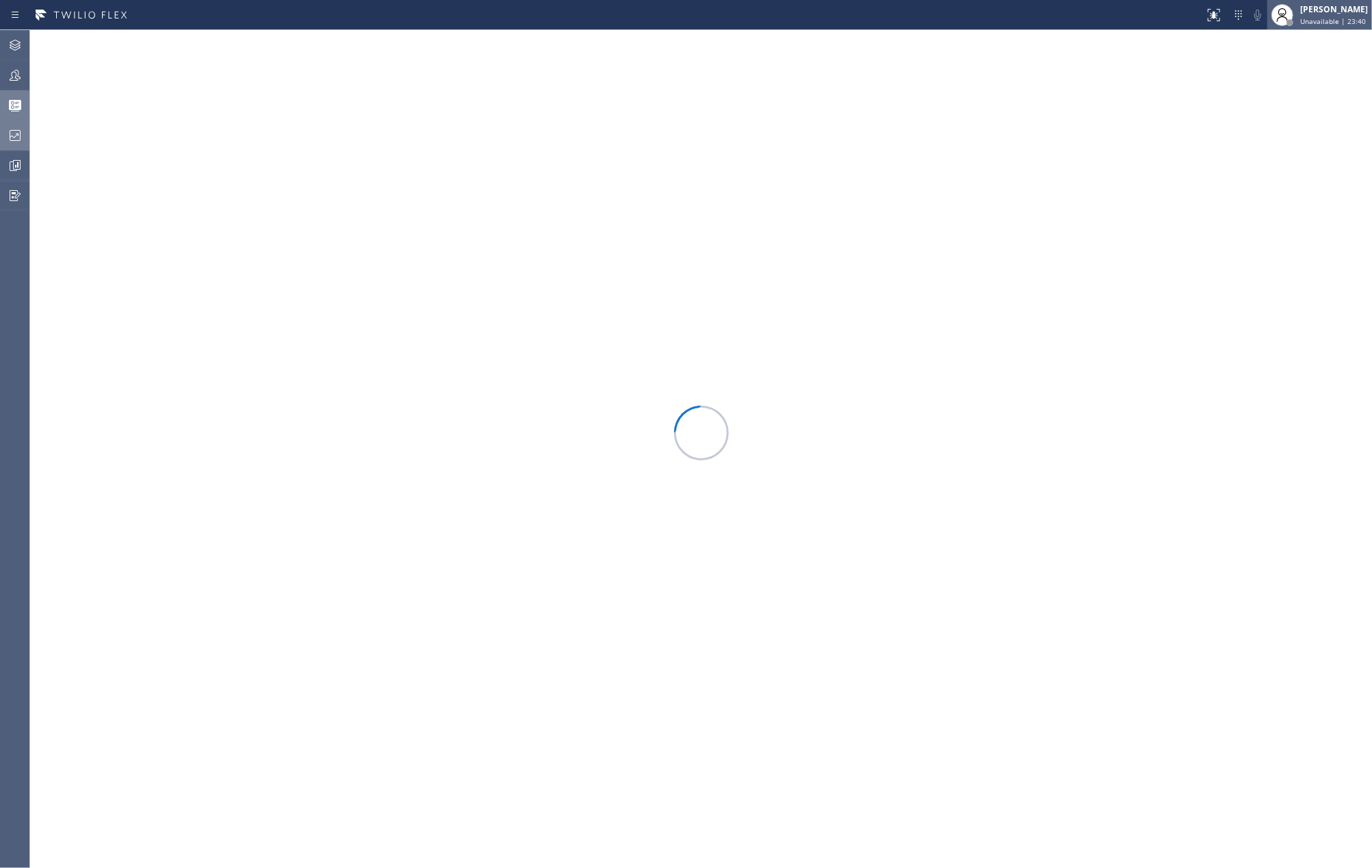
click at [1311, 18] on span "Unavailable | 23:40" at bounding box center [1333, 21] width 66 height 10
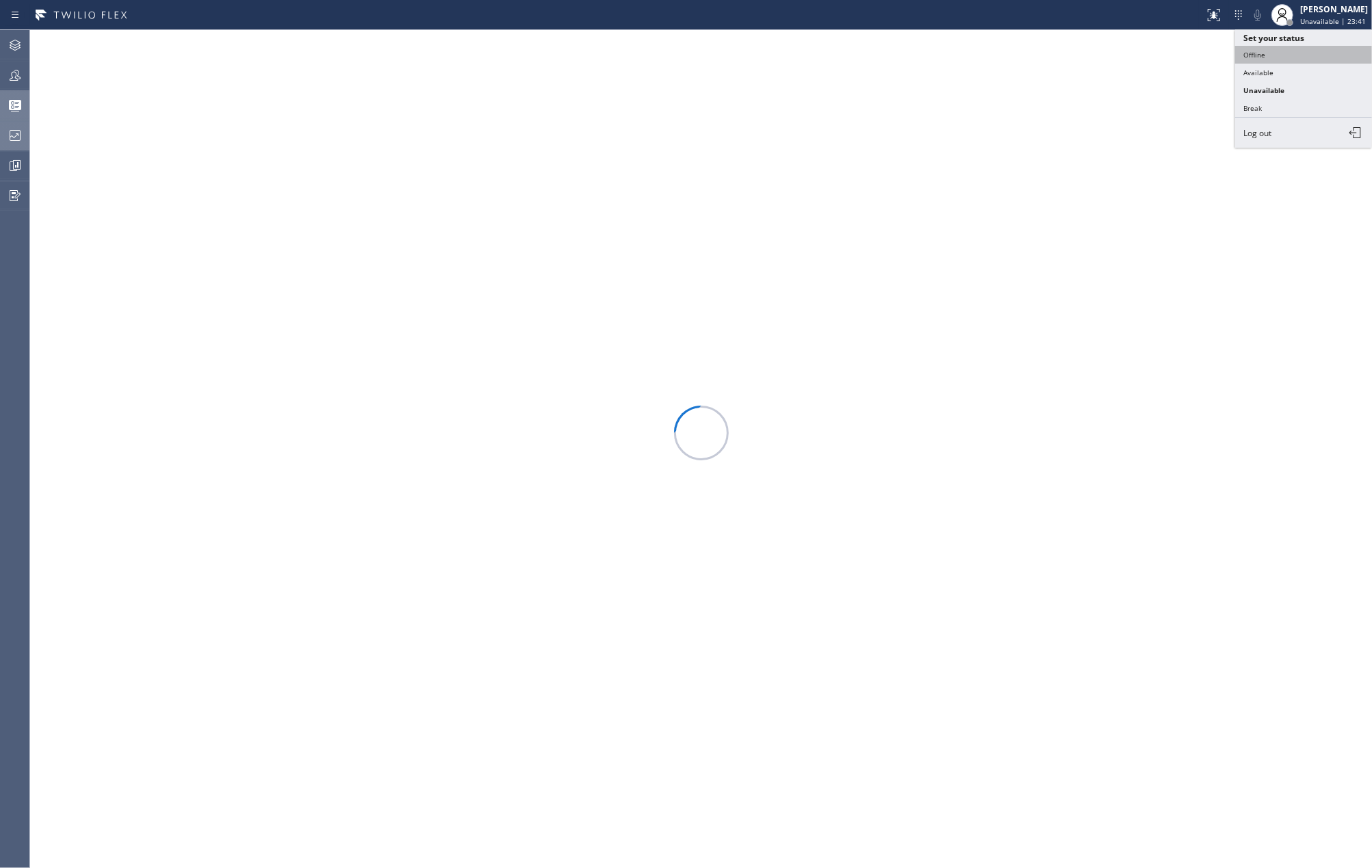
click at [1275, 53] on button "Offline" at bounding box center [1303, 55] width 137 height 18
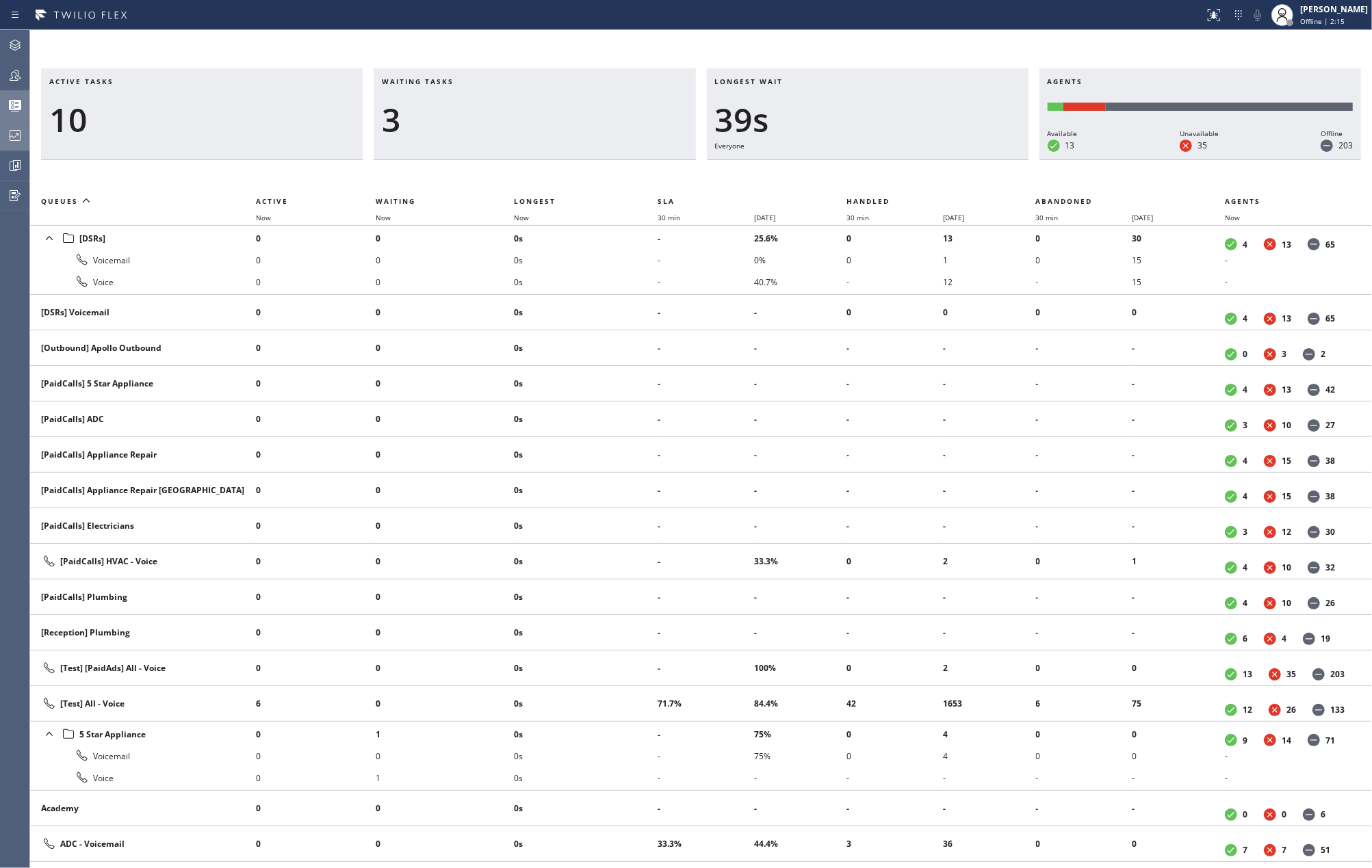
click at [634, 59] on div "Active tasks 10 Waiting tasks 3 Longest wait 39s Everyone Agents Available 13 U…" at bounding box center [701, 449] width 1342 height 838
click at [607, 46] on div "Active tasks 13 Waiting tasks 3 Longest wait 11s Everyone Agents Available 11 U…" at bounding box center [701, 449] width 1342 height 838
click at [534, 217] on span "Now" at bounding box center [530, 217] width 32 height 10
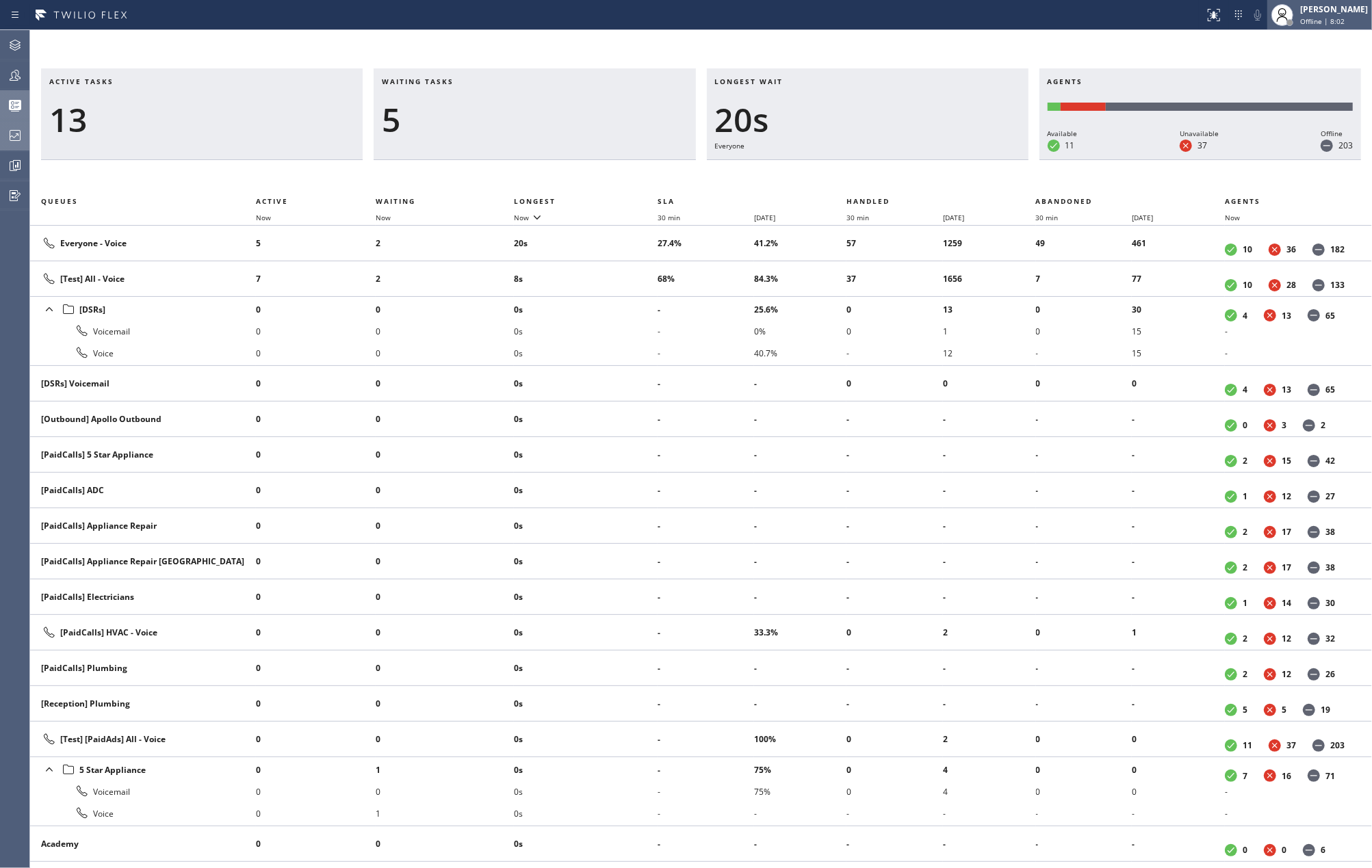
click at [1328, 17] on span "Offline | 8:02" at bounding box center [1323, 21] width 45 height 10
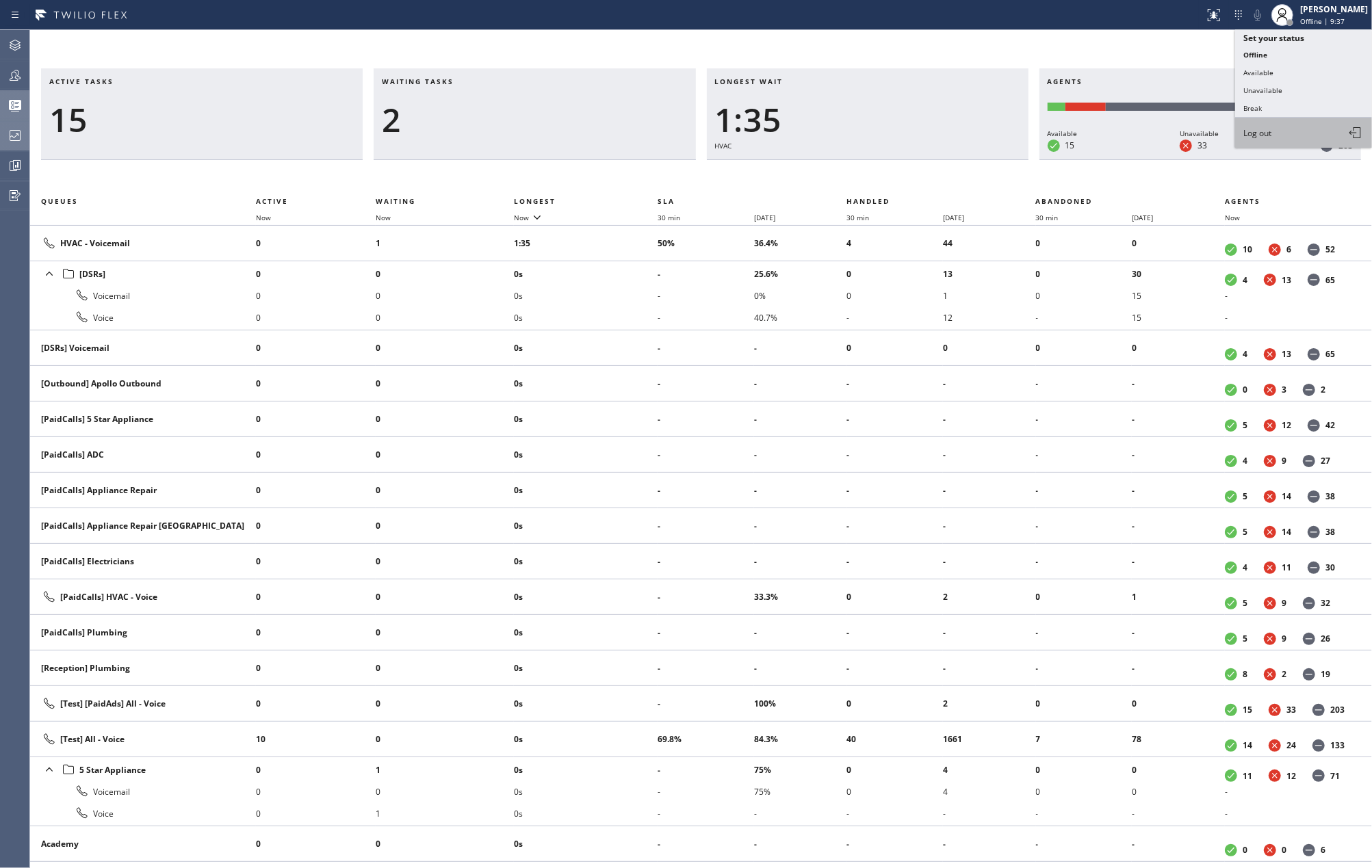
click at [1263, 127] on span "Log out" at bounding box center [1258, 133] width 28 height 11
